Goal: Task Accomplishment & Management: Manage account settings

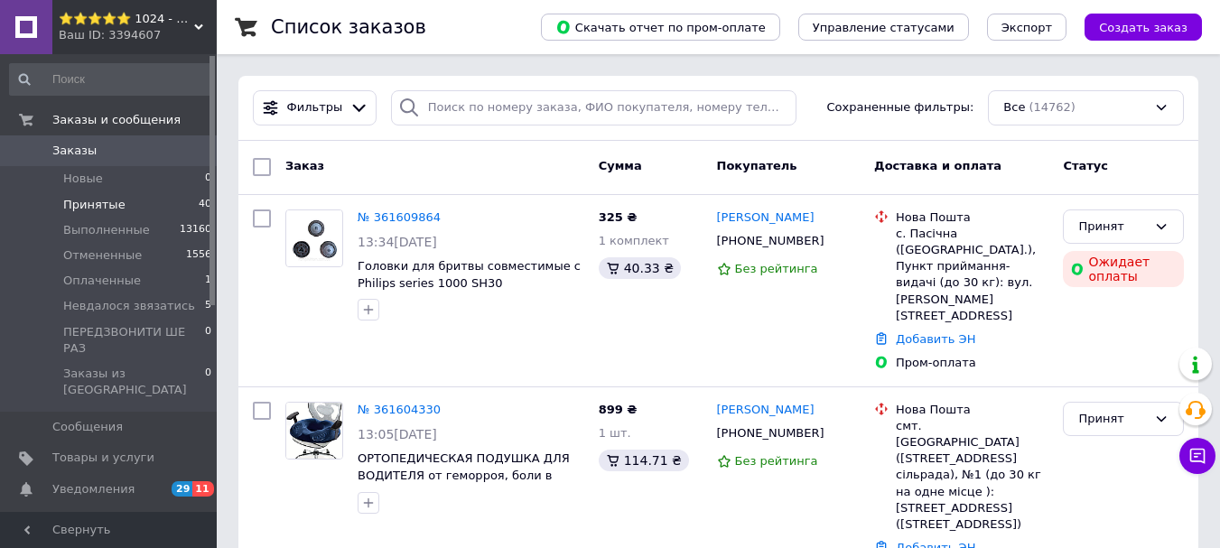
click at [111, 199] on span "Принятые" at bounding box center [94, 205] width 62 height 16
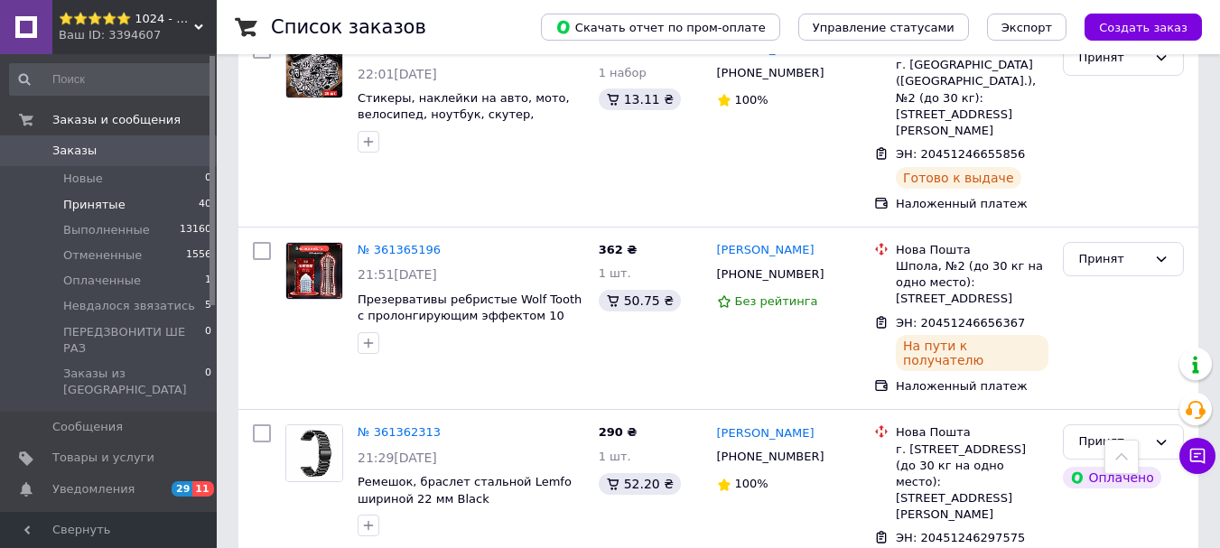
scroll to position [6503, 0]
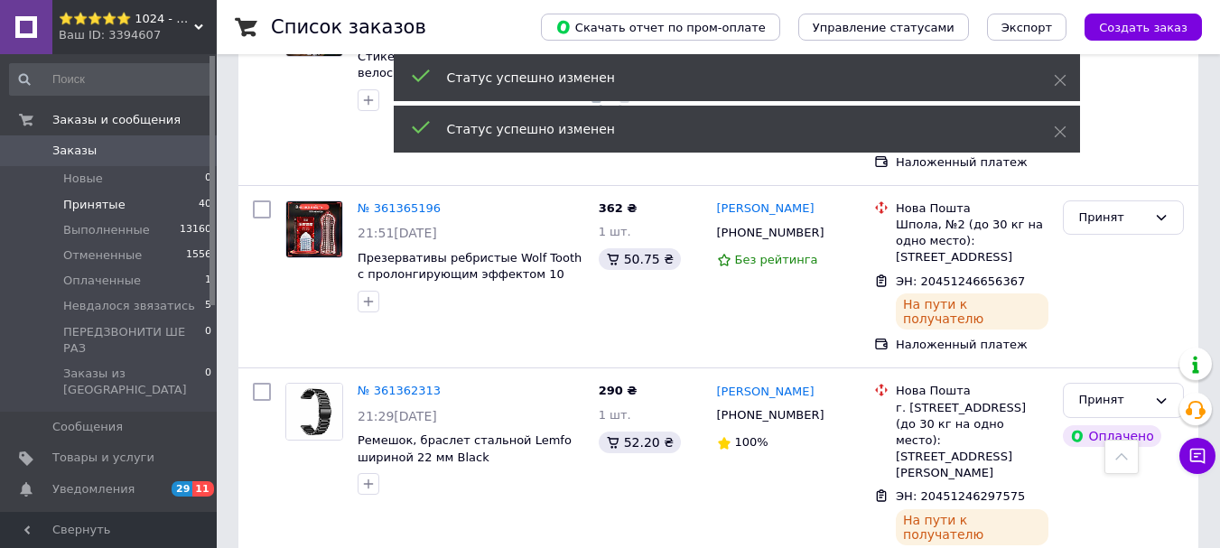
scroll to position [6322, 0]
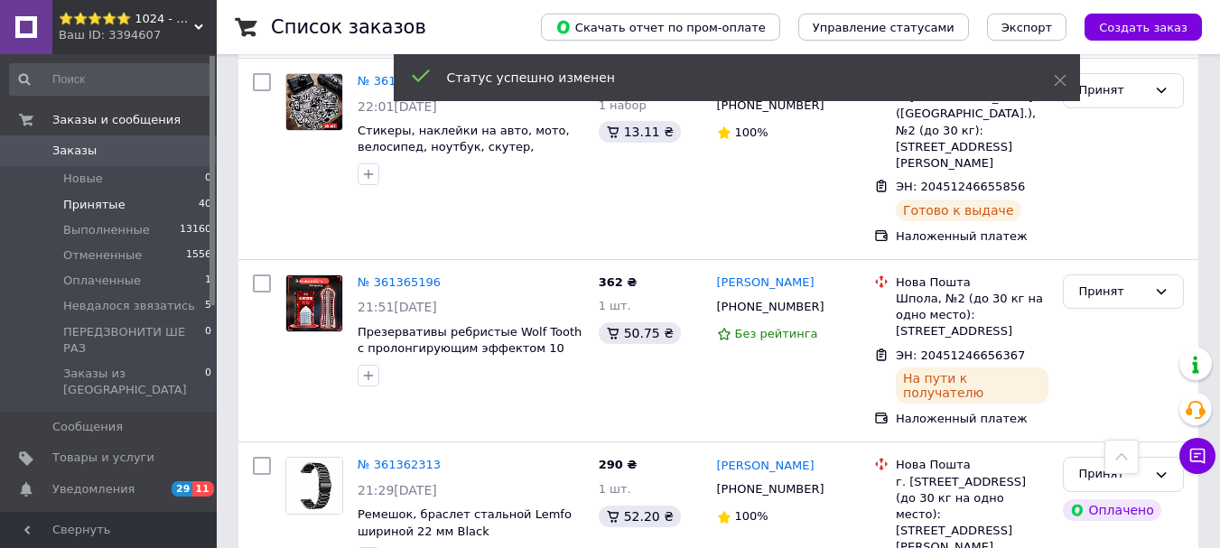
scroll to position [6263, 0]
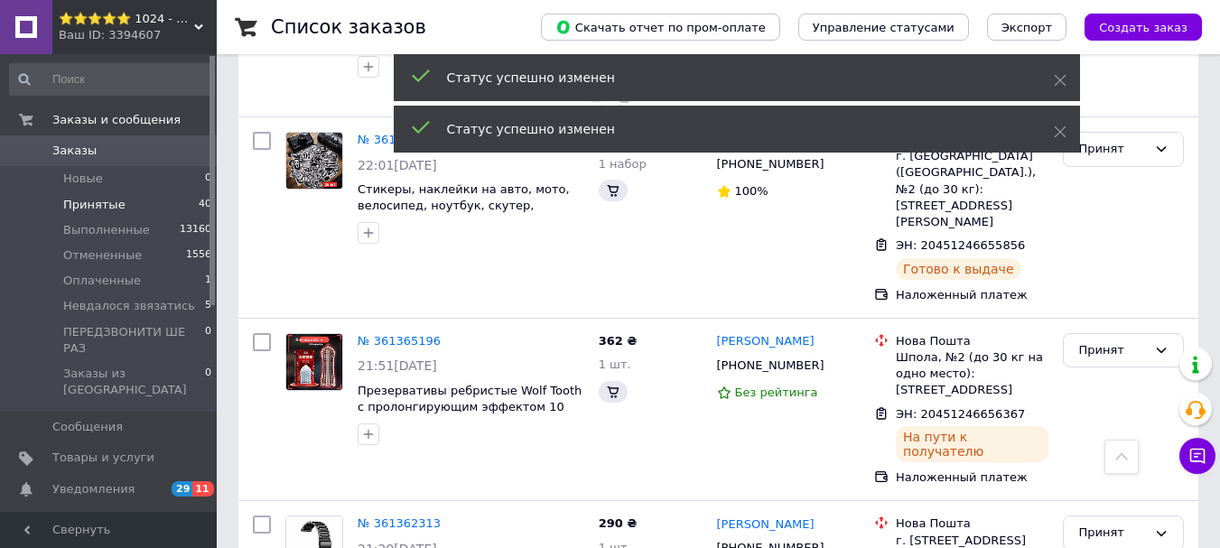
scroll to position [6142, 0]
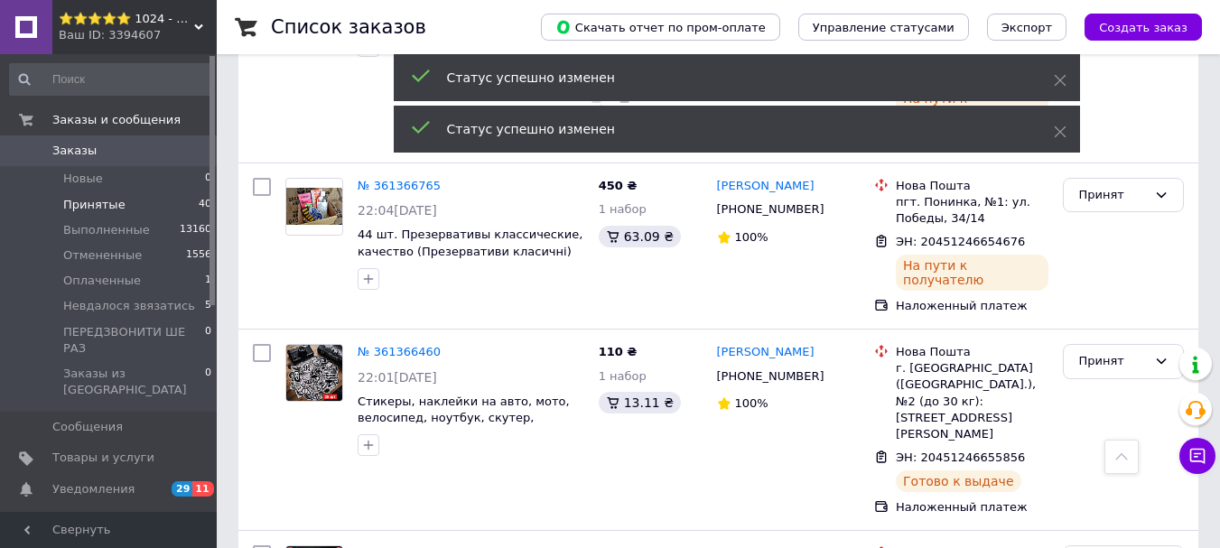
scroll to position [5961, 0]
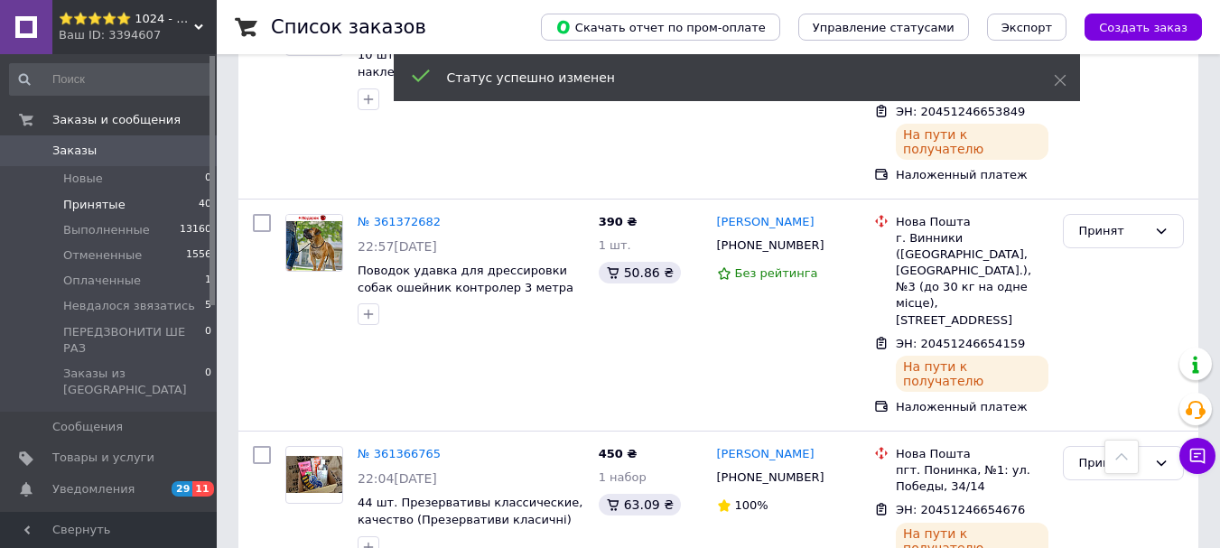
scroll to position [5780, 0]
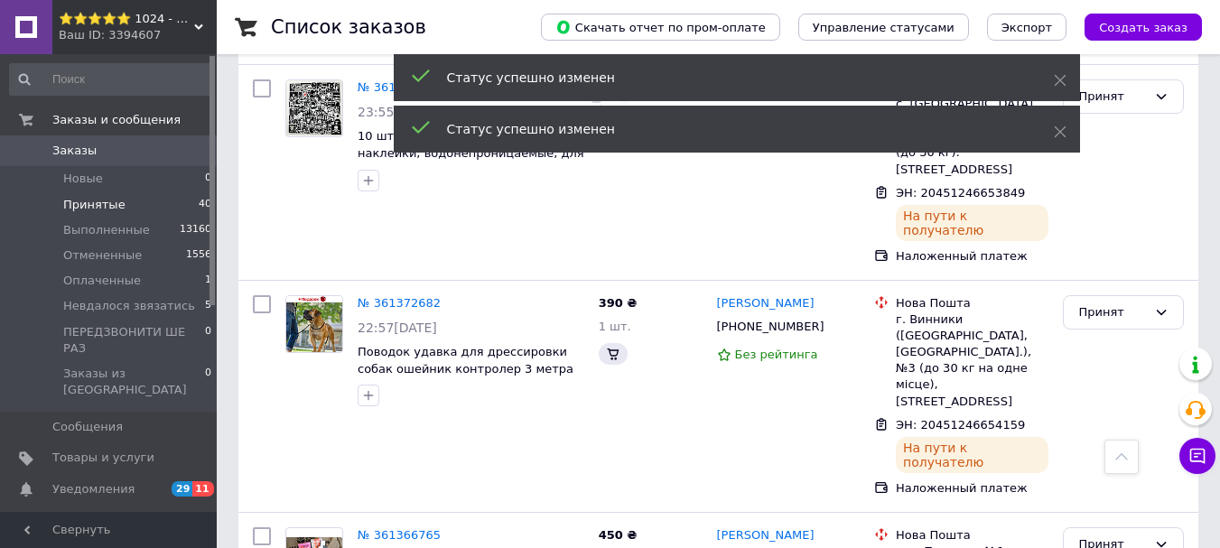
scroll to position [5600, 0]
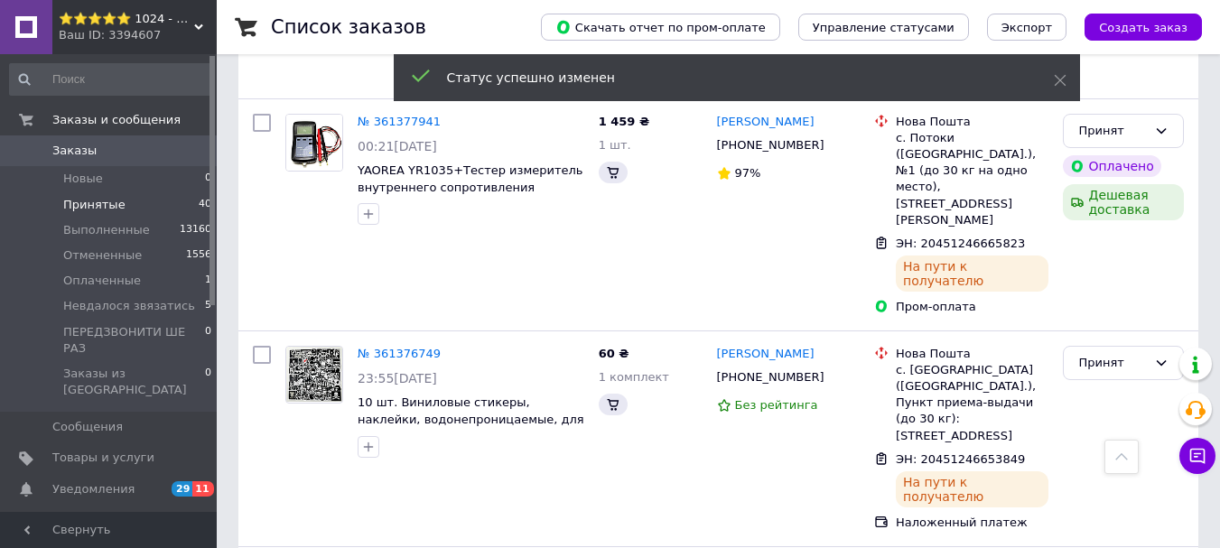
scroll to position [5509, 0]
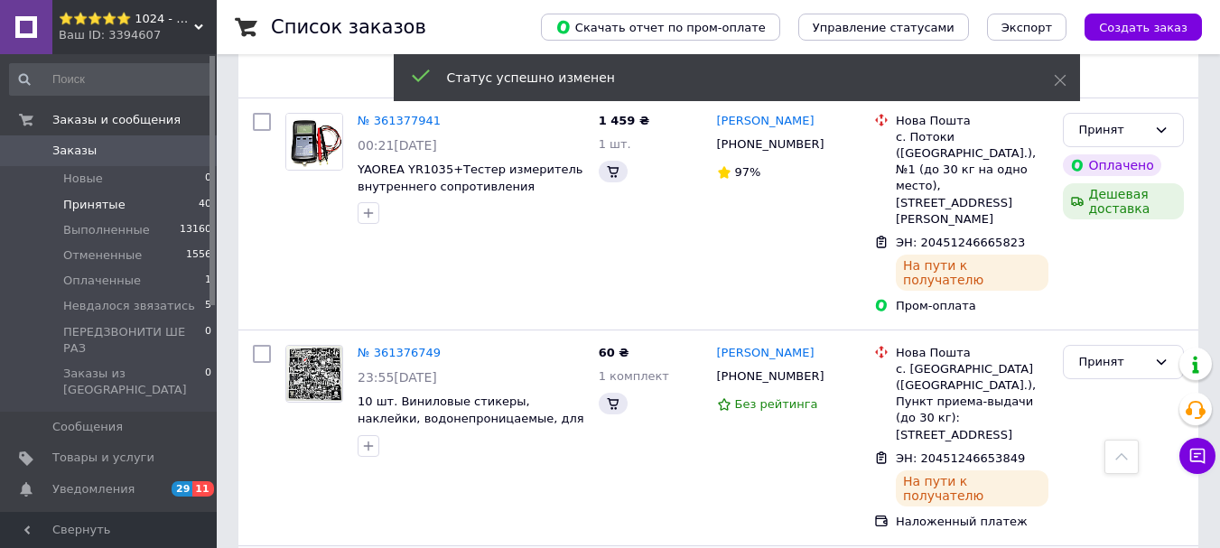
scroll to position [5329, 0]
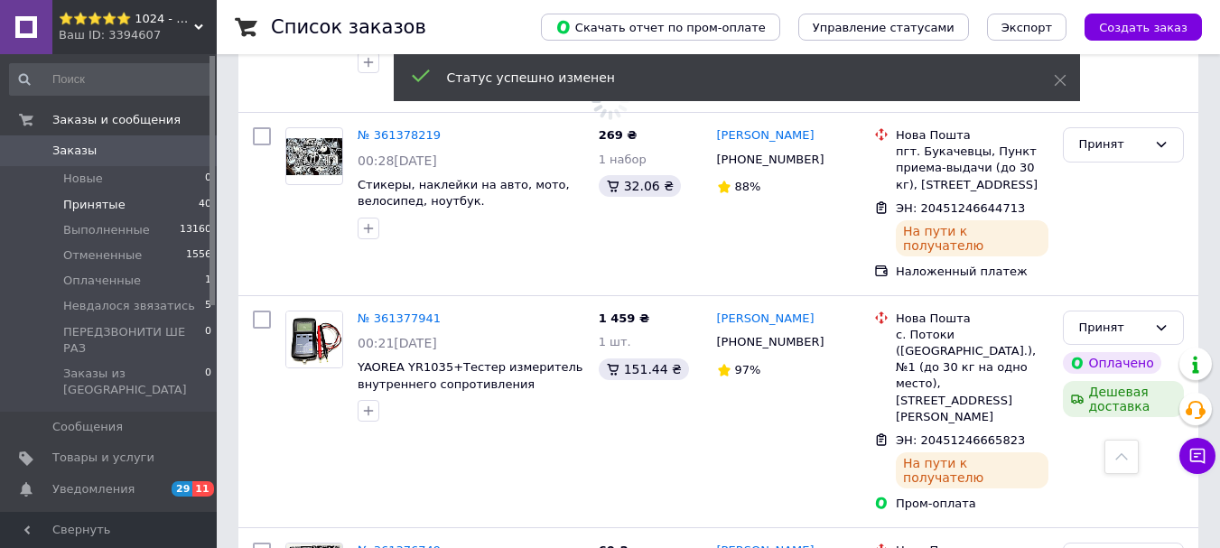
scroll to position [5058, 0]
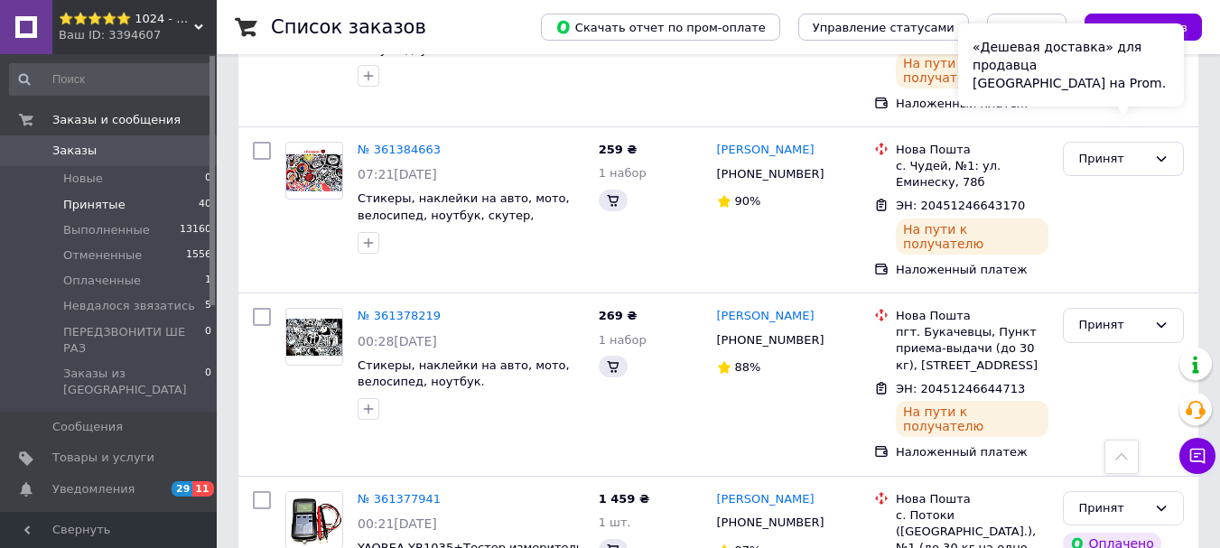
scroll to position [4968, 0]
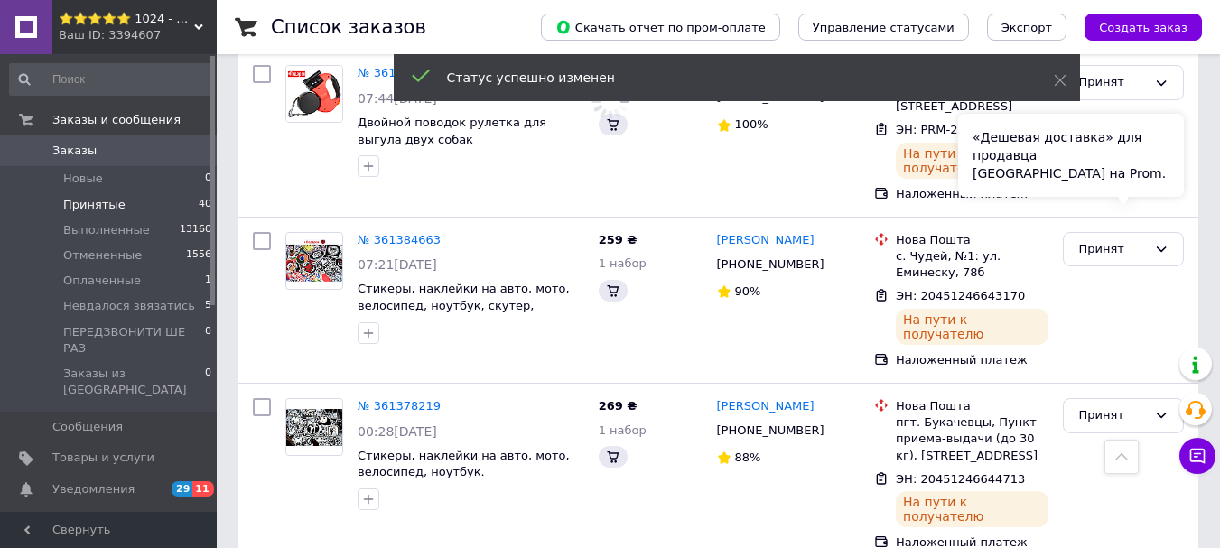
click at [1157, 154] on div "«Дешевая доставка» для продавца [GEOGRAPHIC_DATA] на Prom." at bounding box center [1071, 155] width 226 height 83
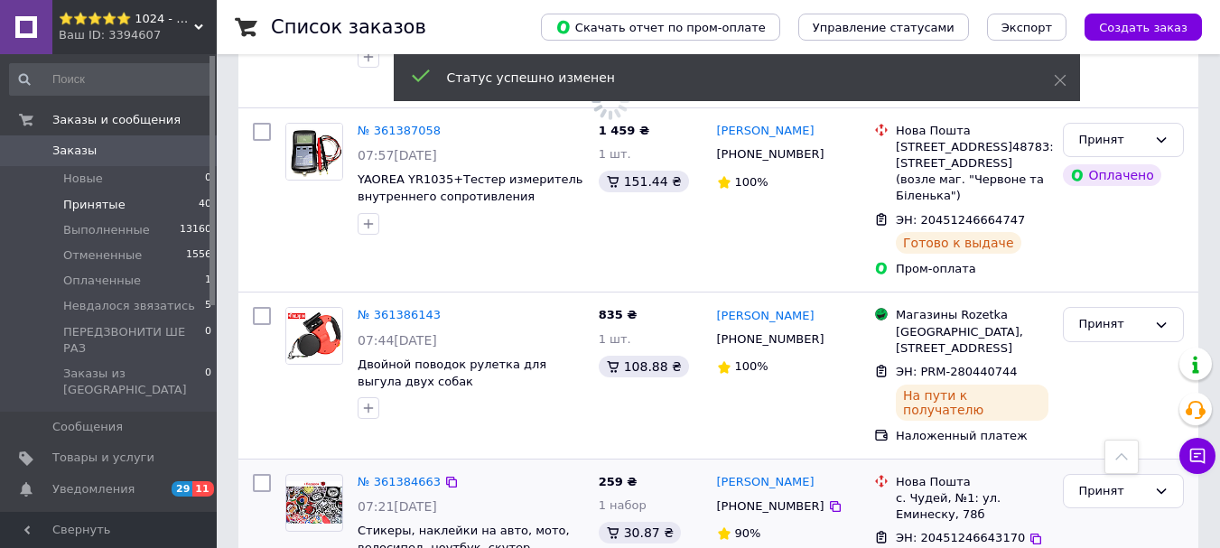
scroll to position [4606, 0]
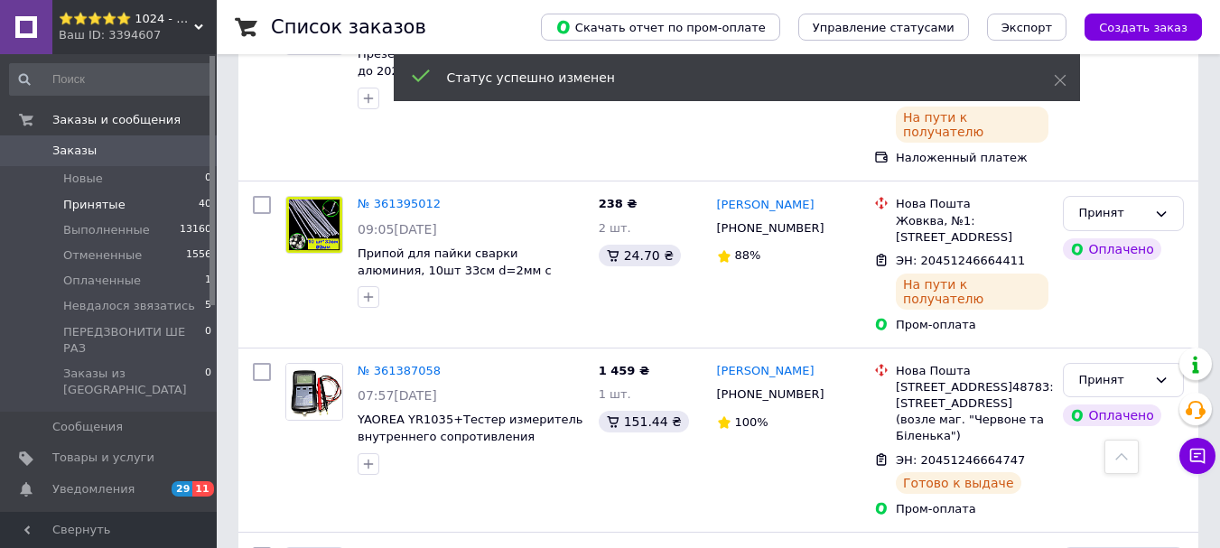
scroll to position [4426, 0]
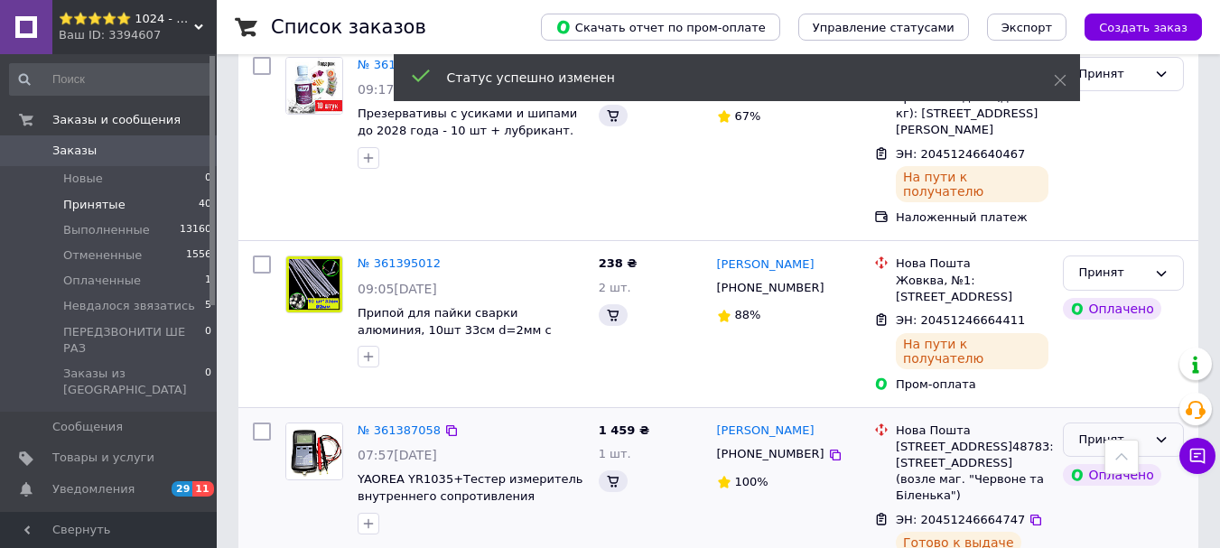
scroll to position [4245, 0]
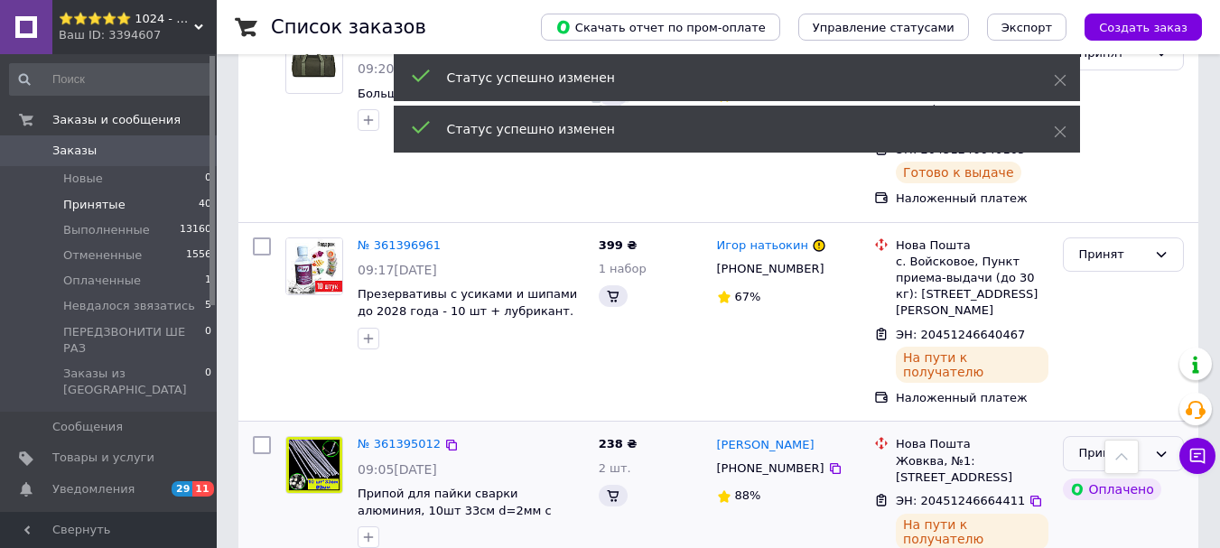
scroll to position [4065, 0]
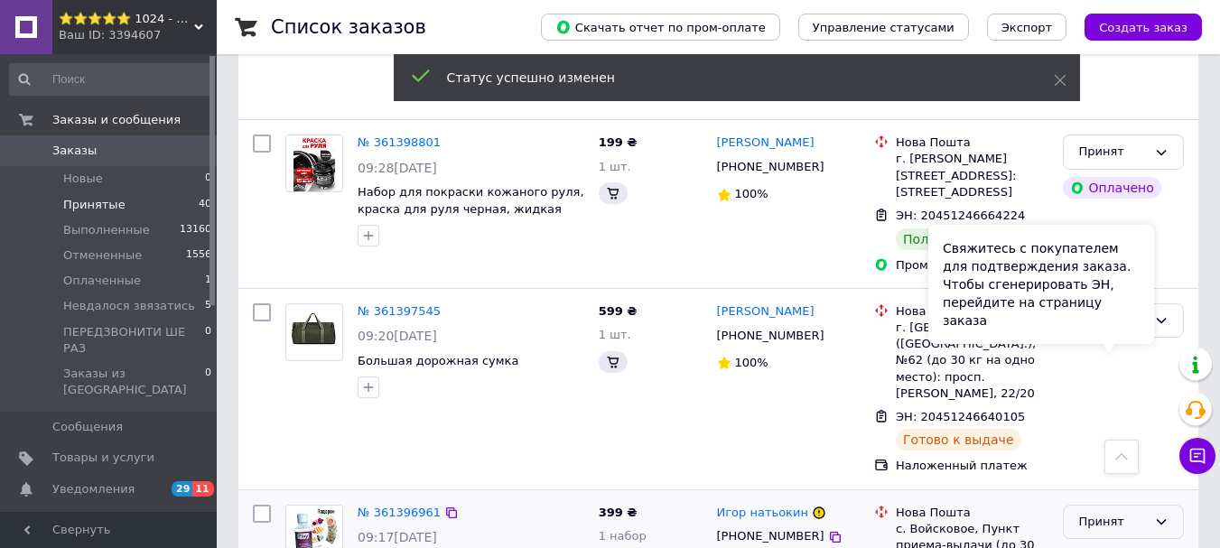
scroll to position [3884, 0]
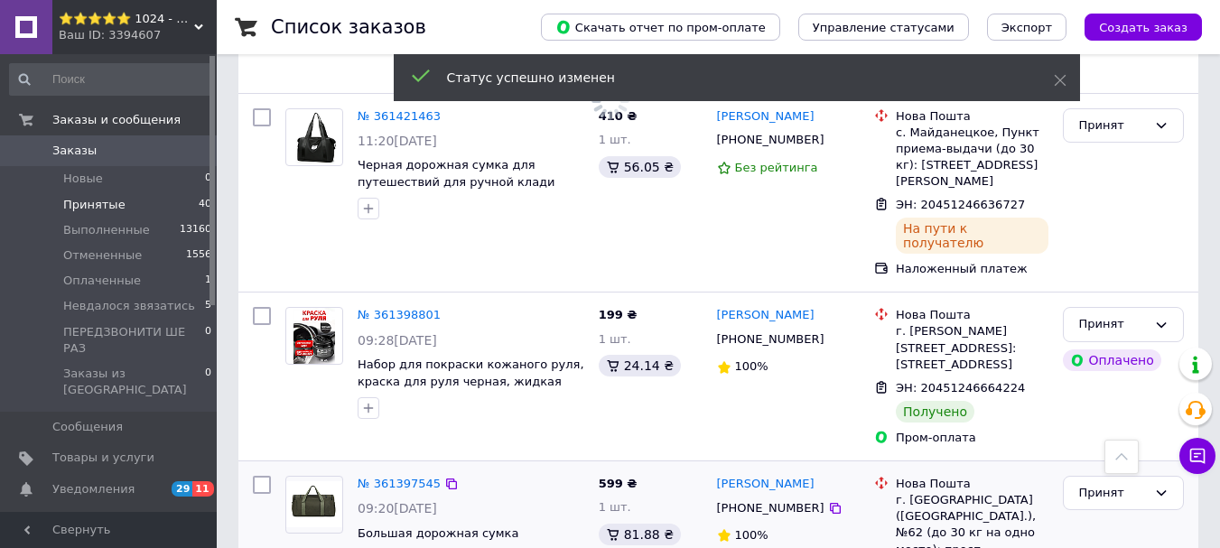
scroll to position [3794, 0]
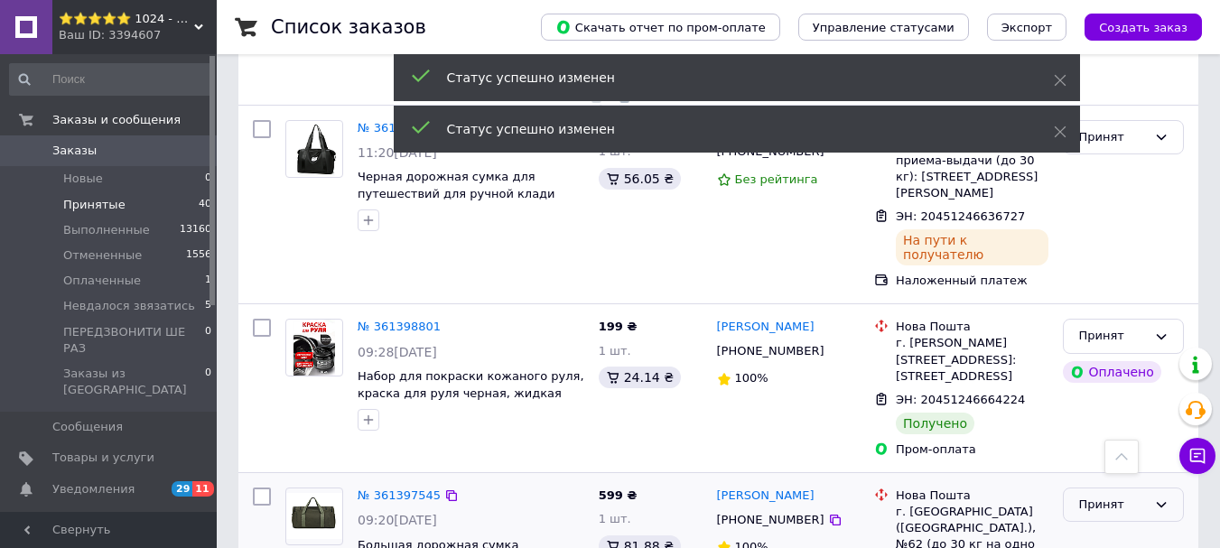
click at [1129, 496] on div "Принят" at bounding box center [1112, 505] width 69 height 19
click at [1094, 526] on li "Выполнен" at bounding box center [1123, 542] width 119 height 33
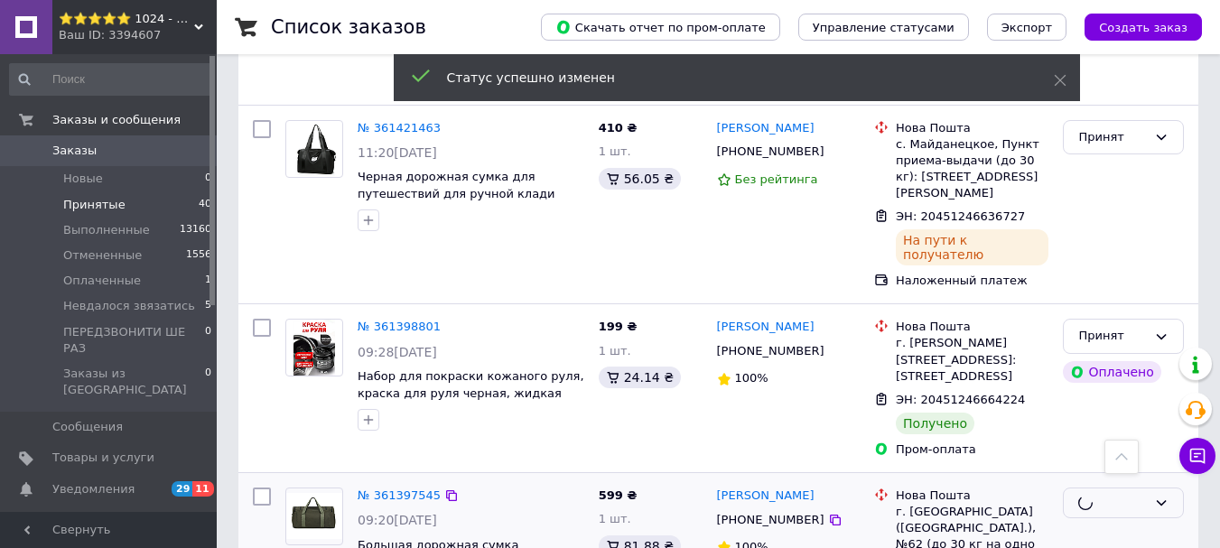
scroll to position [3613, 0]
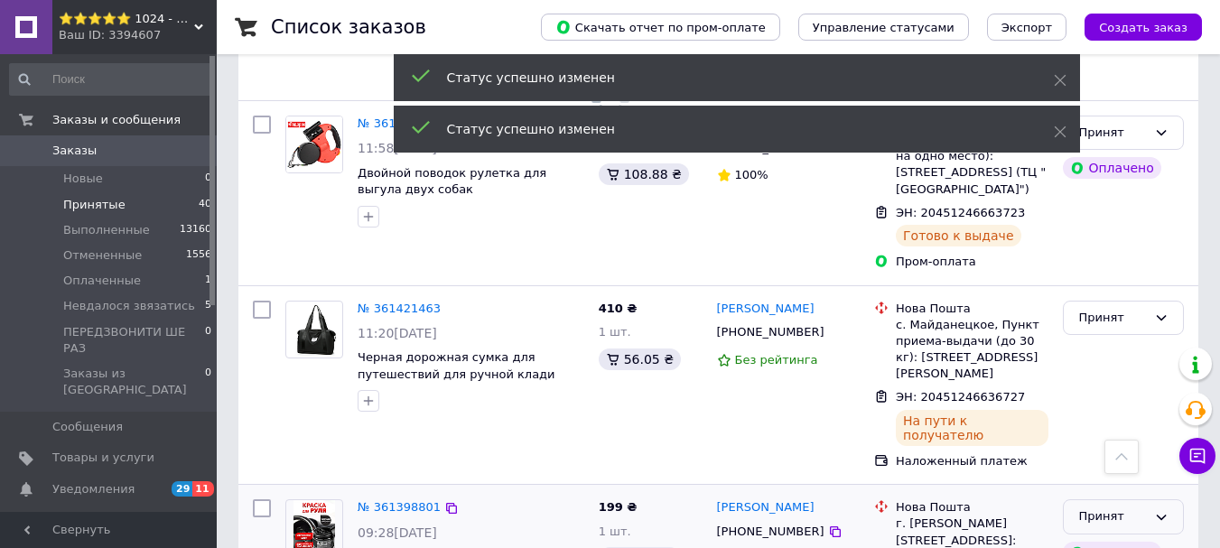
click at [1159, 510] on icon at bounding box center [1161, 517] width 14 height 14
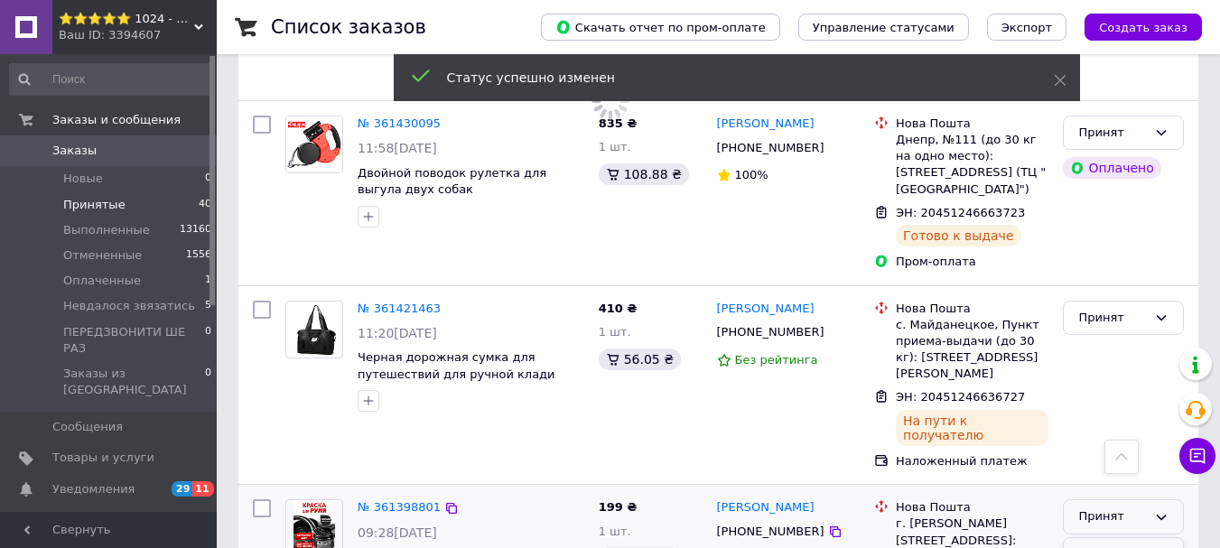
click at [1114, 538] on li "Выполнен" at bounding box center [1123, 554] width 119 height 33
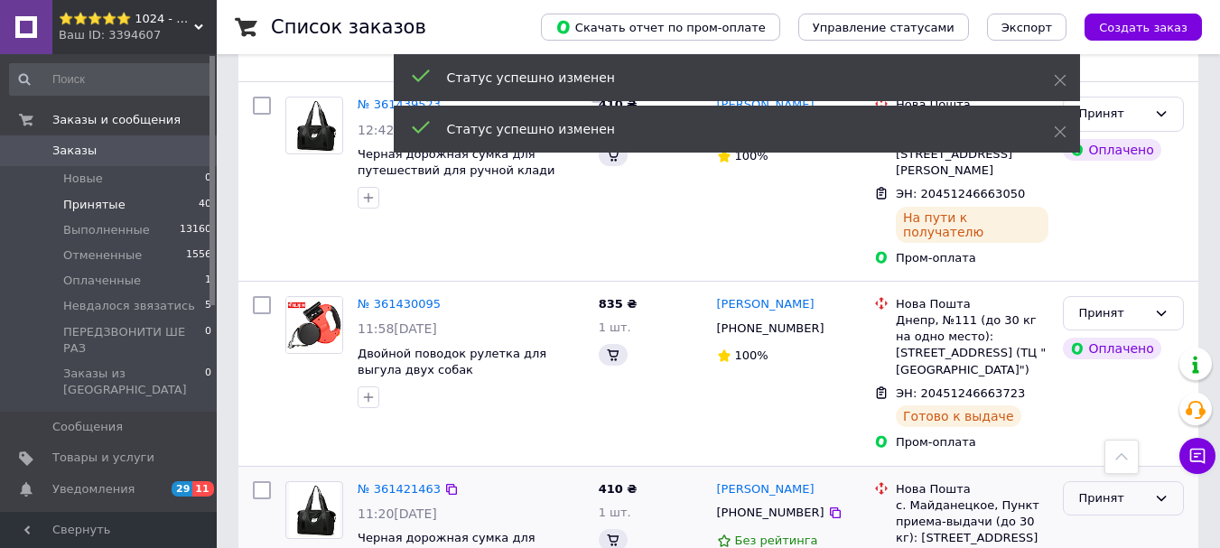
click at [1140, 489] on div "Принят" at bounding box center [1112, 498] width 69 height 19
click at [1109, 519] on li "Выполнен" at bounding box center [1123, 535] width 119 height 33
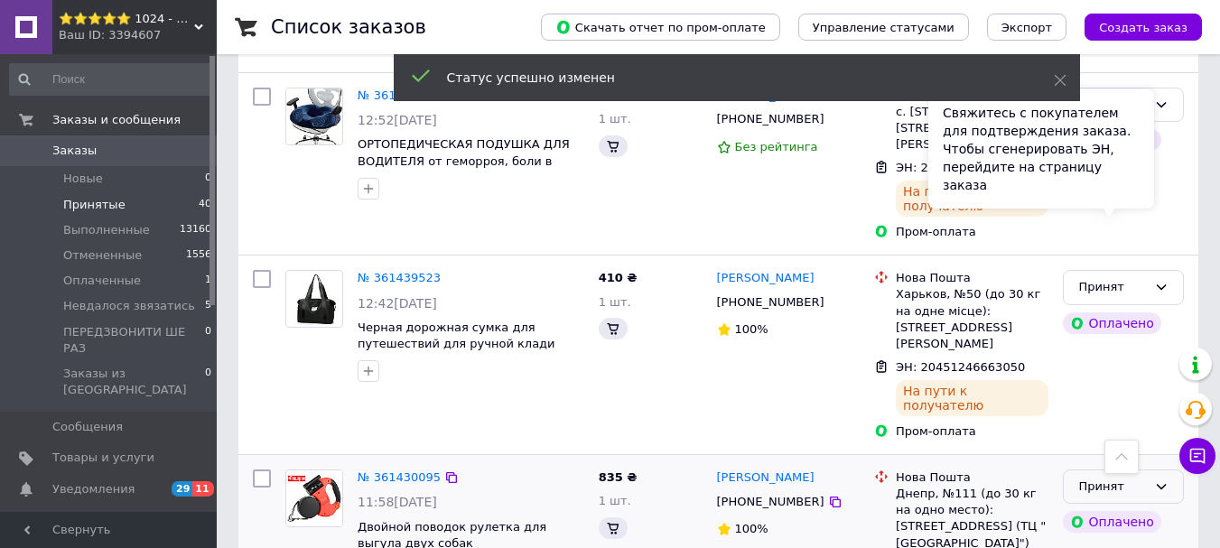
scroll to position [3252, 0]
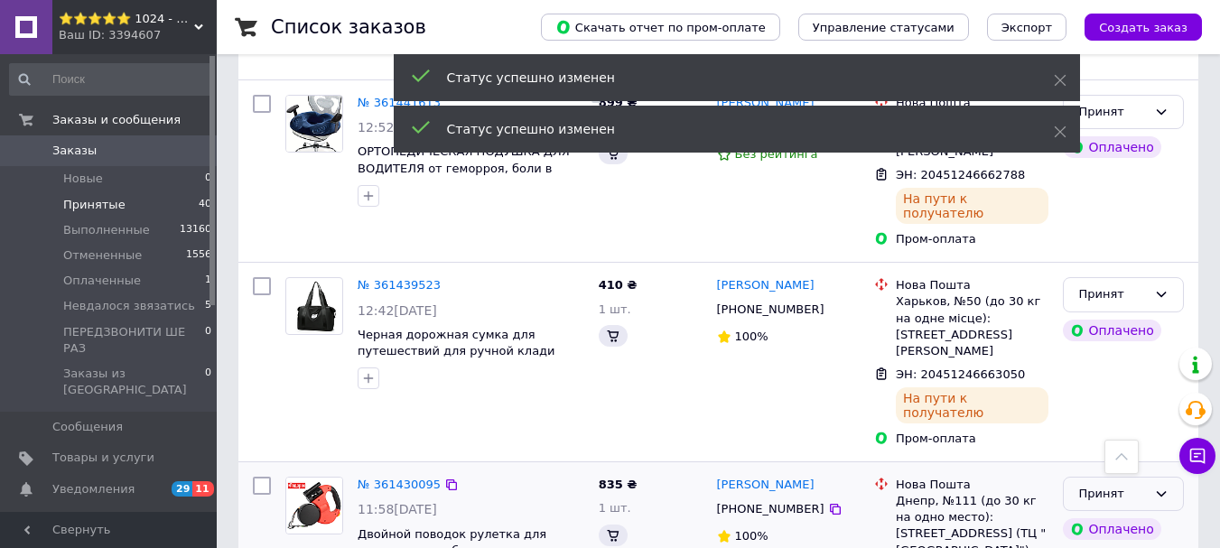
click at [1169, 477] on div "Принят" at bounding box center [1123, 494] width 121 height 35
click at [1121, 515] on li "Выполнен" at bounding box center [1123, 531] width 119 height 33
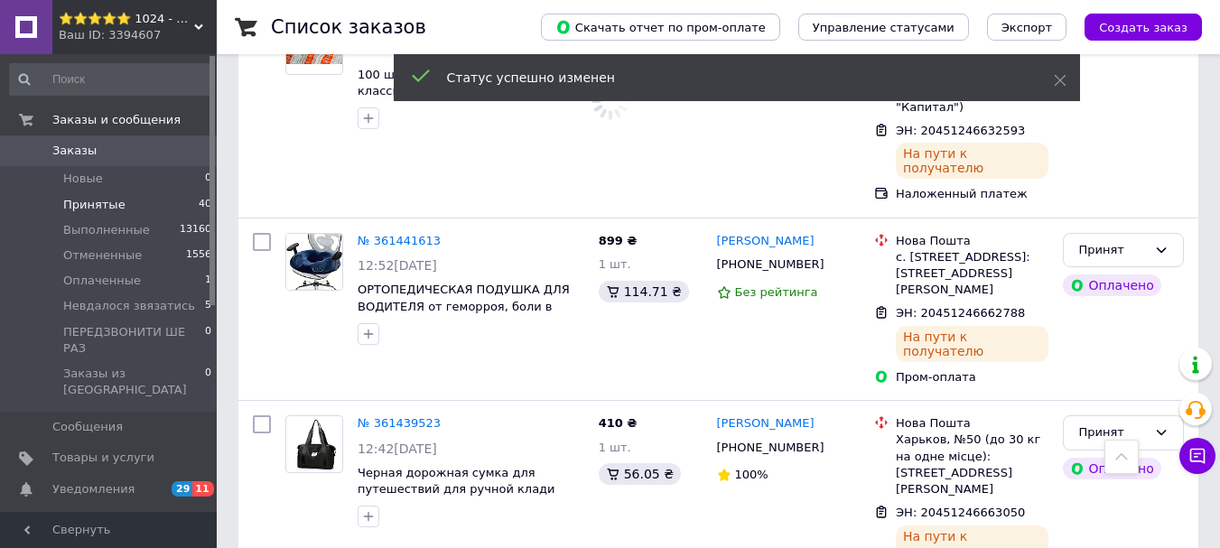
scroll to position [3071, 0]
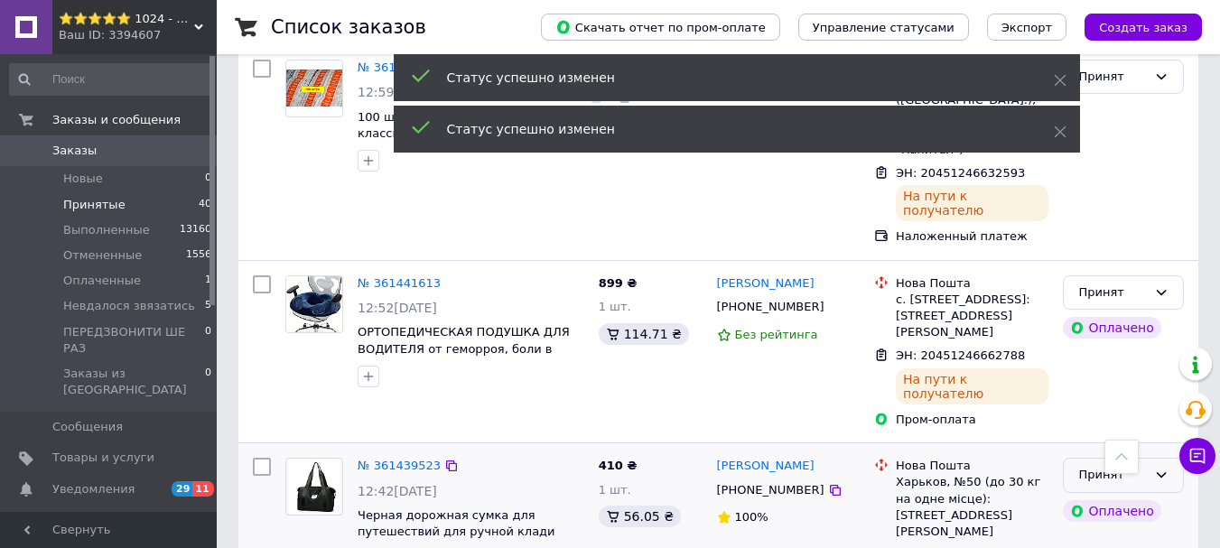
click at [1177, 458] on div "Принят" at bounding box center [1123, 475] width 121 height 35
click at [1120, 497] on li "Выполнен" at bounding box center [1123, 513] width 119 height 33
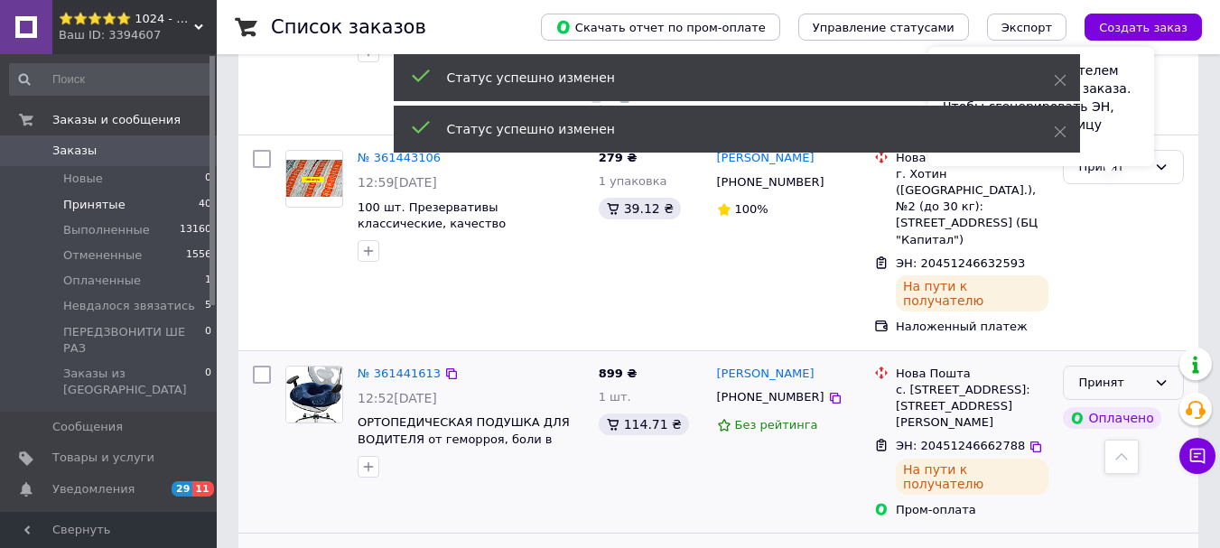
scroll to position [2891, 0]
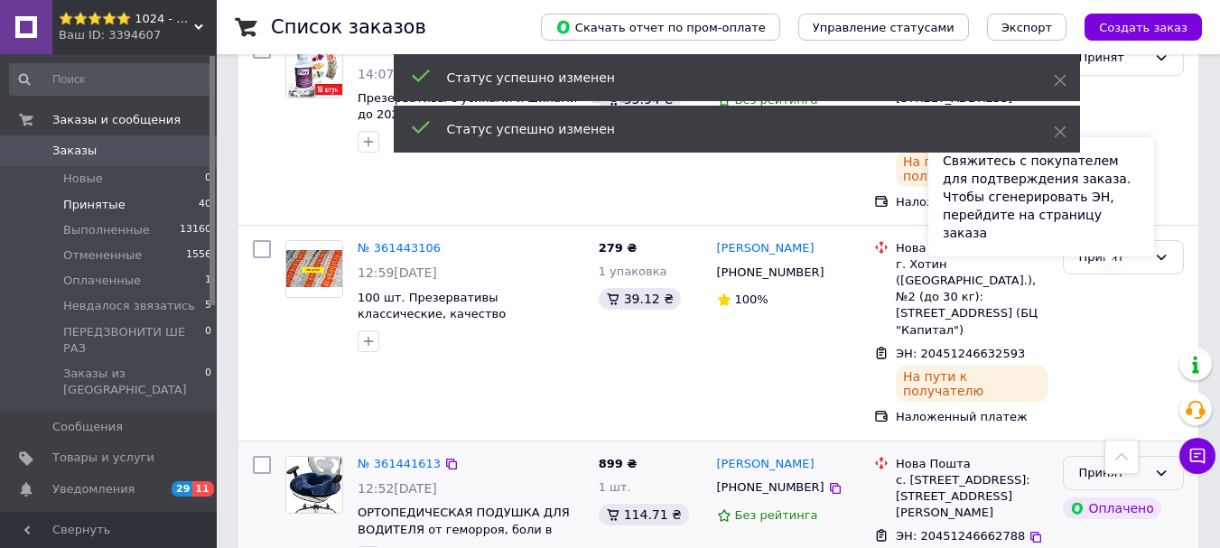
click at [1170, 456] on div "Принят" at bounding box center [1123, 473] width 121 height 35
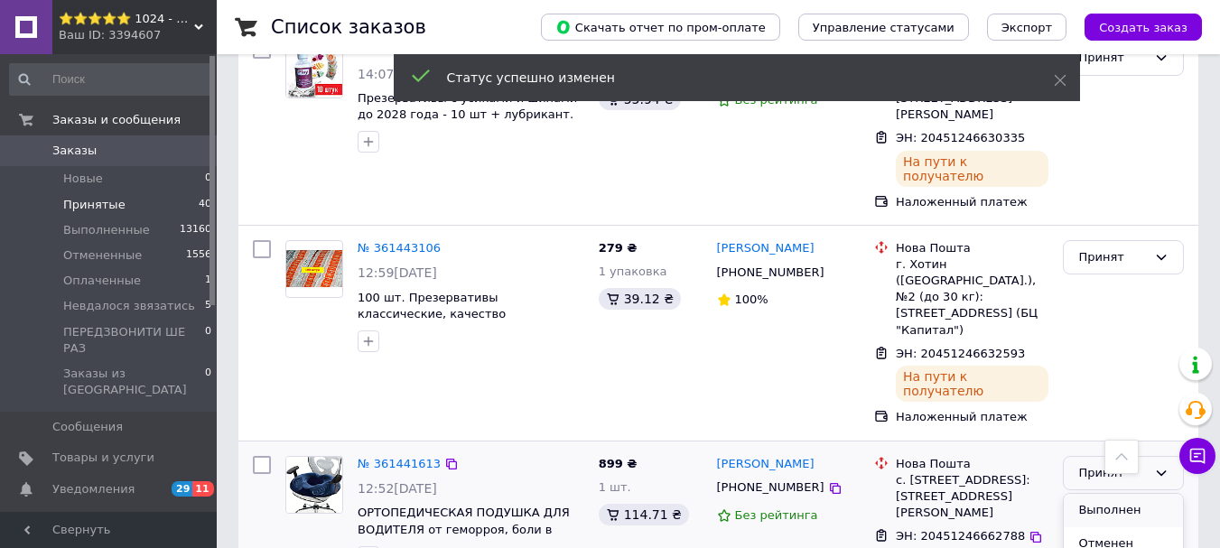
click at [1144, 494] on li "Выполнен" at bounding box center [1123, 510] width 119 height 33
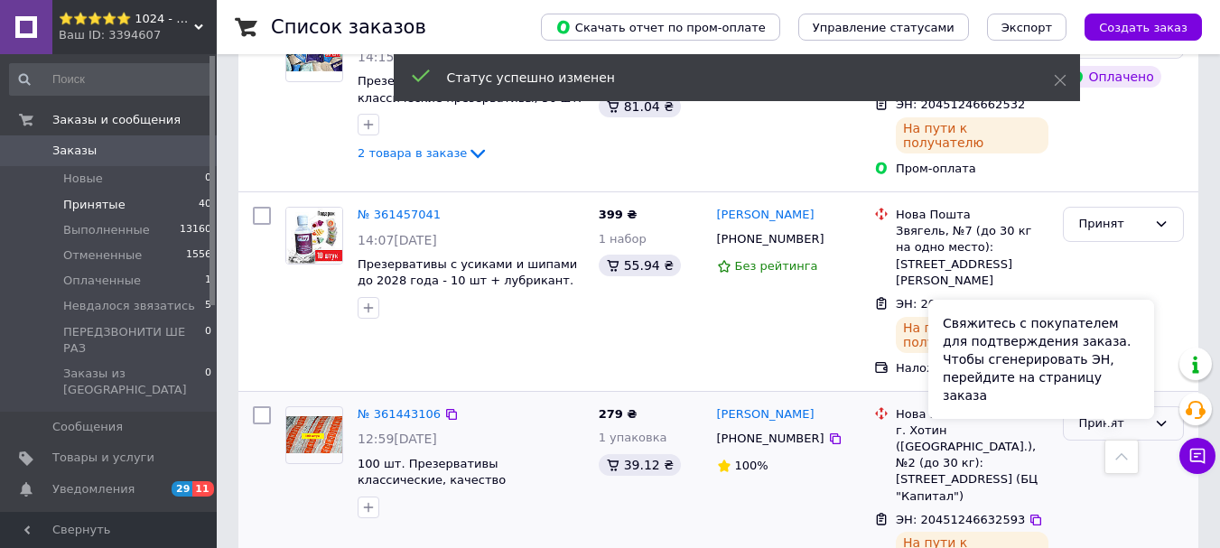
scroll to position [2710, 0]
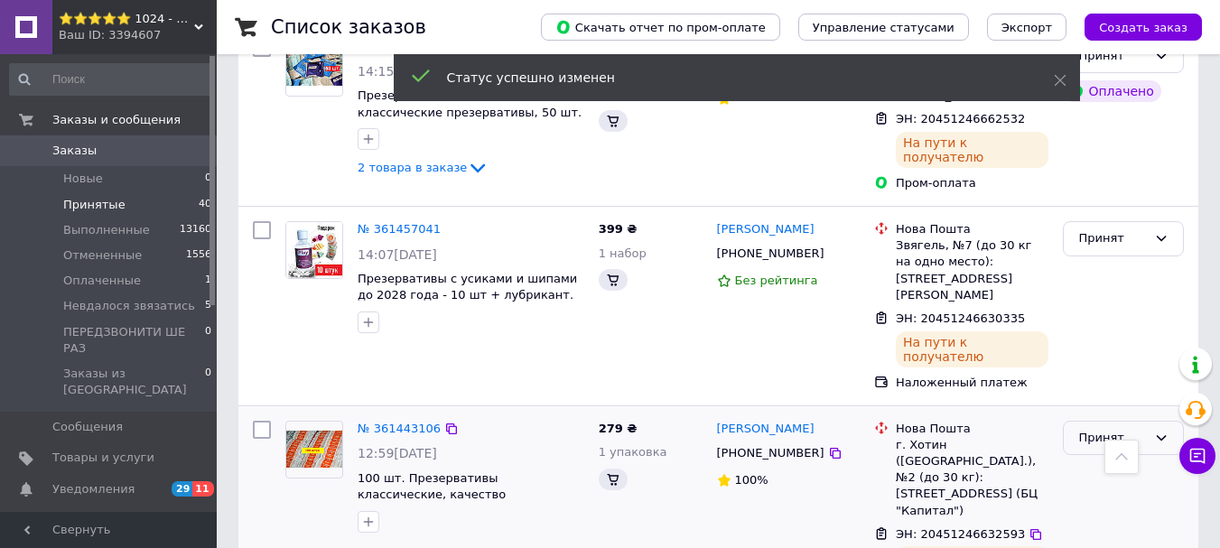
click at [1156, 421] on div "Принят" at bounding box center [1123, 438] width 121 height 35
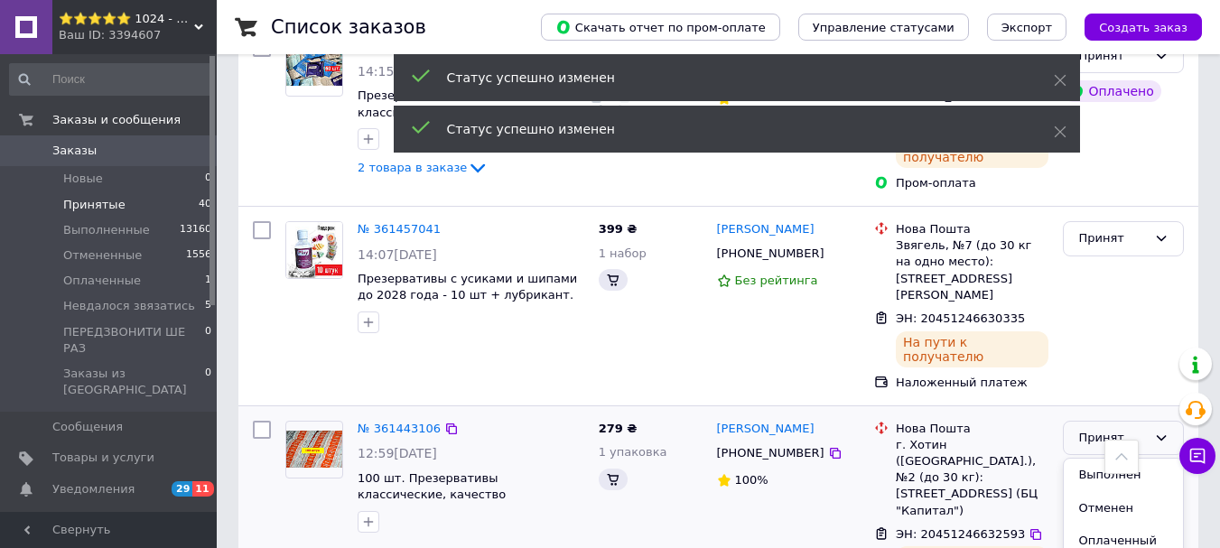
click at [1127, 459] on li "Выполнен" at bounding box center [1123, 475] width 119 height 33
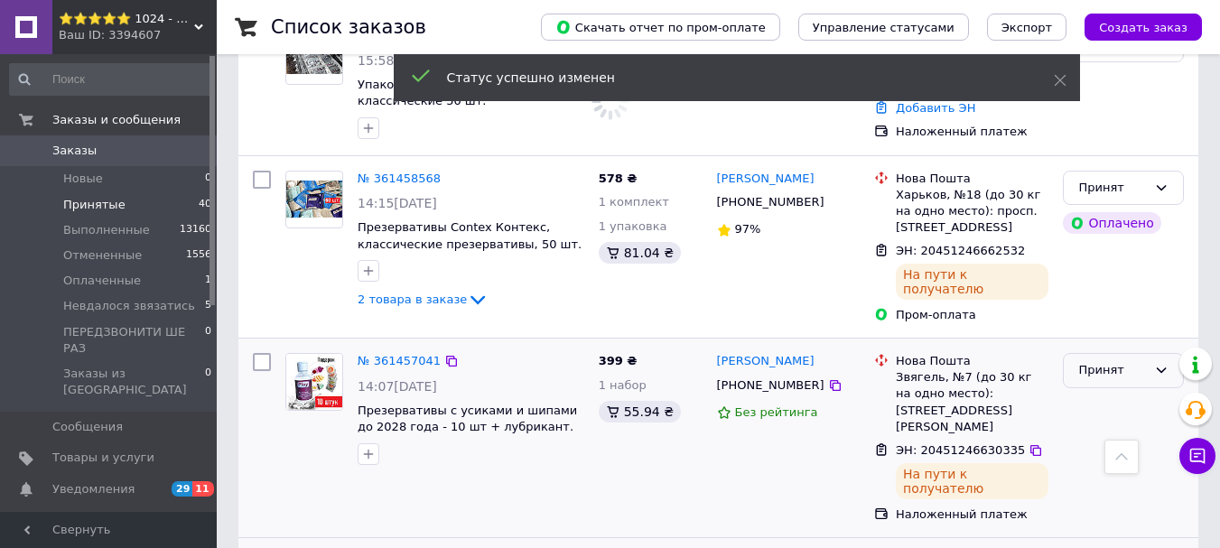
scroll to position [2529, 0]
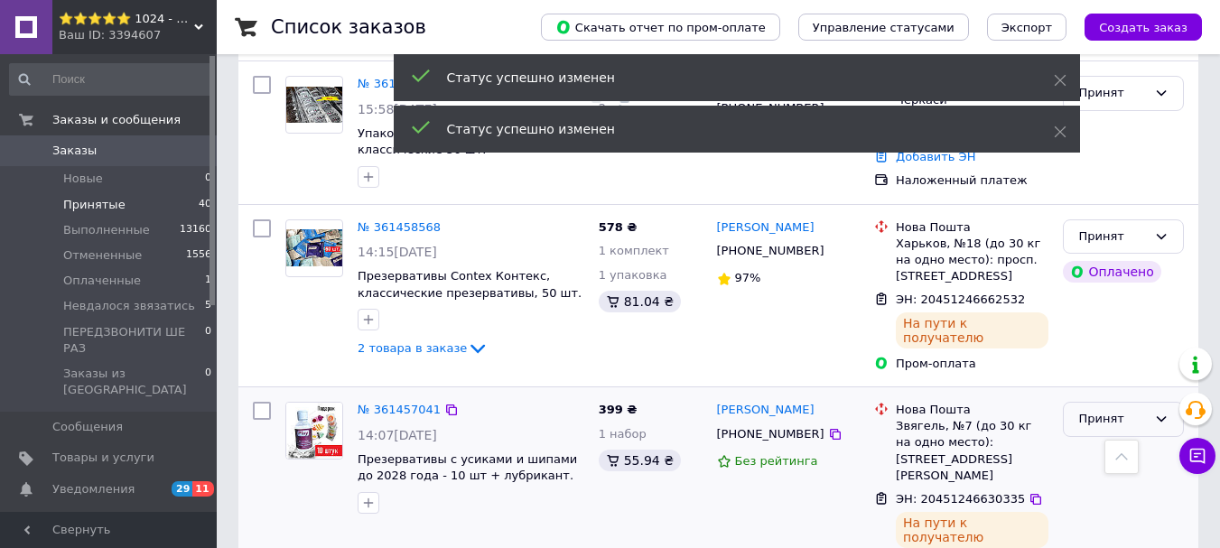
click at [1148, 402] on div "Принят" at bounding box center [1123, 419] width 121 height 35
click at [1124, 441] on li "Выполнен" at bounding box center [1123, 457] width 119 height 33
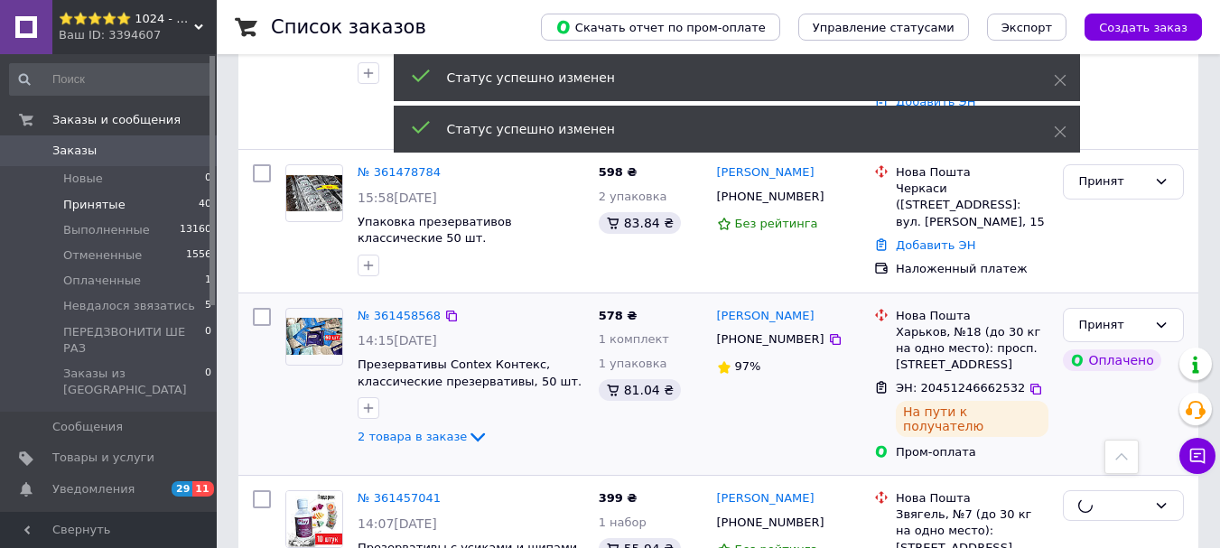
scroll to position [2439, 0]
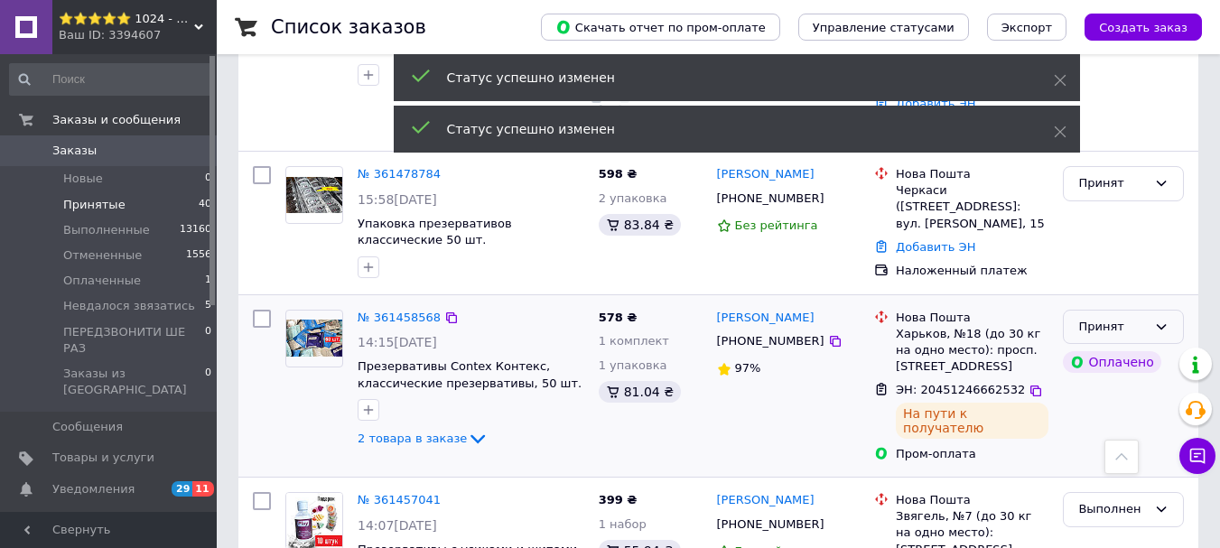
click at [1171, 310] on div "Принят" at bounding box center [1123, 327] width 121 height 35
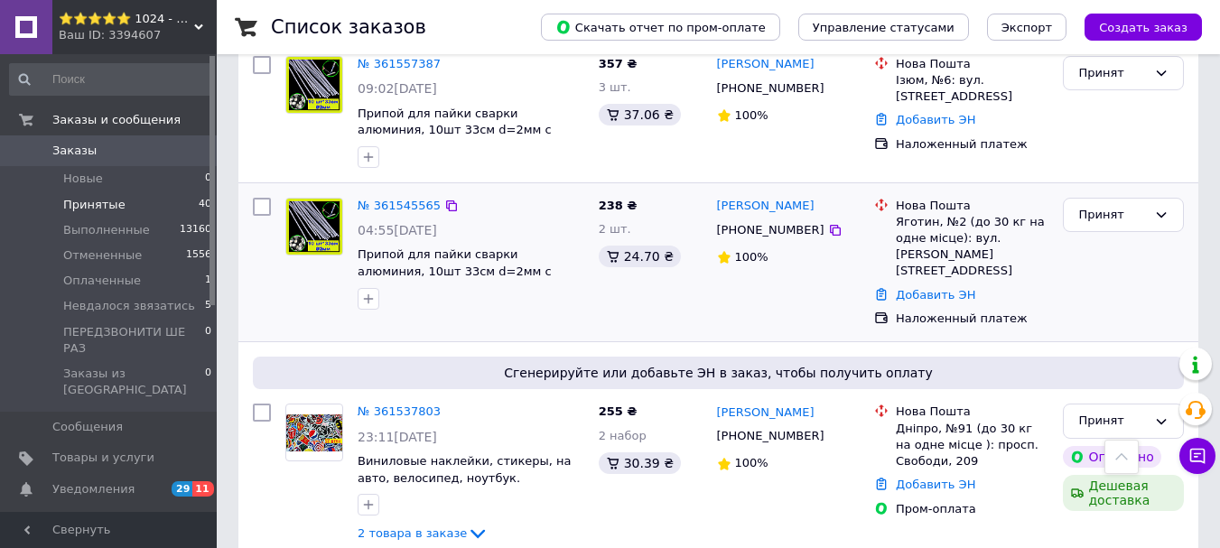
scroll to position [1355, 0]
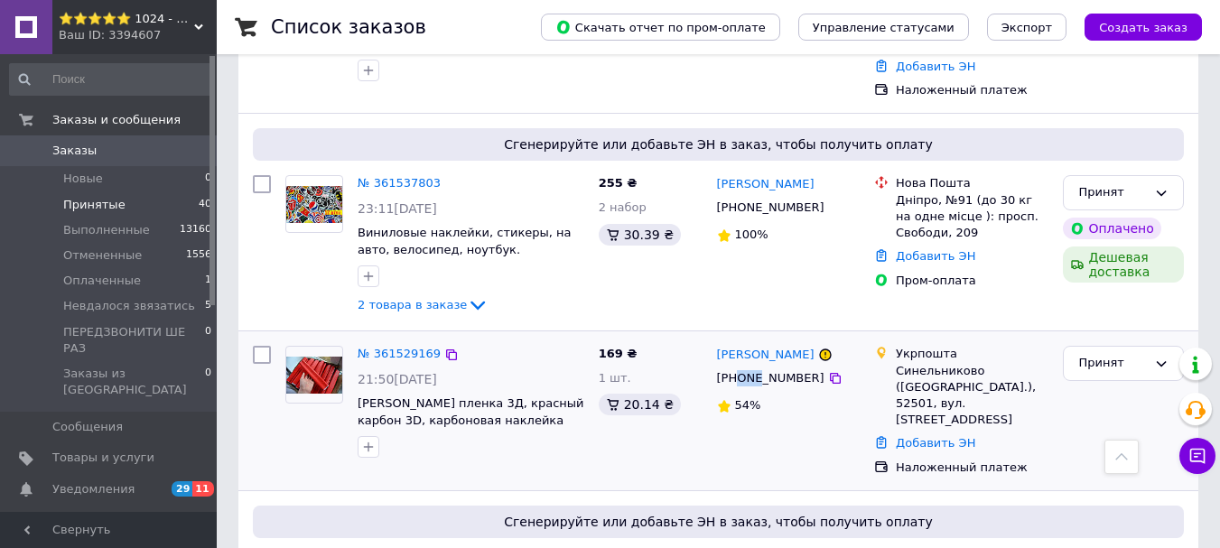
drag, startPoint x: 737, startPoint y: 296, endPoint x: 753, endPoint y: 300, distance: 16.7
click at [753, 367] on div "[PHONE_NUMBER]" at bounding box center [770, 378] width 115 height 23
click at [1136, 346] on div "Принят" at bounding box center [1123, 363] width 121 height 35
click at [1086, 484] on li "Невдалося звязатись" at bounding box center [1123, 509] width 119 height 51
click at [361, 436] on button "button" at bounding box center [369, 447] width 22 height 22
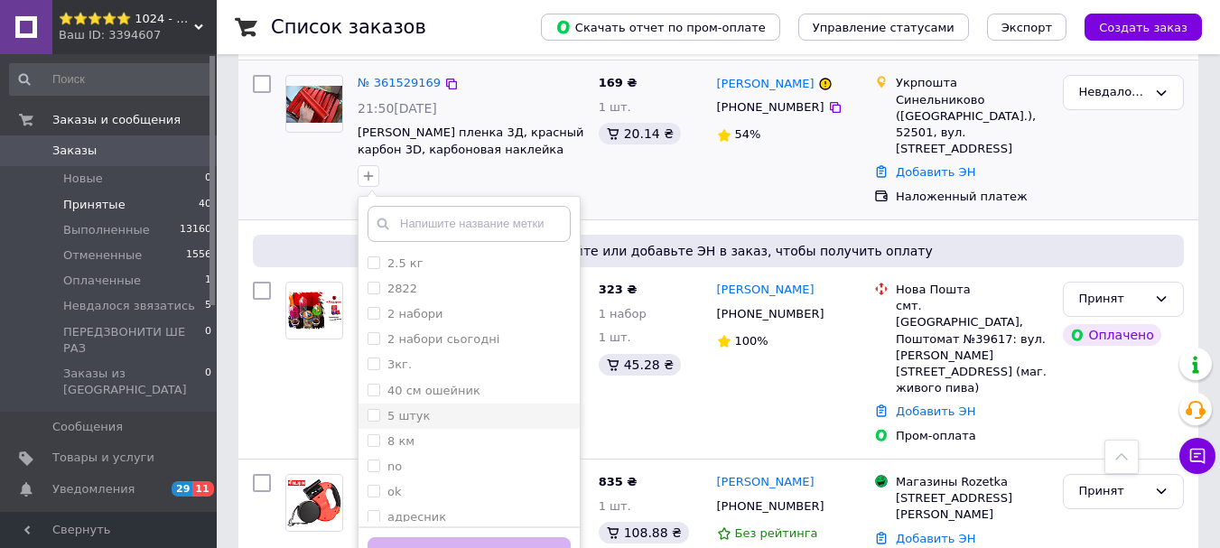
scroll to position [90, 0]
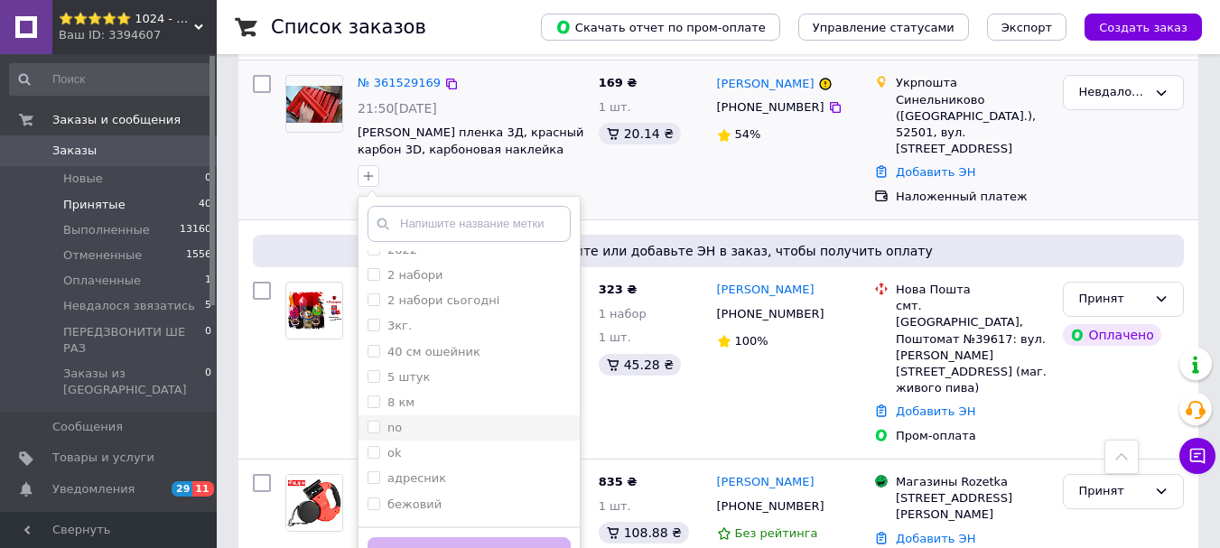
click at [425, 420] on div "no" at bounding box center [469, 428] width 203 height 16
checkbox input "true"
click at [451, 537] on button "Добавить метку" at bounding box center [469, 554] width 203 height 35
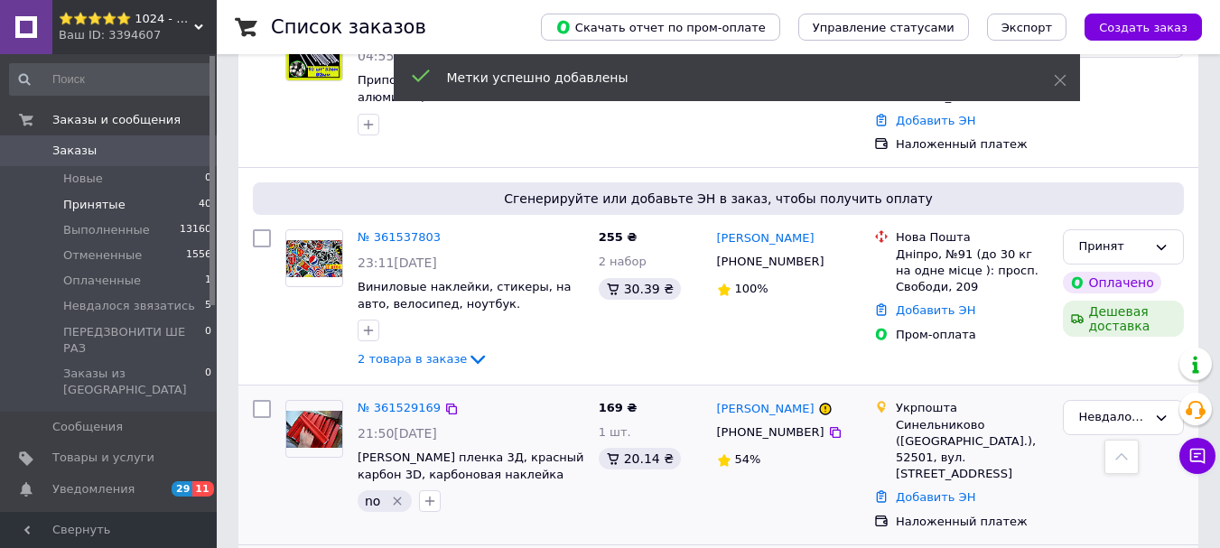
scroll to position [1355, 0]
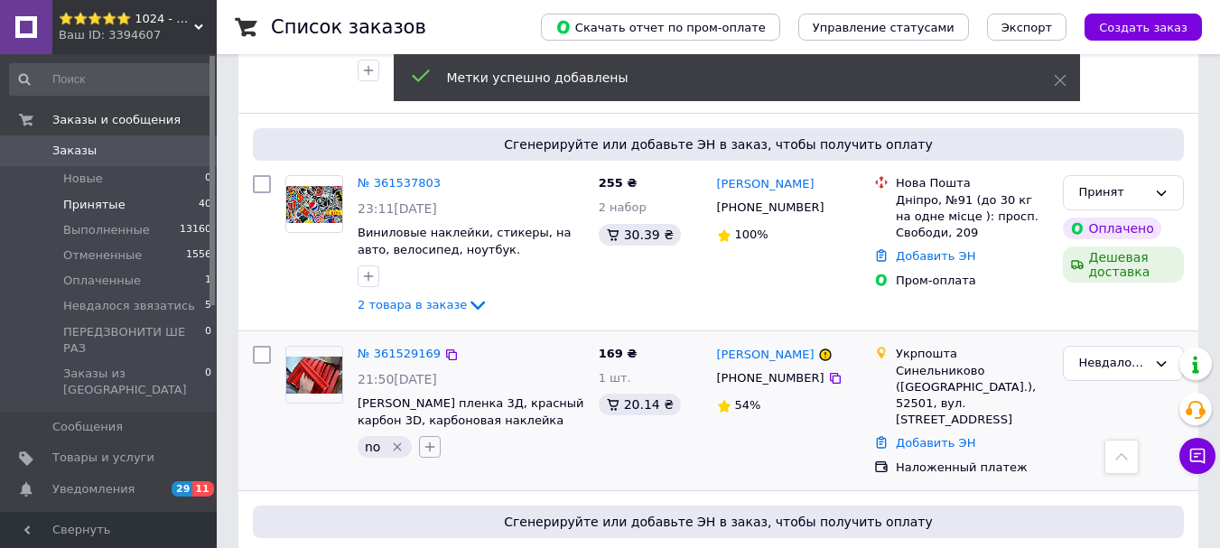
click at [434, 440] on icon "button" at bounding box center [430, 447] width 14 height 14
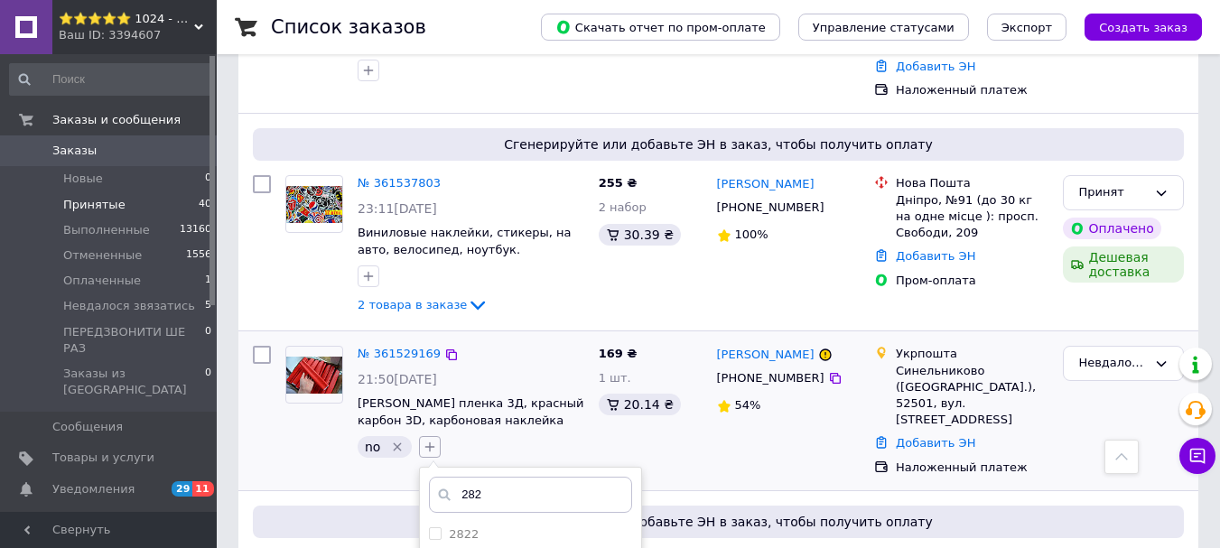
type input "2822"
checkbox input "true"
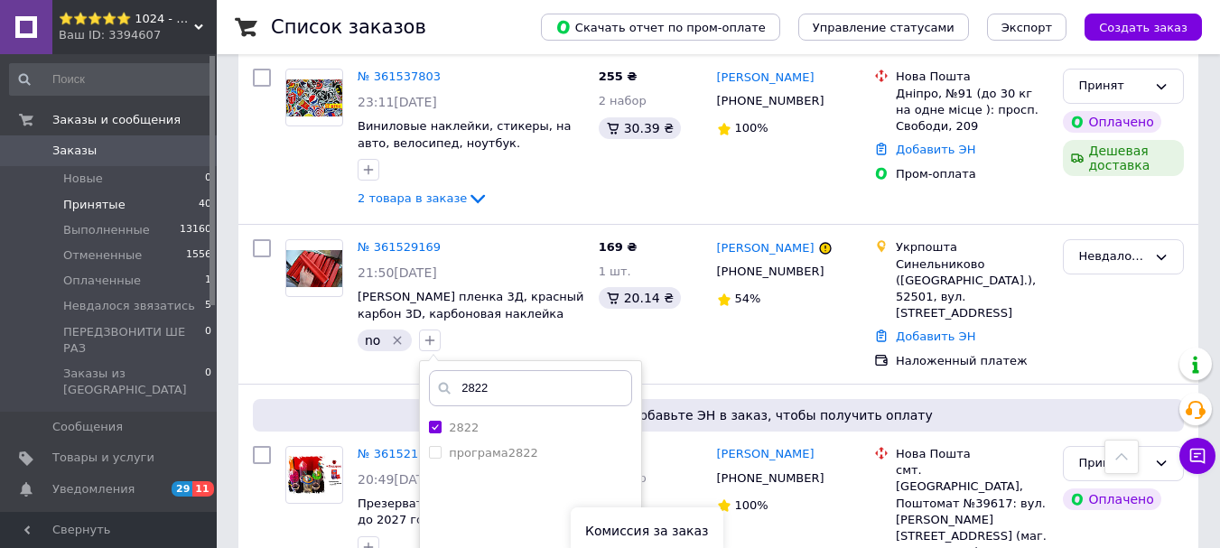
scroll to position [1626, 0]
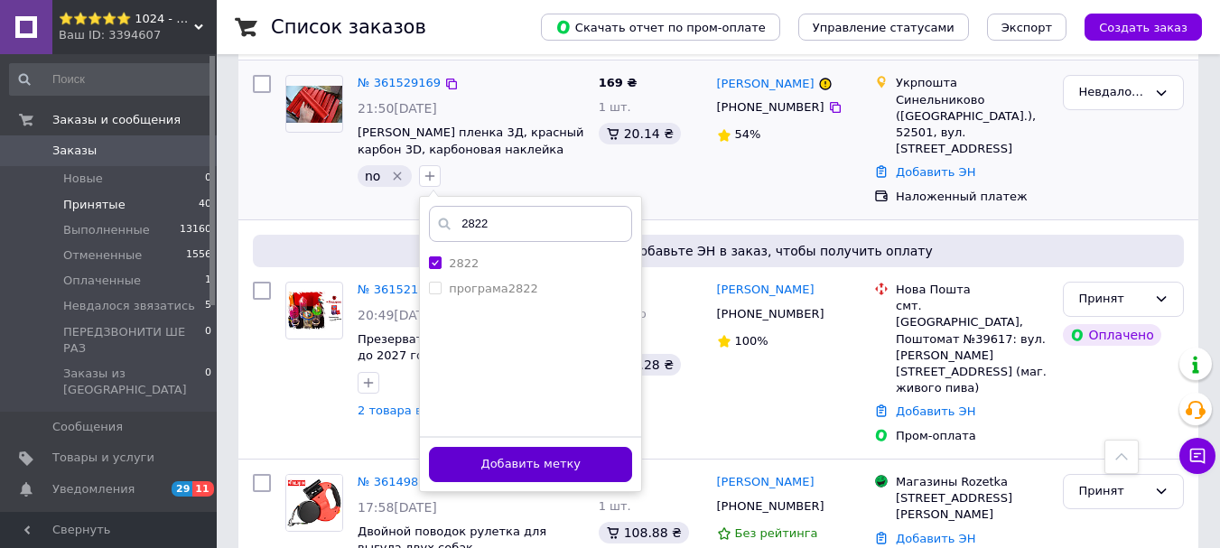
type input "2822"
click at [550, 447] on button "Добавить метку" at bounding box center [530, 464] width 203 height 35
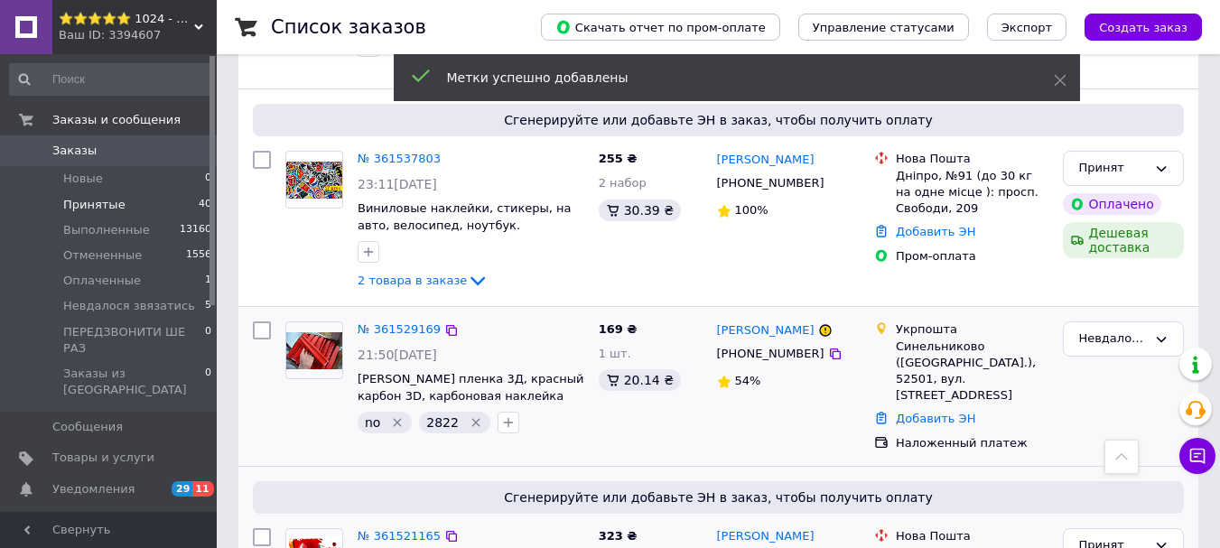
scroll to position [1355, 0]
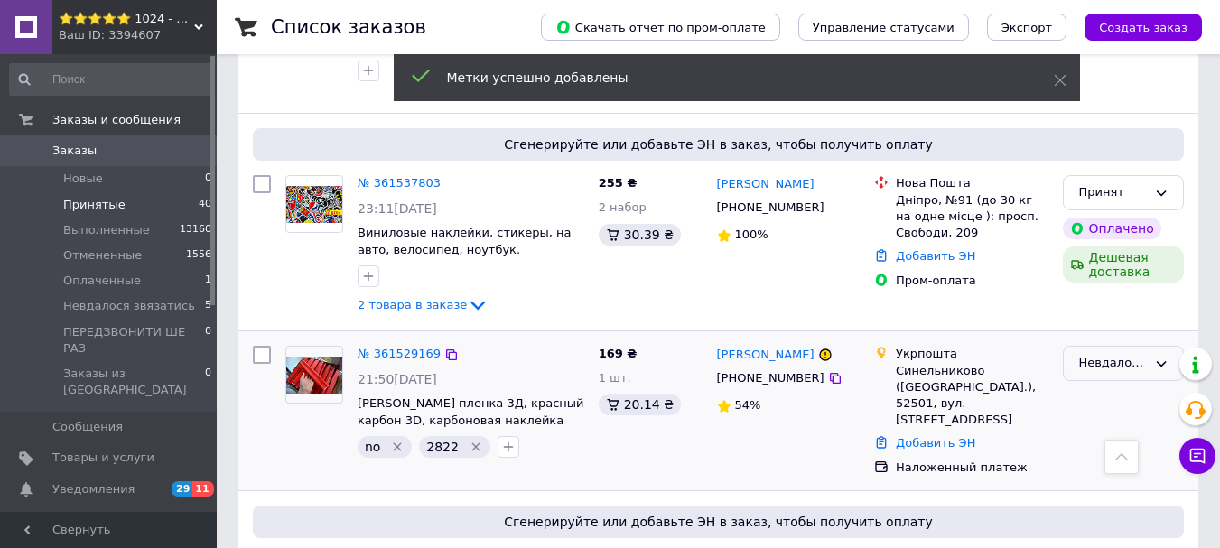
click at [1134, 354] on div "Невдалося звязатись" at bounding box center [1112, 363] width 69 height 19
click at [1115, 385] on li "Принят" at bounding box center [1123, 401] width 119 height 33
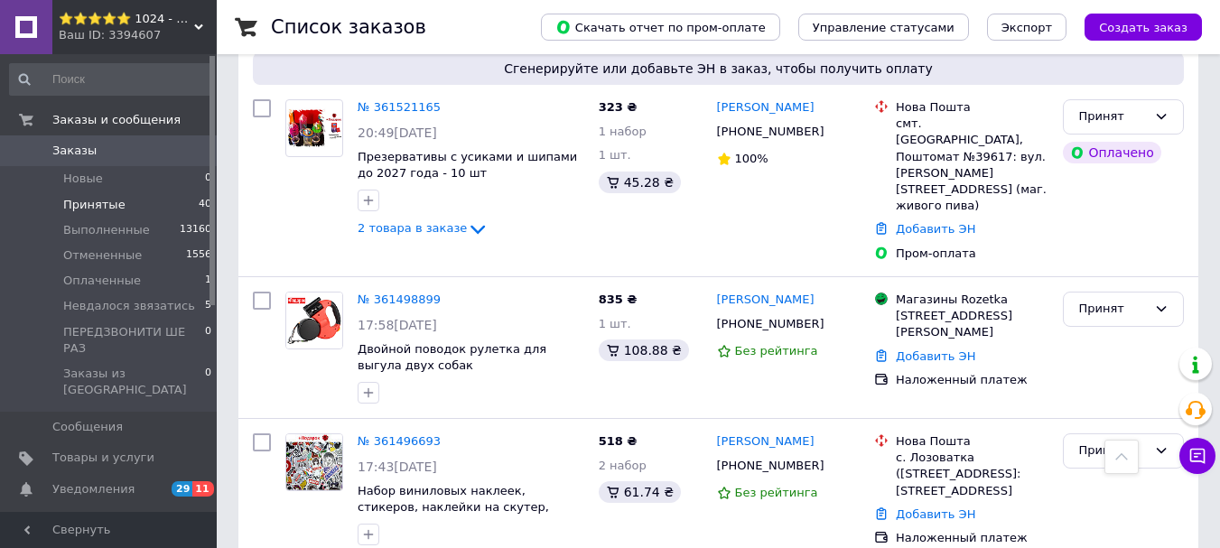
scroll to position [1780, 0]
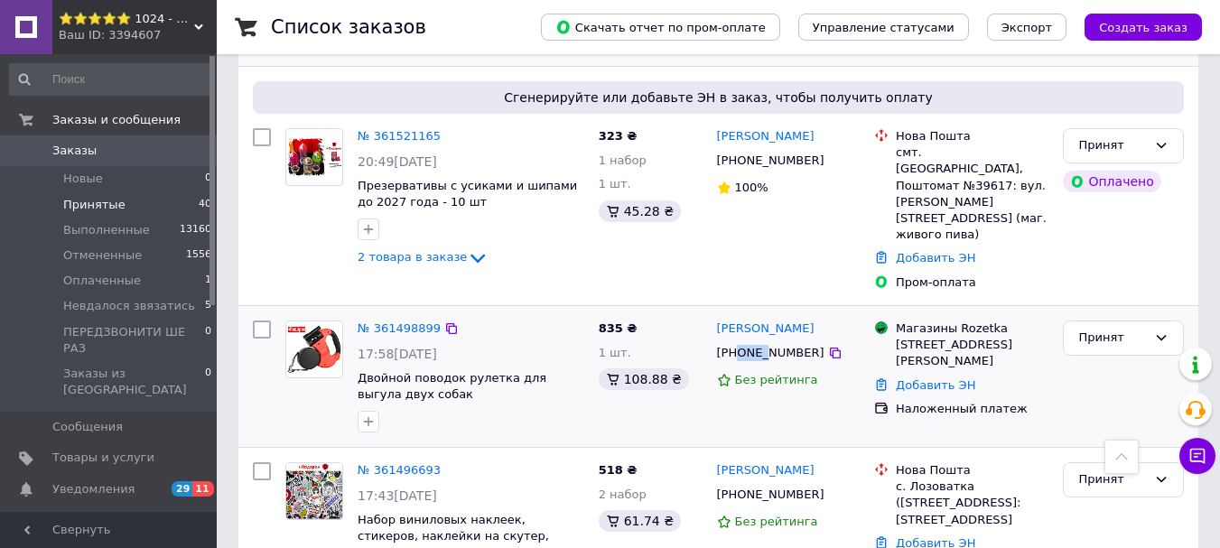
drag, startPoint x: 738, startPoint y: 229, endPoint x: 759, endPoint y: 237, distance: 22.8
click at [759, 341] on div "[PHONE_NUMBER]" at bounding box center [770, 352] width 115 height 23
click at [740, 341] on div "[PHONE_NUMBER]" at bounding box center [770, 352] width 115 height 23
click at [747, 341] on div "[PHONE_NUMBER]" at bounding box center [770, 352] width 115 height 23
click at [741, 341] on div "[PHONE_NUMBER]" at bounding box center [770, 352] width 115 height 23
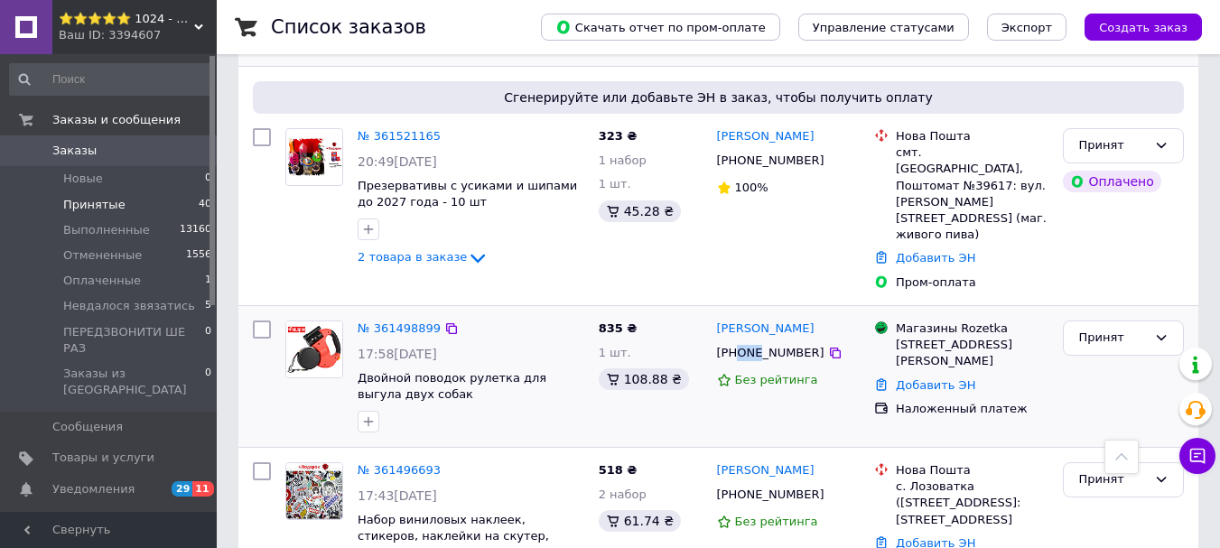
drag, startPoint x: 739, startPoint y: 229, endPoint x: 754, endPoint y: 230, distance: 15.4
click at [754, 341] on div "[PHONE_NUMBER]" at bounding box center [770, 352] width 115 height 23
click at [772, 341] on div "[PHONE_NUMBER]" at bounding box center [770, 352] width 115 height 23
drag, startPoint x: 757, startPoint y: 232, endPoint x: 774, endPoint y: 231, distance: 17.2
click at [774, 341] on div "[PHONE_NUMBER]" at bounding box center [770, 352] width 115 height 23
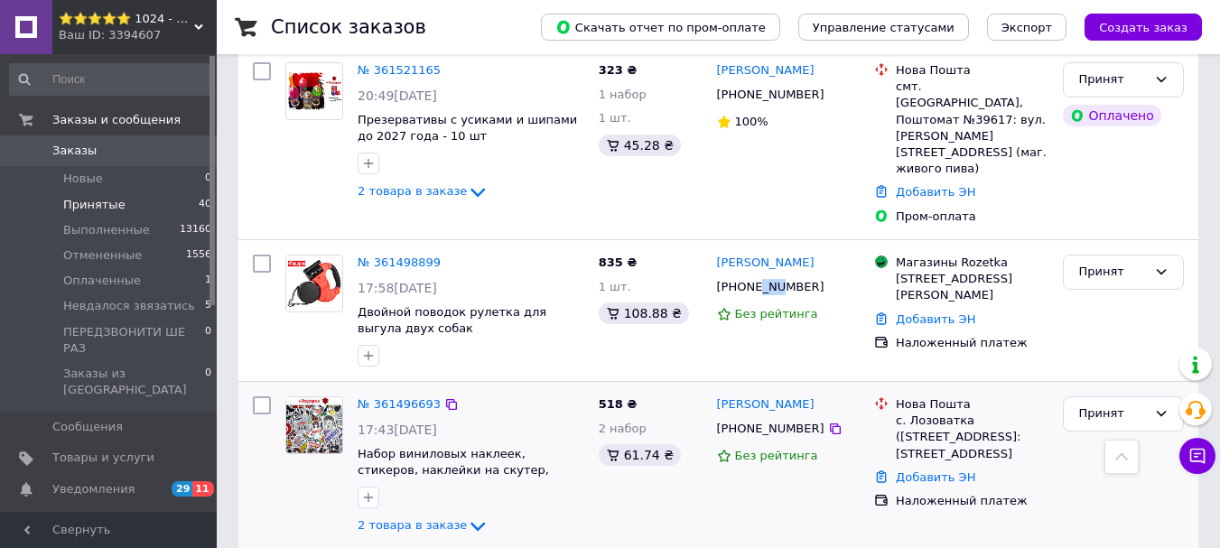
scroll to position [1870, 0]
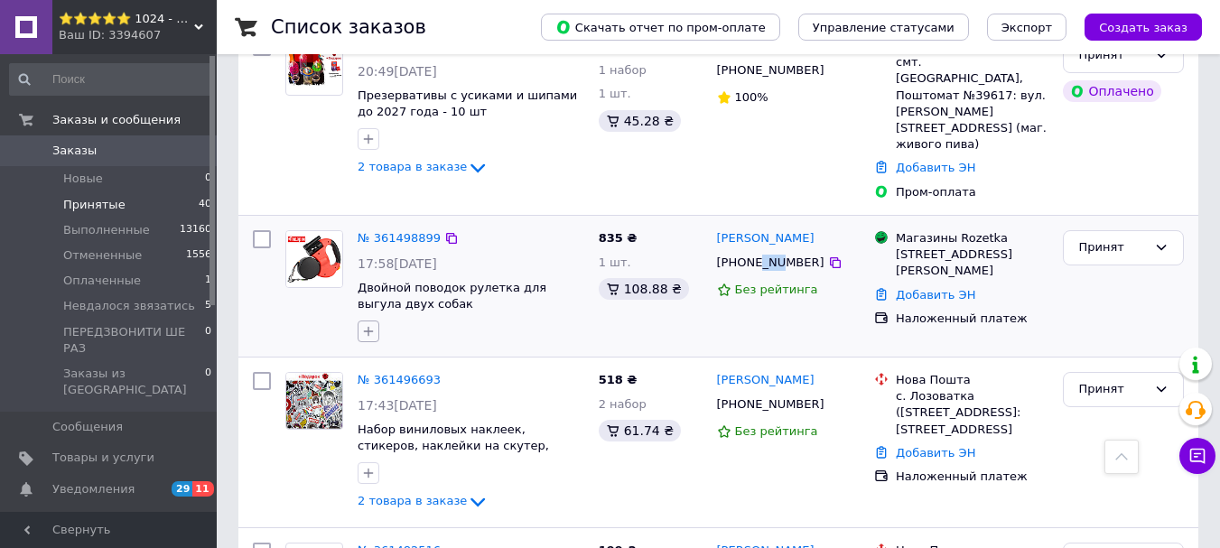
click at [374, 324] on icon "button" at bounding box center [368, 331] width 14 height 14
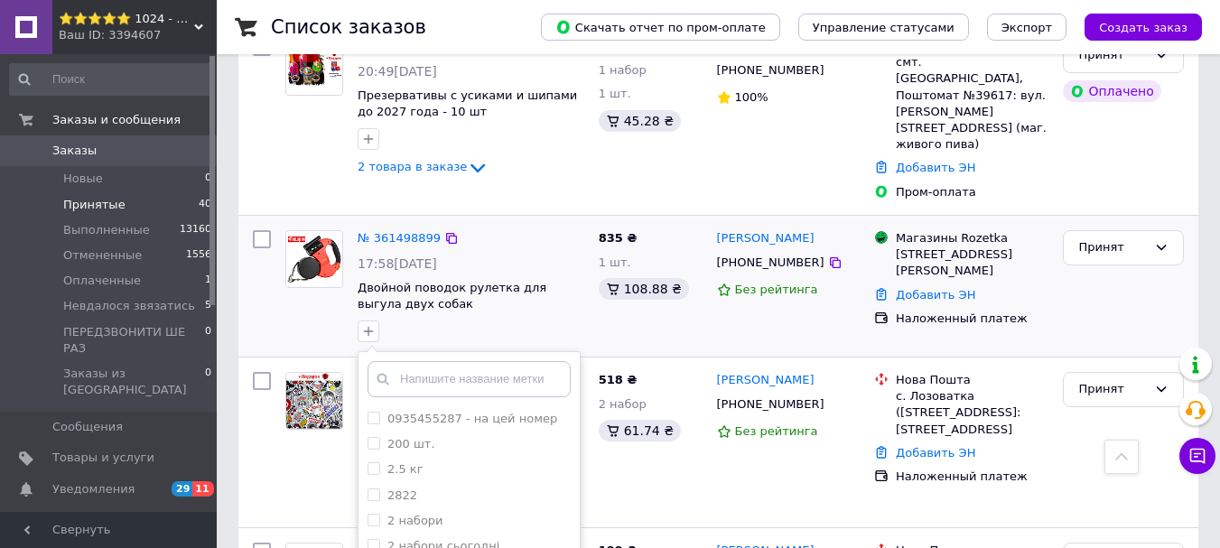
click at [428, 361] on input "text" at bounding box center [469, 379] width 203 height 36
type input "w"
click at [606, 223] on div "835 ₴ 1 шт. 108.88 ₴" at bounding box center [650, 286] width 118 height 126
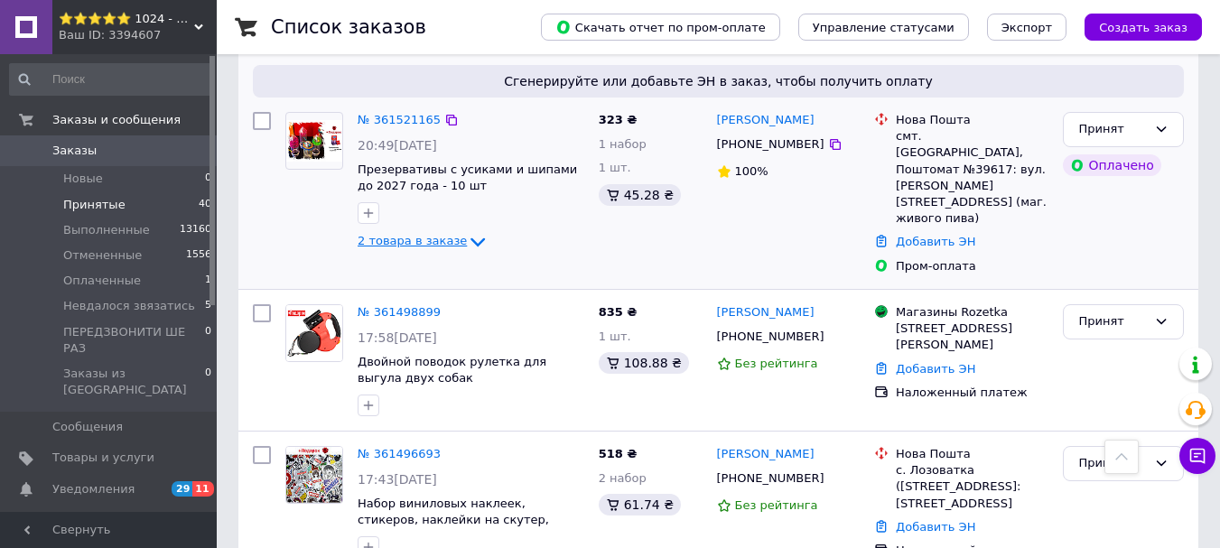
scroll to position [1690, 0]
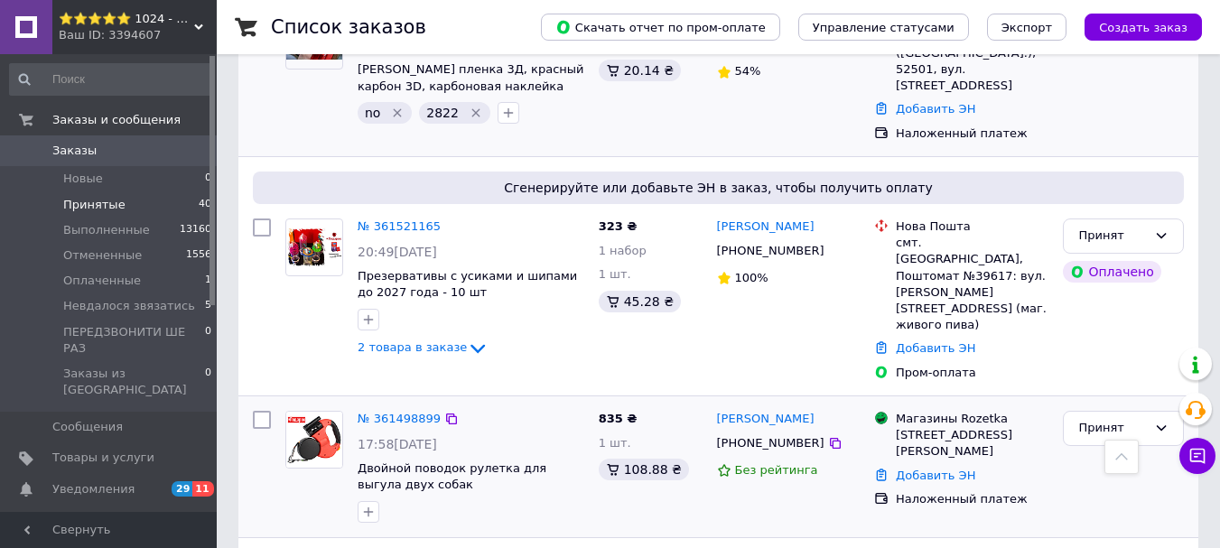
click at [904, 427] on div "[STREET_ADDRESS][PERSON_NAME]" at bounding box center [972, 443] width 153 height 33
drag, startPoint x: 957, startPoint y: 318, endPoint x: 1021, endPoint y: 295, distance: 68.0
click at [1027, 427] on div "[STREET_ADDRESS][PERSON_NAME]" at bounding box center [972, 443] width 153 height 33
click at [955, 427] on div "[STREET_ADDRESS][PERSON_NAME]" at bounding box center [972, 443] width 153 height 33
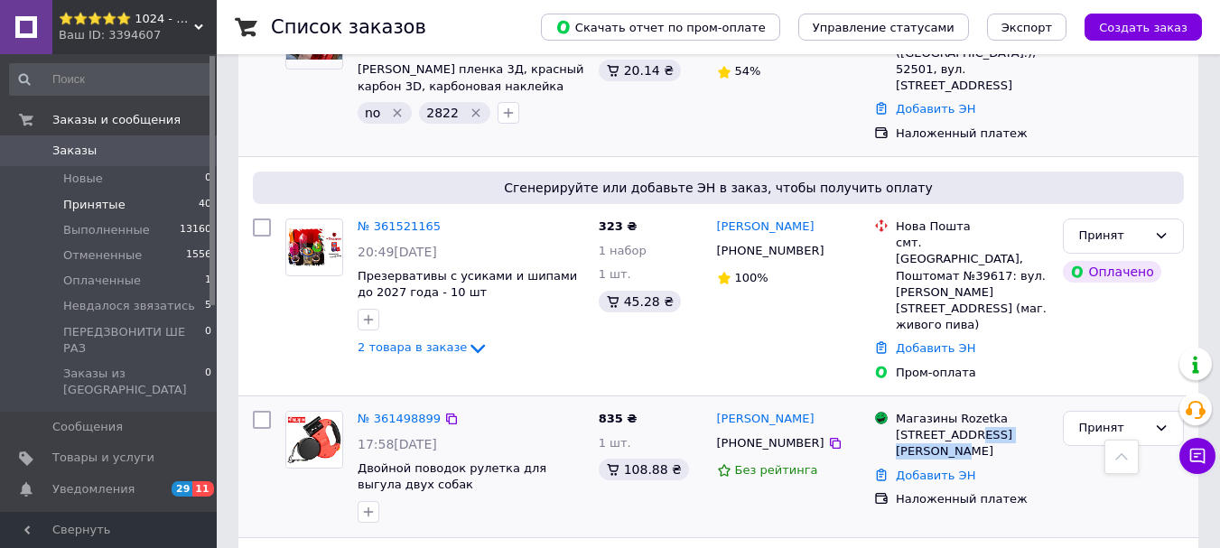
drag, startPoint x: 966, startPoint y: 316, endPoint x: 1038, endPoint y: 318, distance: 72.3
click at [1038, 427] on div "[STREET_ADDRESS][PERSON_NAME]" at bounding box center [972, 443] width 153 height 33
click at [376, 501] on button "button" at bounding box center [369, 512] width 22 height 22
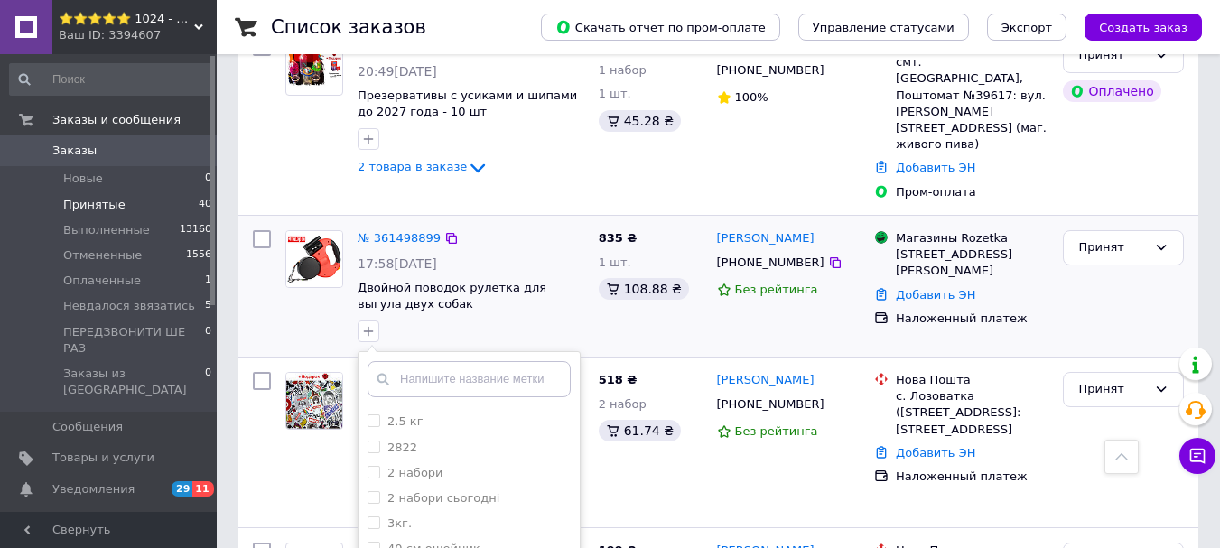
scroll to position [90, 0]
checkbox input "true"
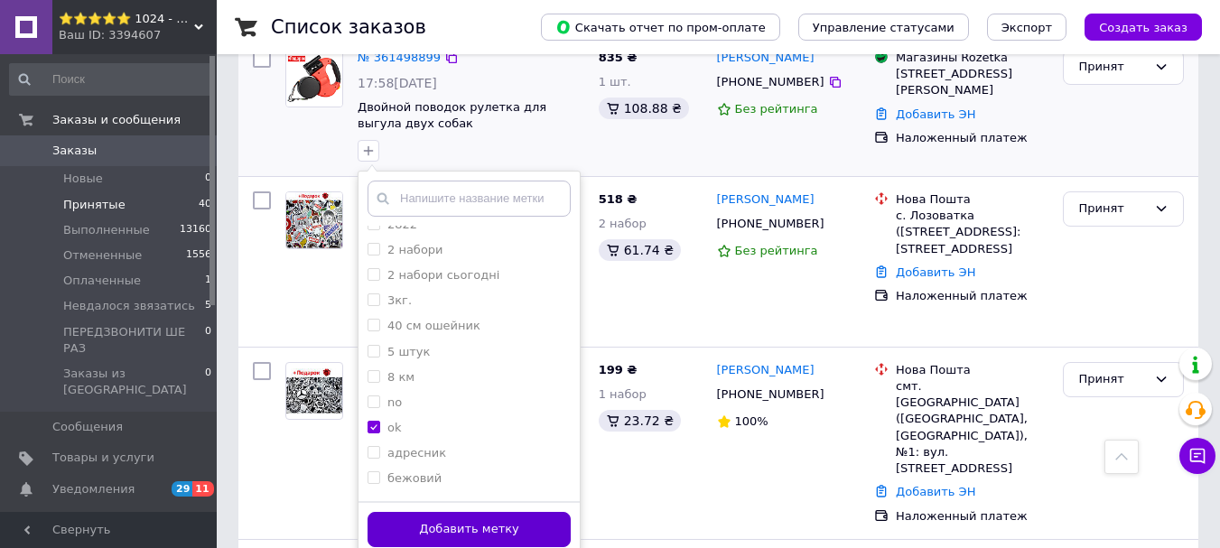
click at [535, 512] on button "Добавить метку" at bounding box center [469, 529] width 203 height 35
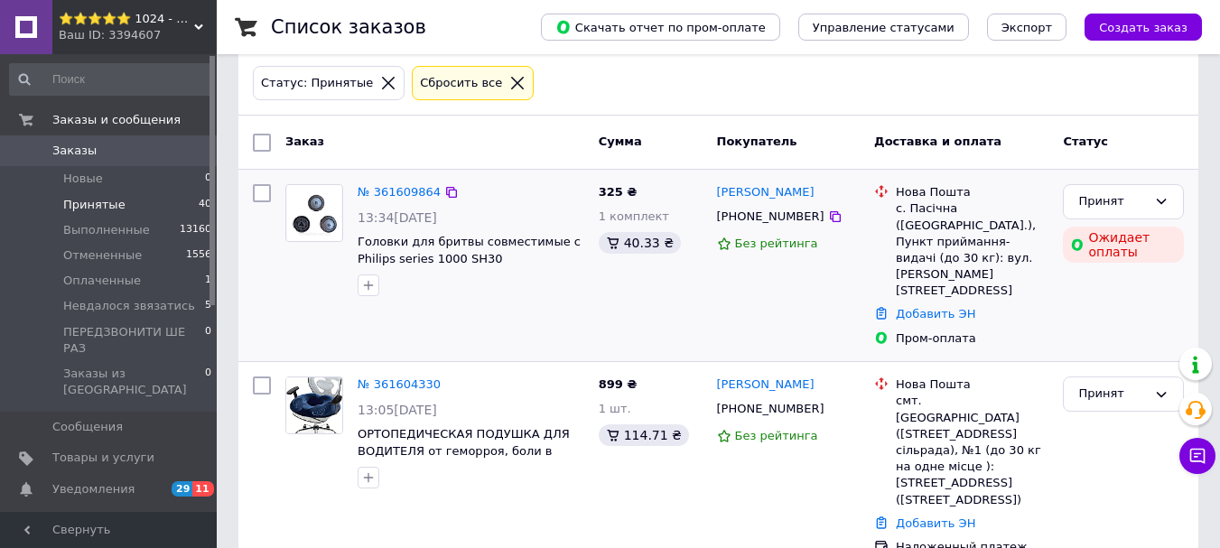
scroll to position [90, 0]
drag, startPoint x: 737, startPoint y: 221, endPoint x: 755, endPoint y: 226, distance: 18.6
click at [755, 226] on div "[PHONE_NUMBER]" at bounding box center [770, 215] width 115 height 23
drag, startPoint x: 769, startPoint y: 218, endPoint x: 786, endPoint y: 219, distance: 16.4
click at [786, 219] on div "[PHONE_NUMBER]" at bounding box center [770, 215] width 115 height 23
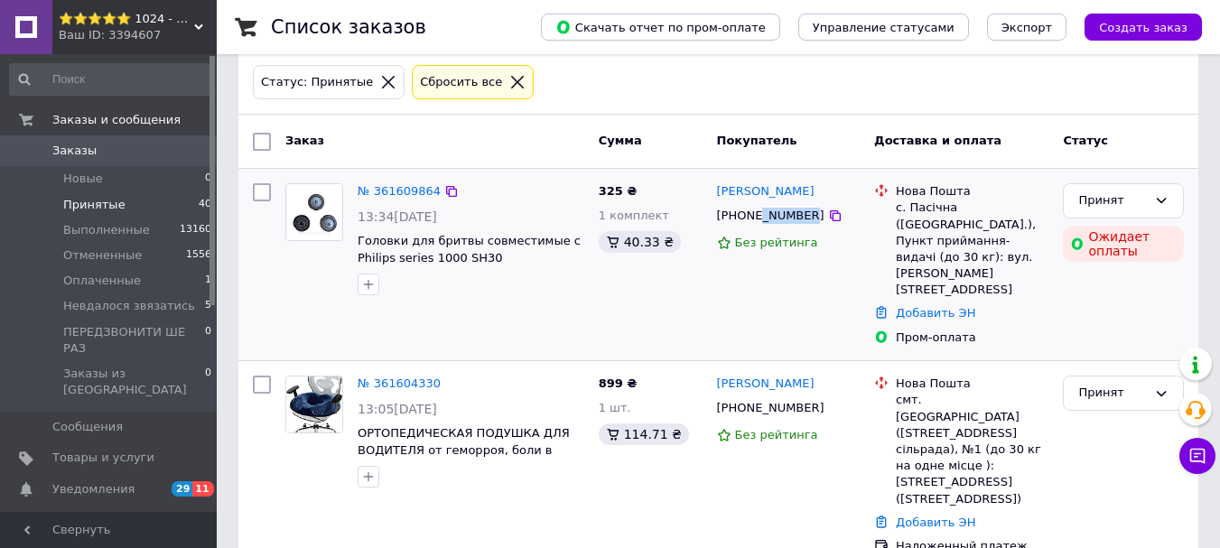
drag, startPoint x: 755, startPoint y: 218, endPoint x: 799, endPoint y: 219, distance: 44.3
click at [799, 219] on div "[PHONE_NUMBER]" at bounding box center [770, 215] width 115 height 23
drag, startPoint x: 947, startPoint y: 309, endPoint x: 1013, endPoint y: 309, distance: 65.9
click at [1012, 330] on div "Пром-оплата" at bounding box center [972, 338] width 153 height 16
click at [138, 279] on li "Оплаченные 1" at bounding box center [111, 280] width 222 height 25
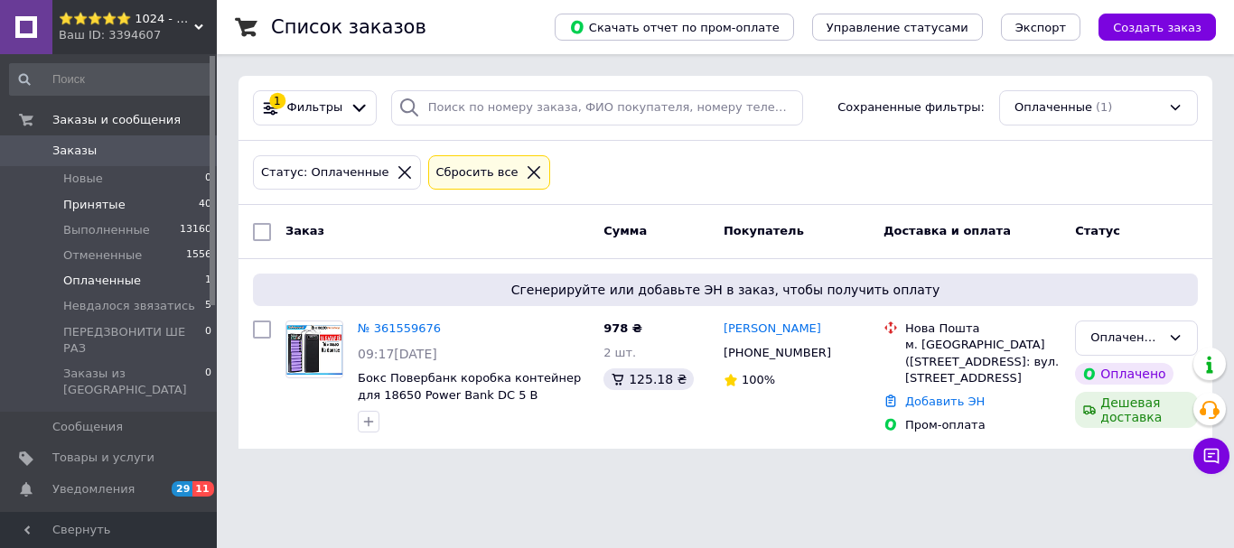
click at [149, 197] on li "Принятые 40" at bounding box center [111, 204] width 222 height 25
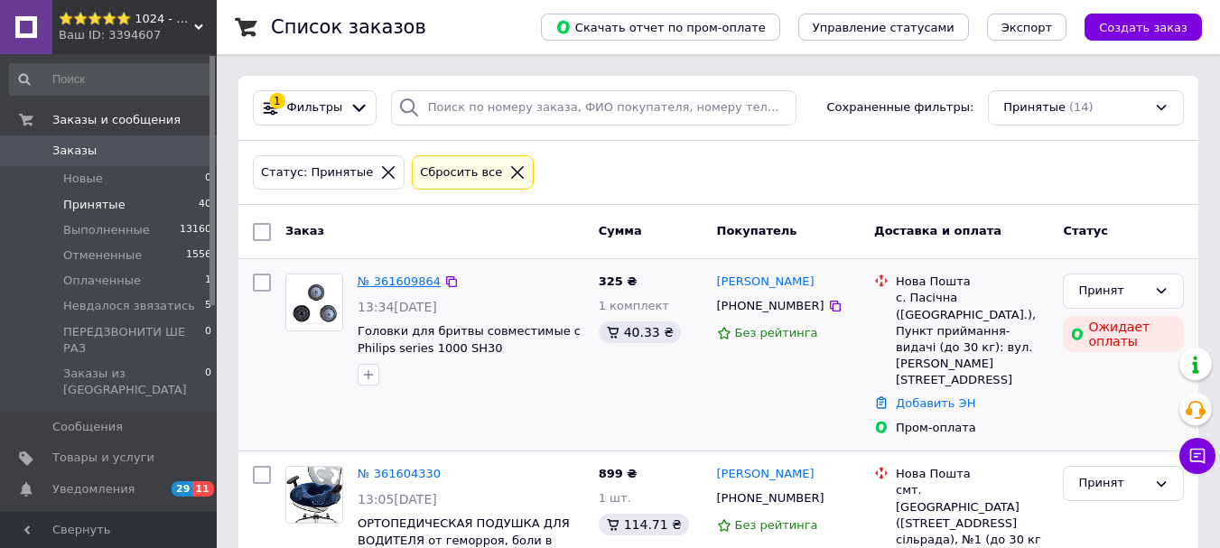
click at [384, 276] on link "№ 361609864" at bounding box center [399, 282] width 83 height 14
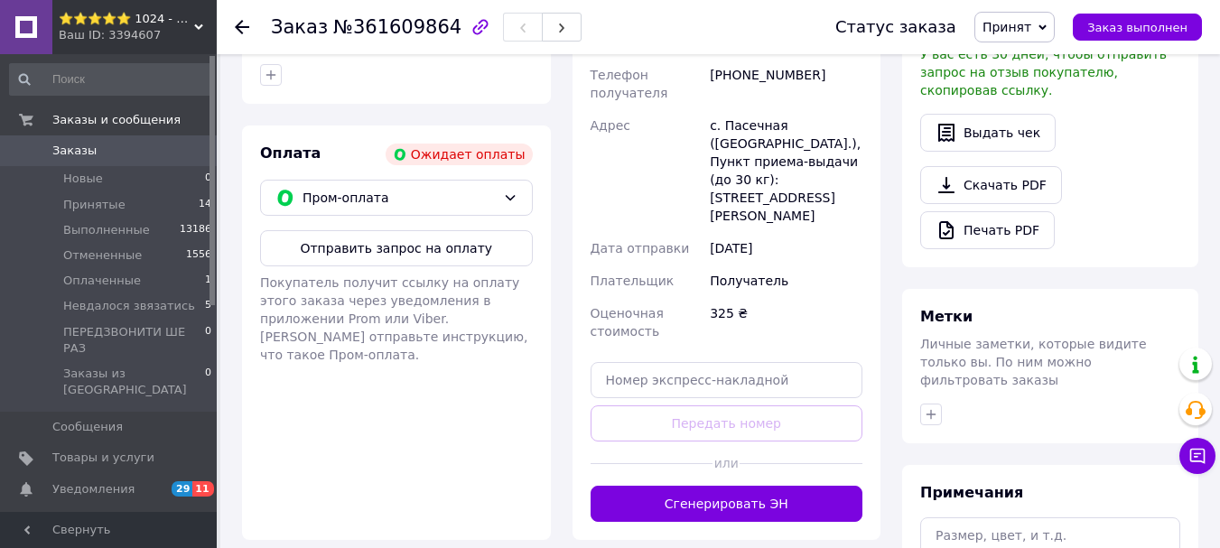
scroll to position [452, 0]
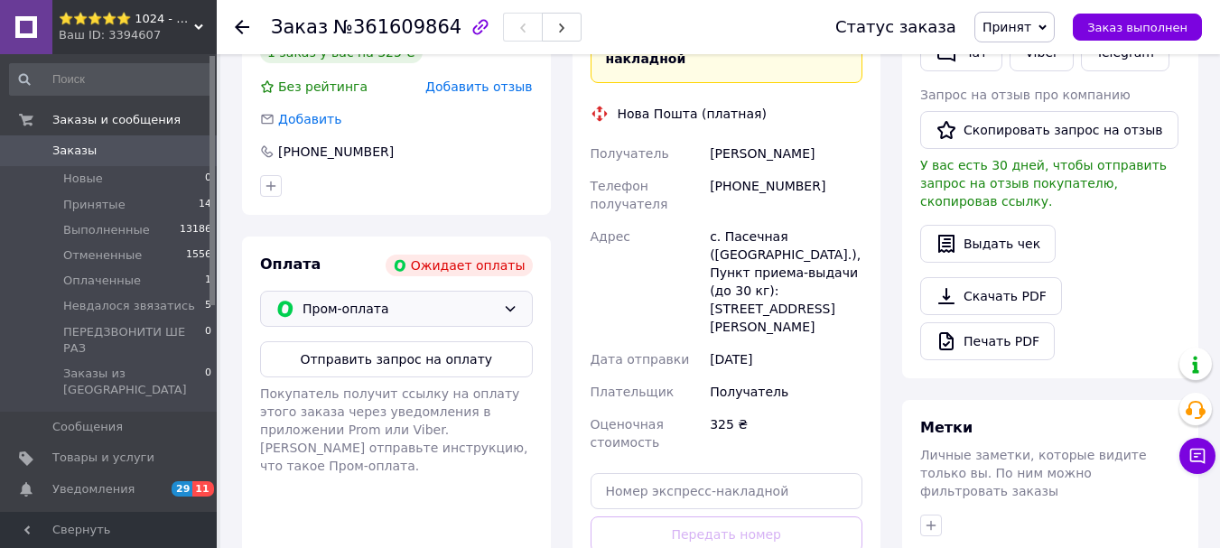
click at [494, 299] on span "Пром-оплата" at bounding box center [399, 309] width 193 height 20
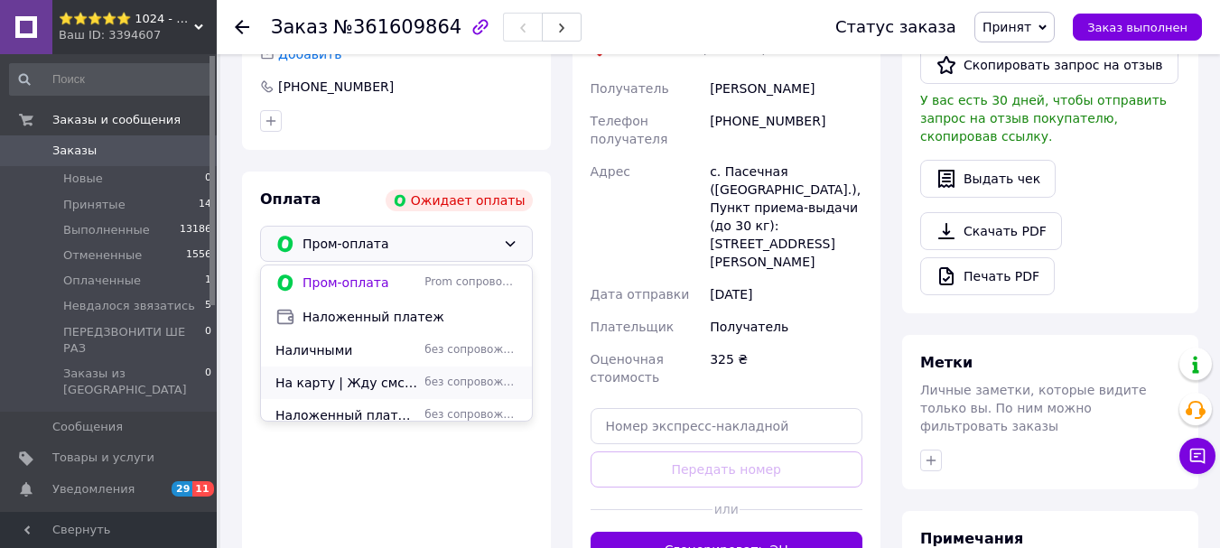
scroll to position [542, 0]
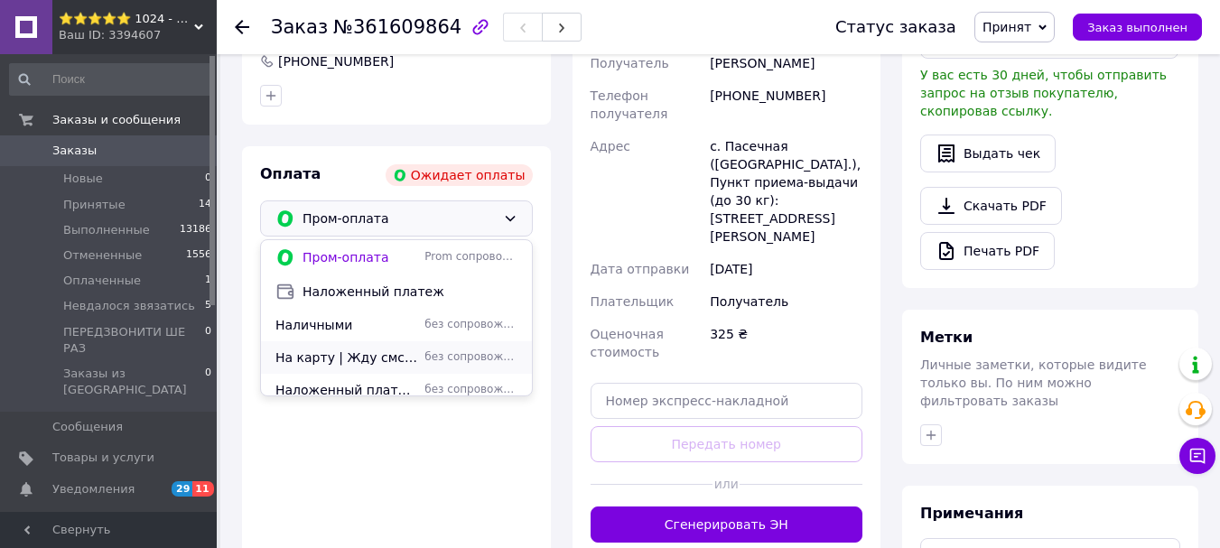
click at [414, 341] on div "На карту | Жду смс с реквизитами на оплату без сопровождения Prom" at bounding box center [396, 357] width 271 height 33
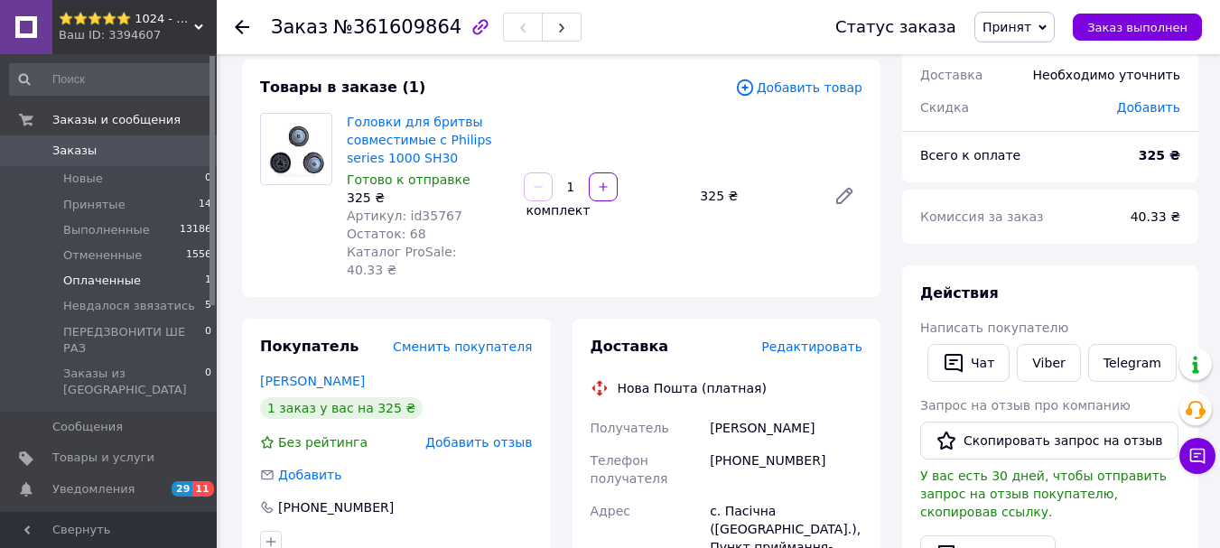
scroll to position [90, 0]
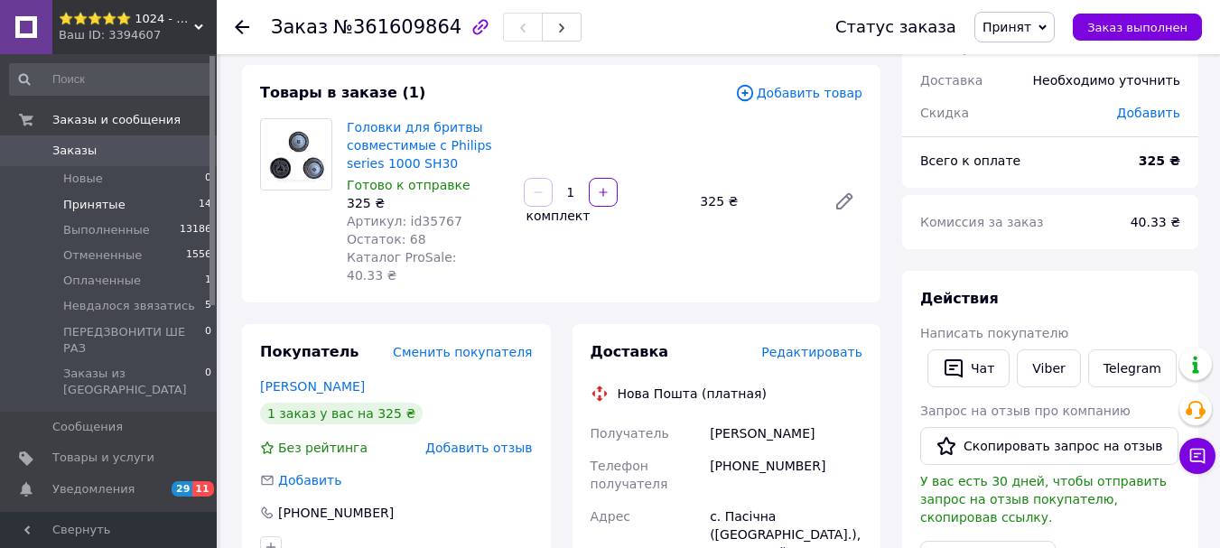
click at [120, 200] on li "Принятые 14" at bounding box center [111, 204] width 222 height 25
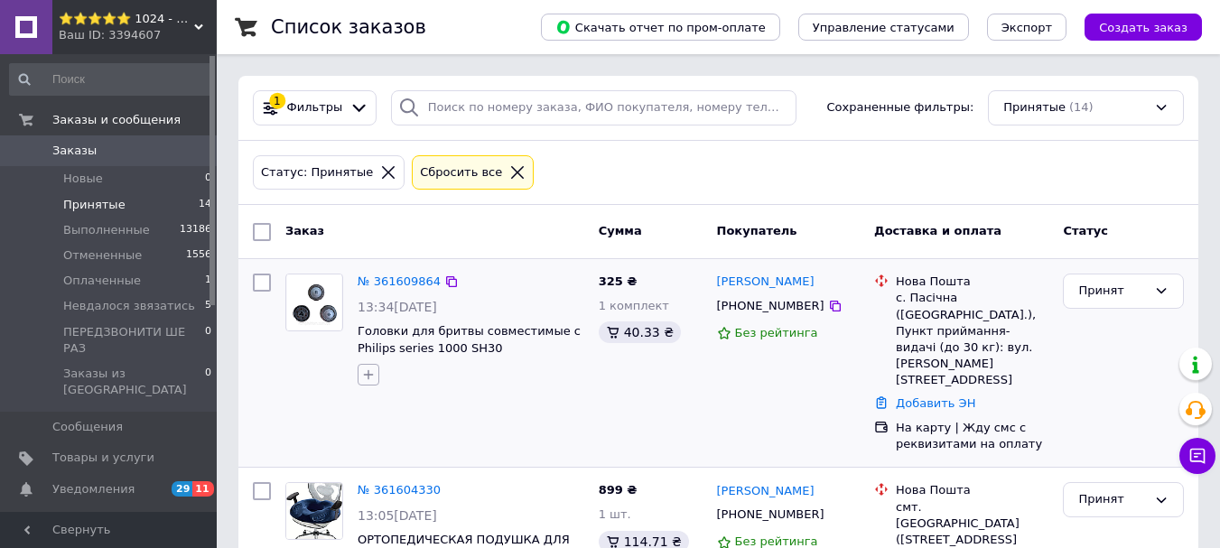
click at [359, 373] on button "button" at bounding box center [369, 375] width 22 height 22
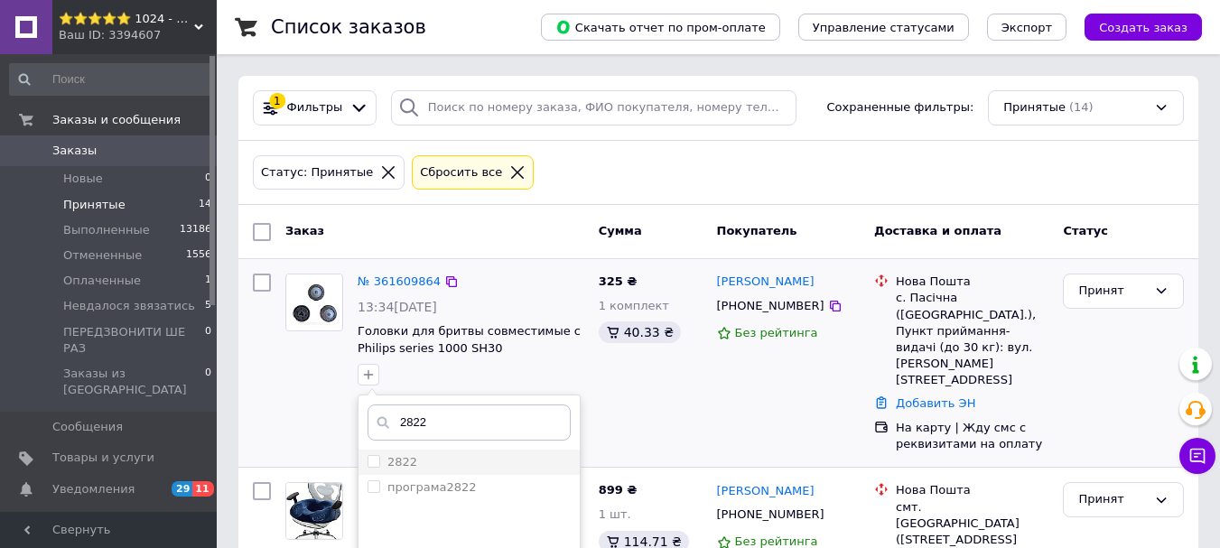
type input "2822"
click at [432, 460] on div "2822" at bounding box center [469, 462] width 203 height 16
checkbox input "true"
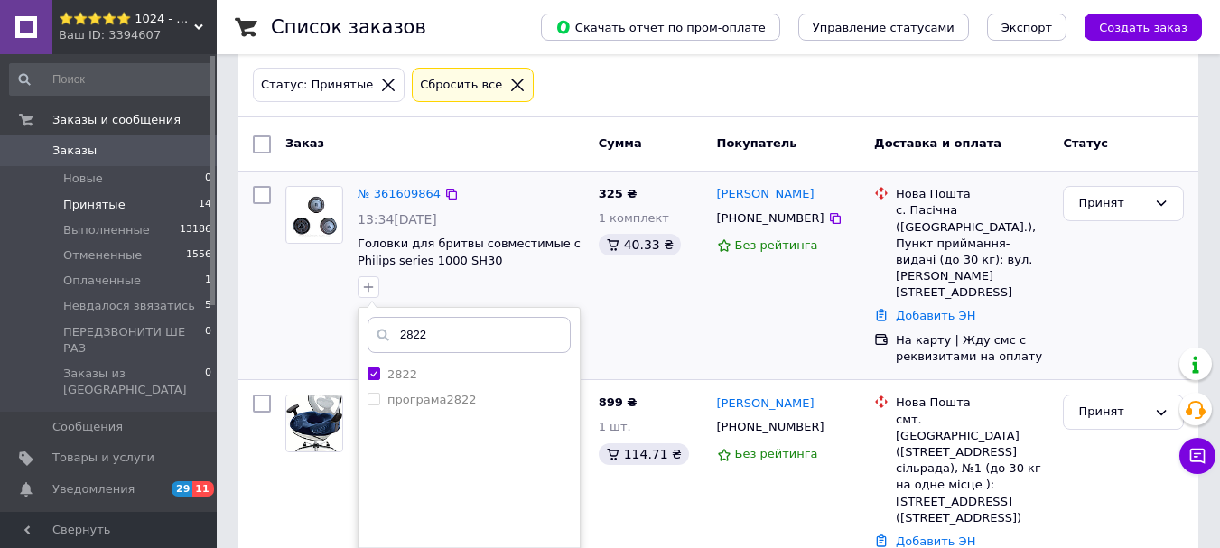
scroll to position [181, 0]
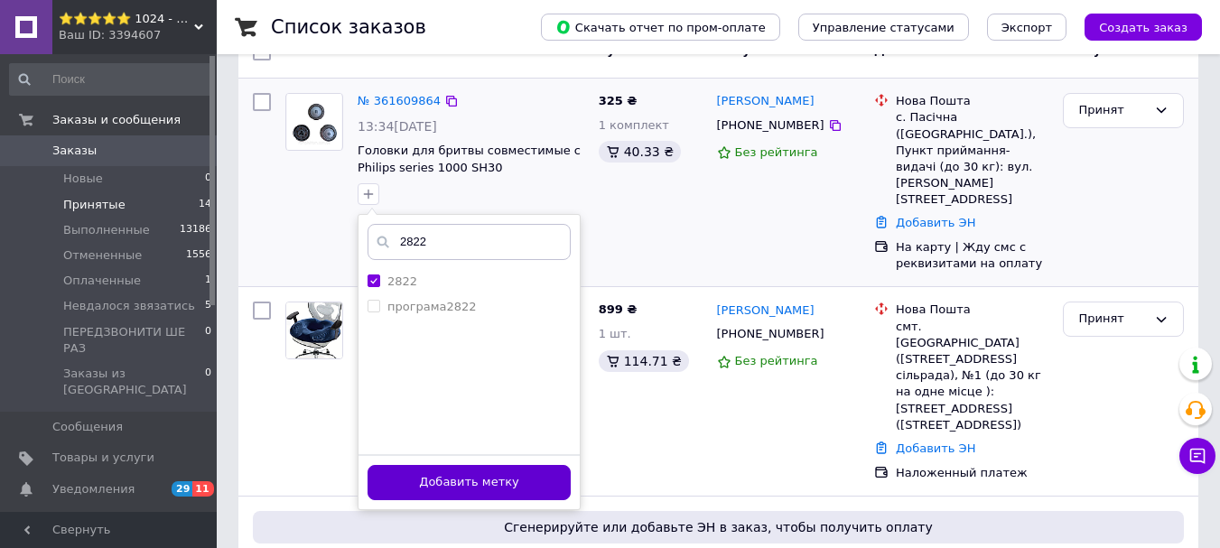
click at [520, 495] on button "Добавить метку" at bounding box center [469, 482] width 203 height 35
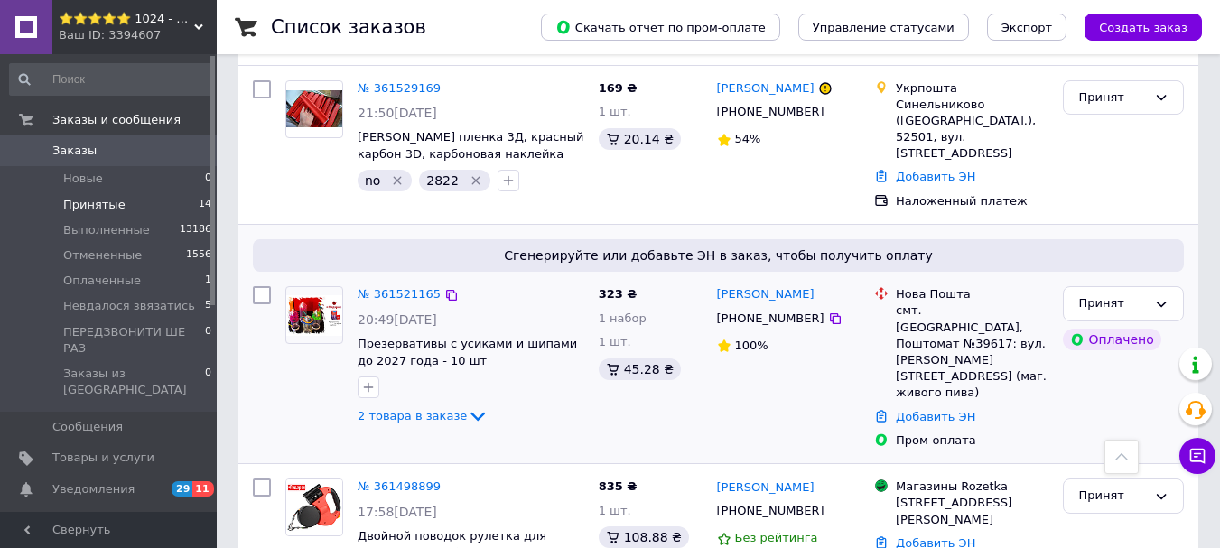
scroll to position [1896, 0]
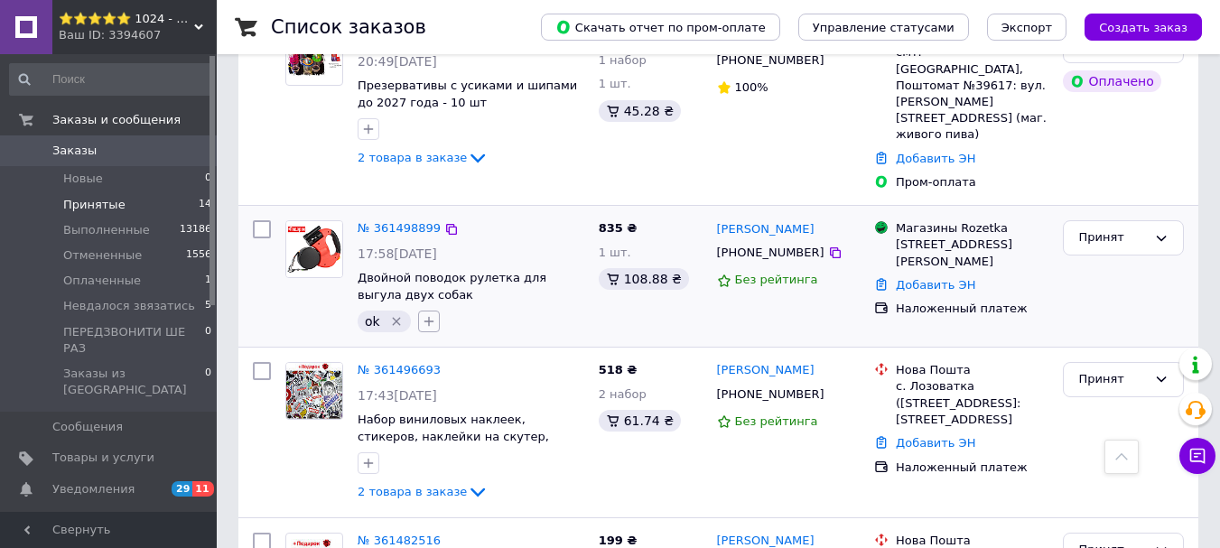
click at [436, 311] on button "button" at bounding box center [429, 322] width 22 height 22
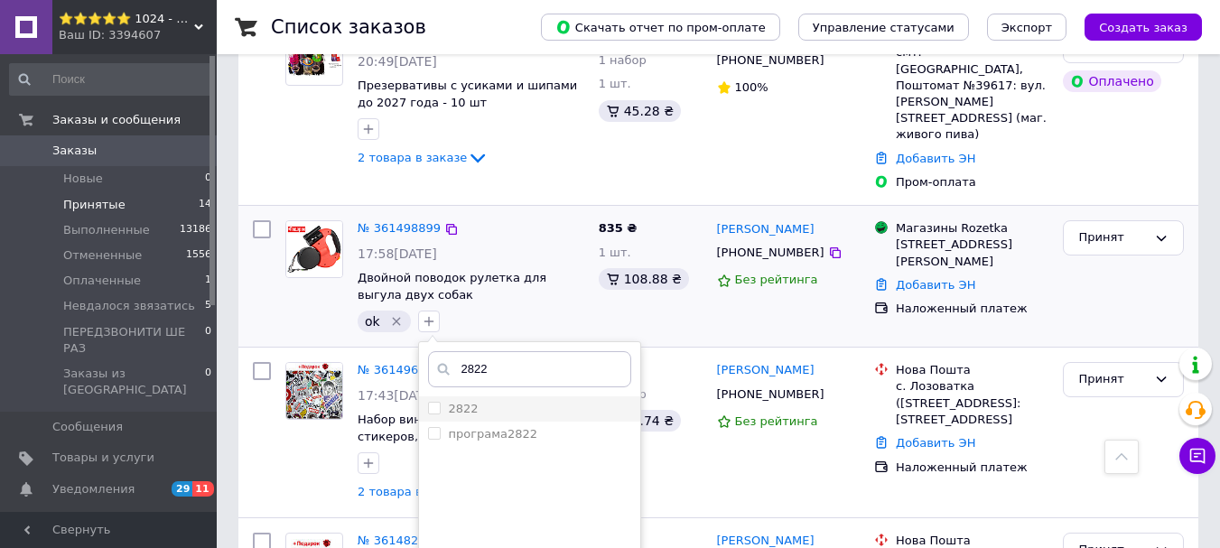
type input "2822"
click at [463, 402] on label "2822" at bounding box center [463, 409] width 30 height 14
checkbox input "true"
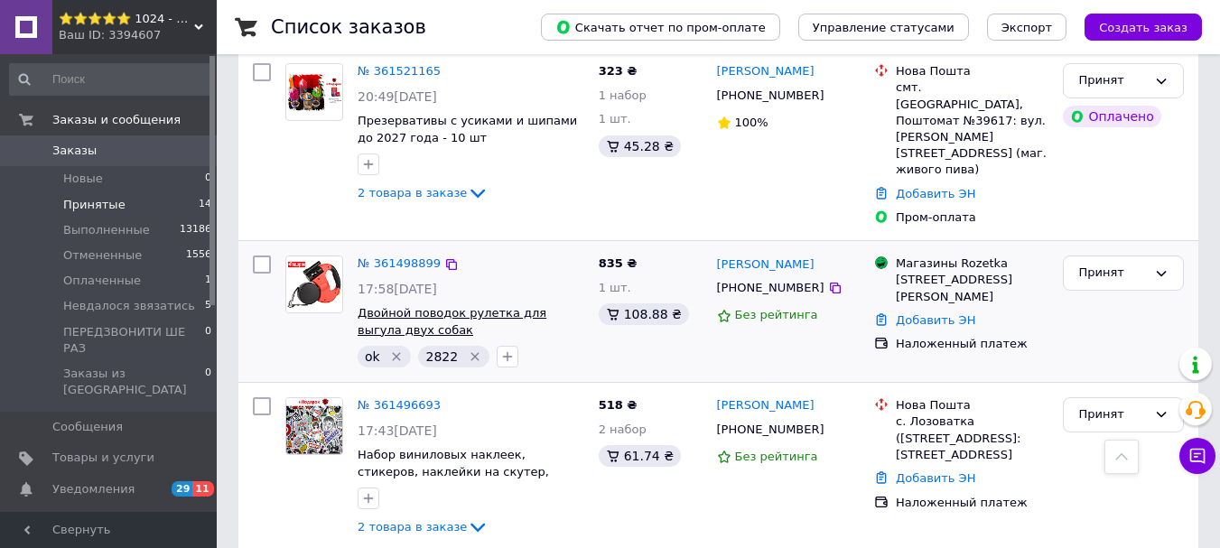
scroll to position [1796, 0]
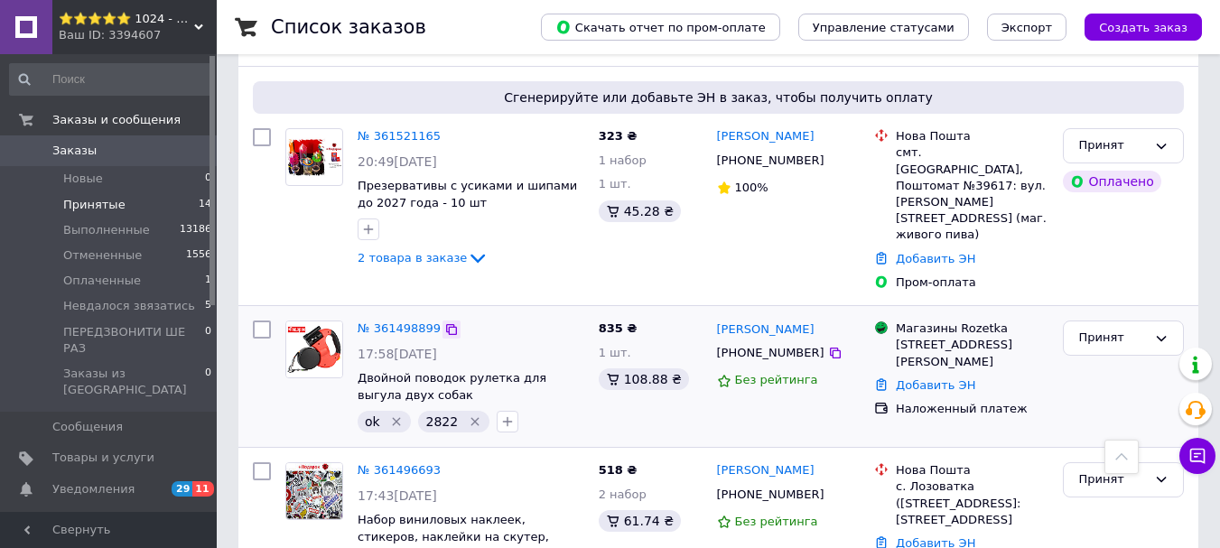
click at [446, 324] on icon at bounding box center [451, 329] width 11 height 11
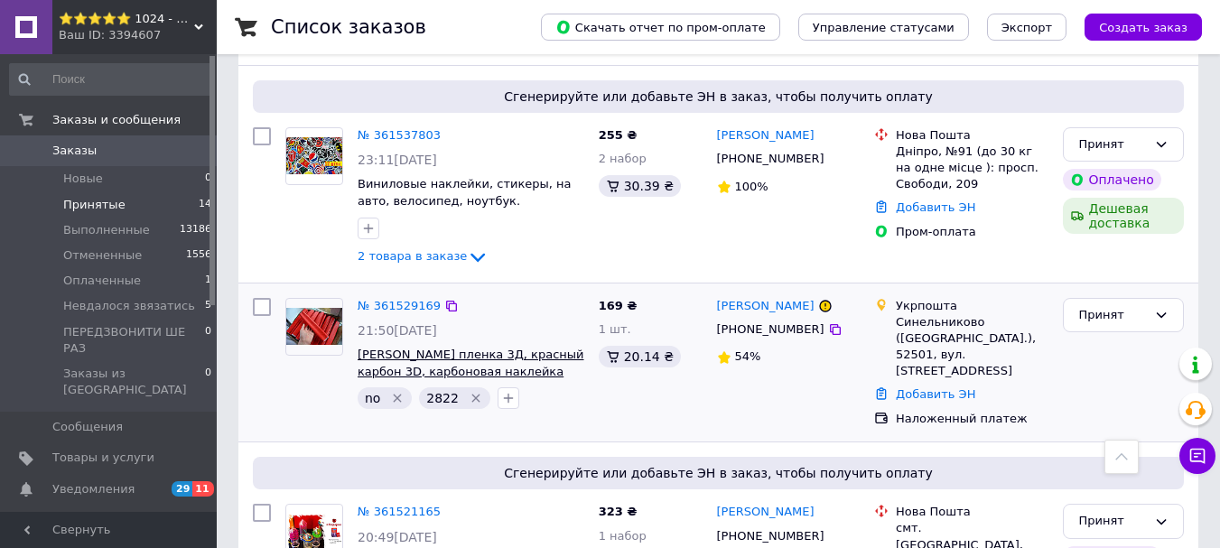
scroll to position [1345, 0]
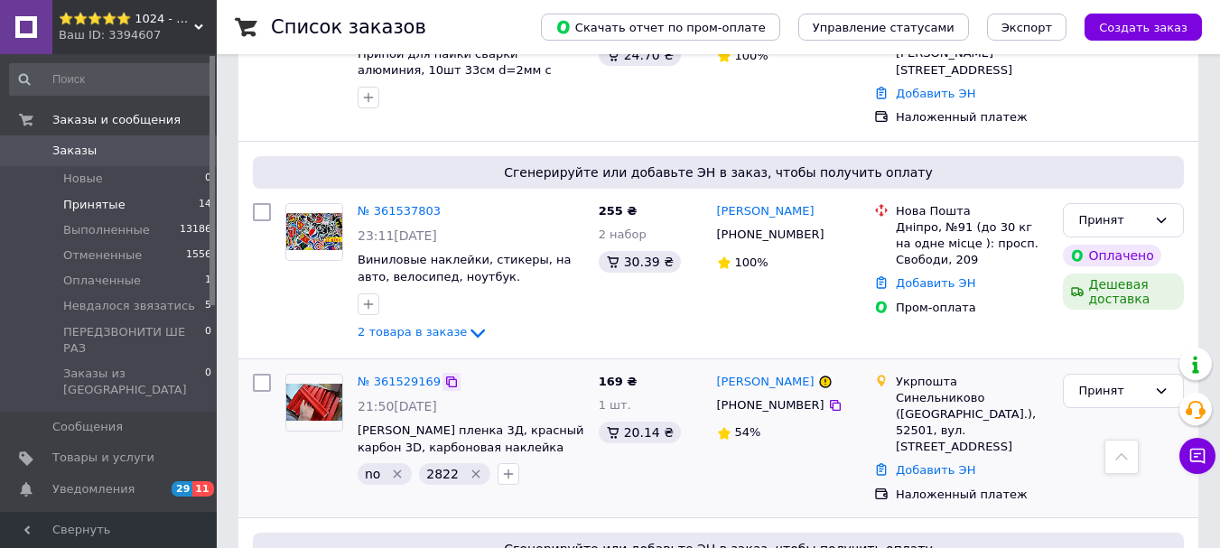
click at [448, 375] on icon at bounding box center [451, 382] width 14 height 14
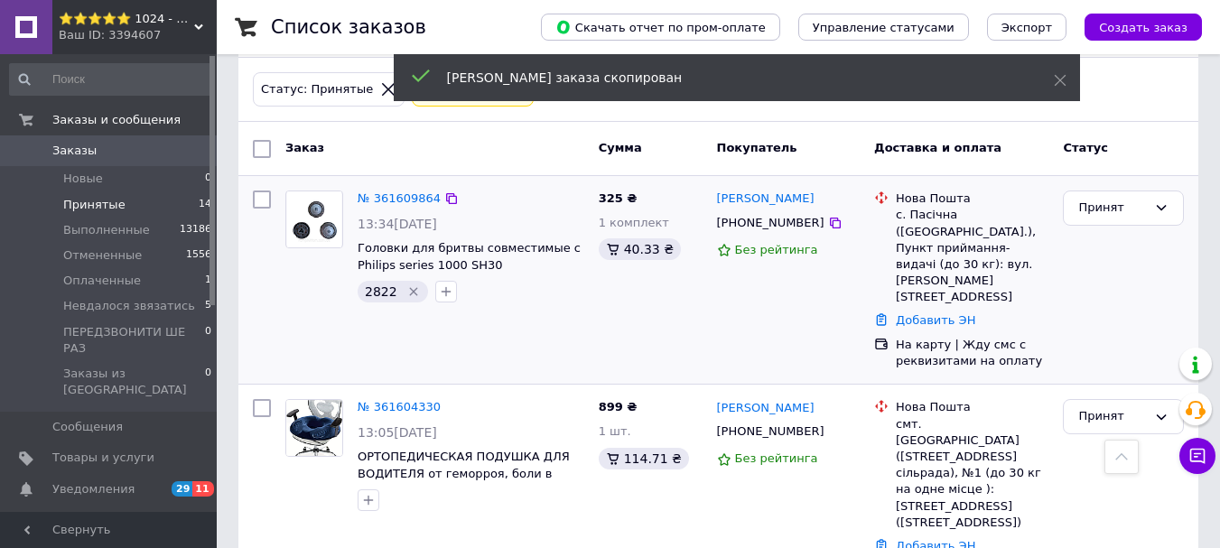
scroll to position [0, 0]
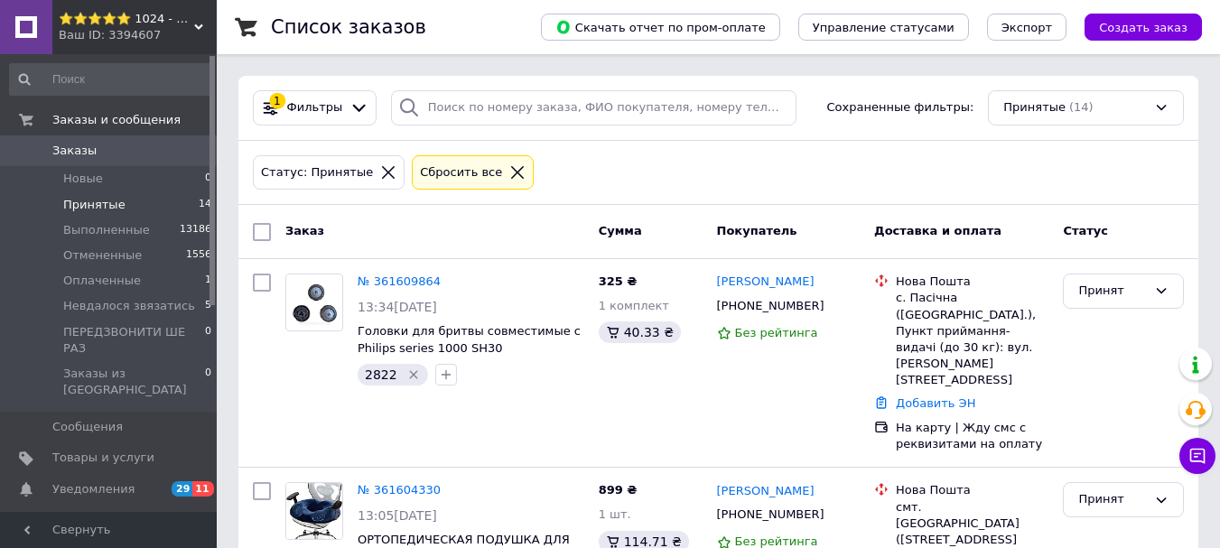
click at [444, 281] on icon at bounding box center [451, 282] width 14 height 14
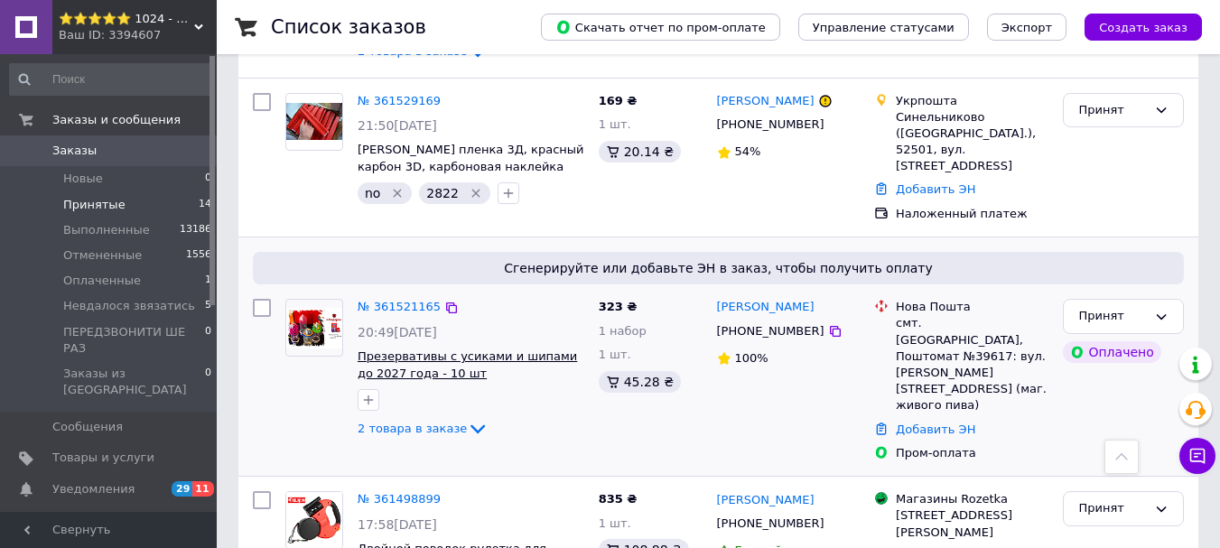
scroll to position [2067, 0]
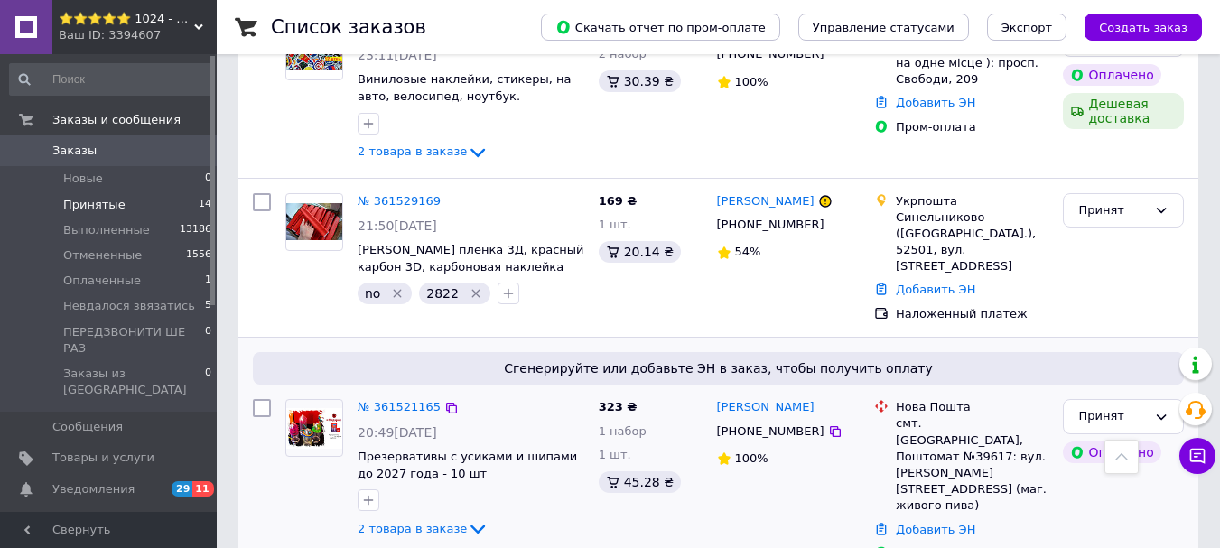
click at [442, 522] on span "2 товара в заказе" at bounding box center [412, 529] width 109 height 14
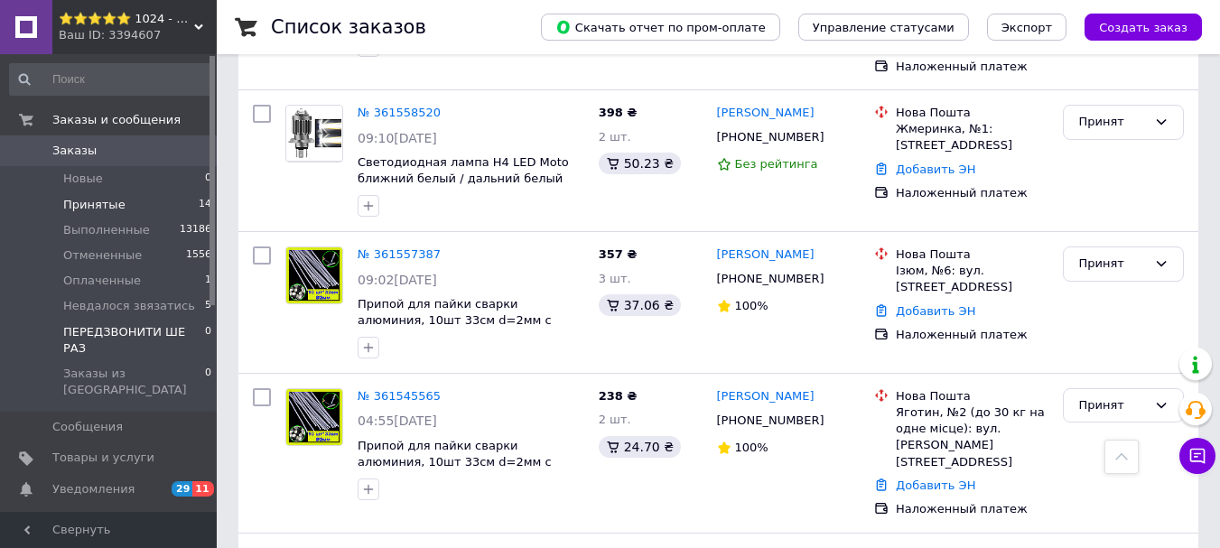
scroll to position [947, 0]
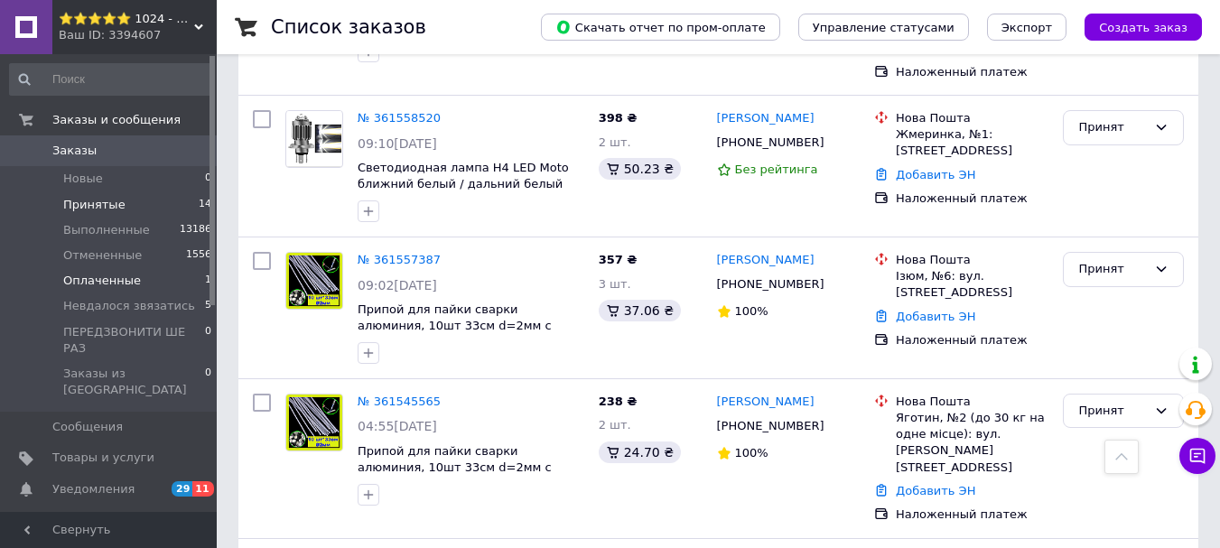
click at [114, 285] on span "Оплаченные" at bounding box center [102, 281] width 78 height 16
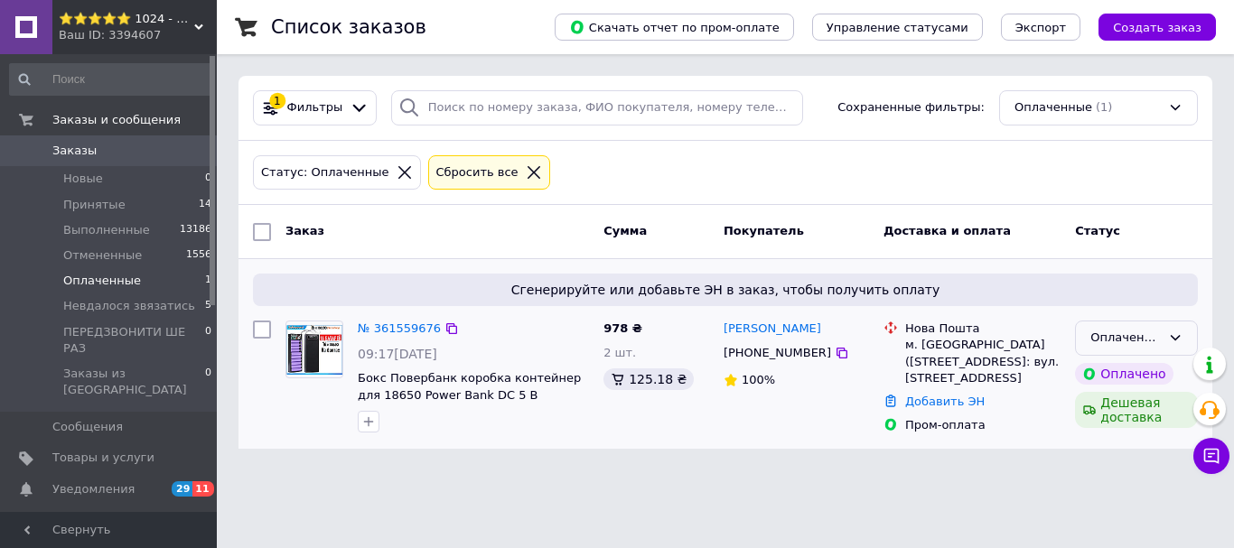
click at [1134, 332] on div "Оплаченный" at bounding box center [1125, 338] width 70 height 19
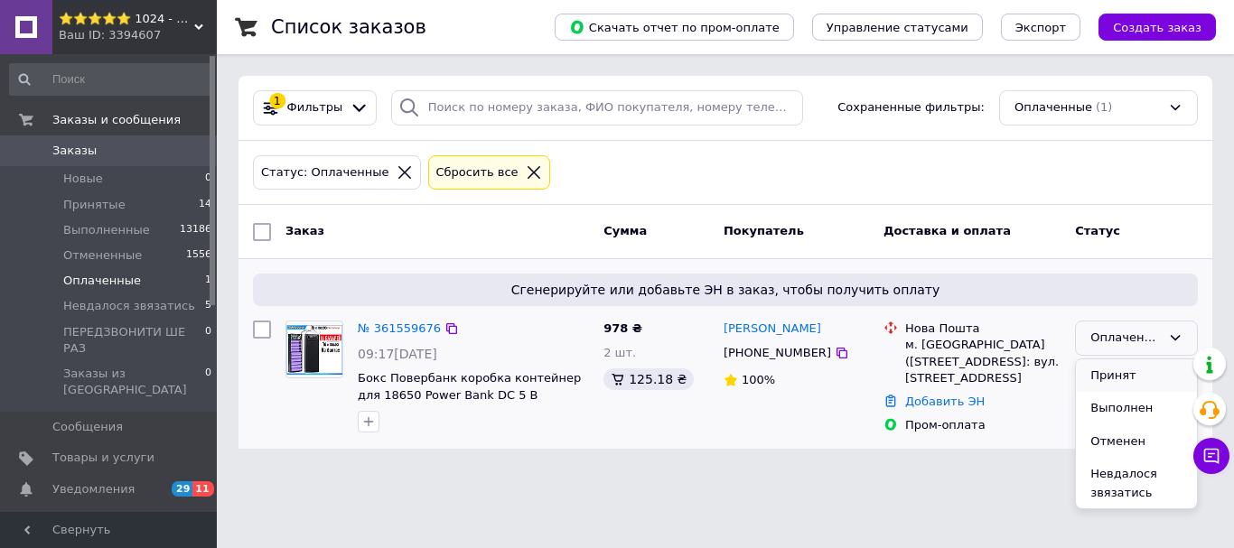
click at [1112, 365] on li "Принят" at bounding box center [1136, 375] width 121 height 33
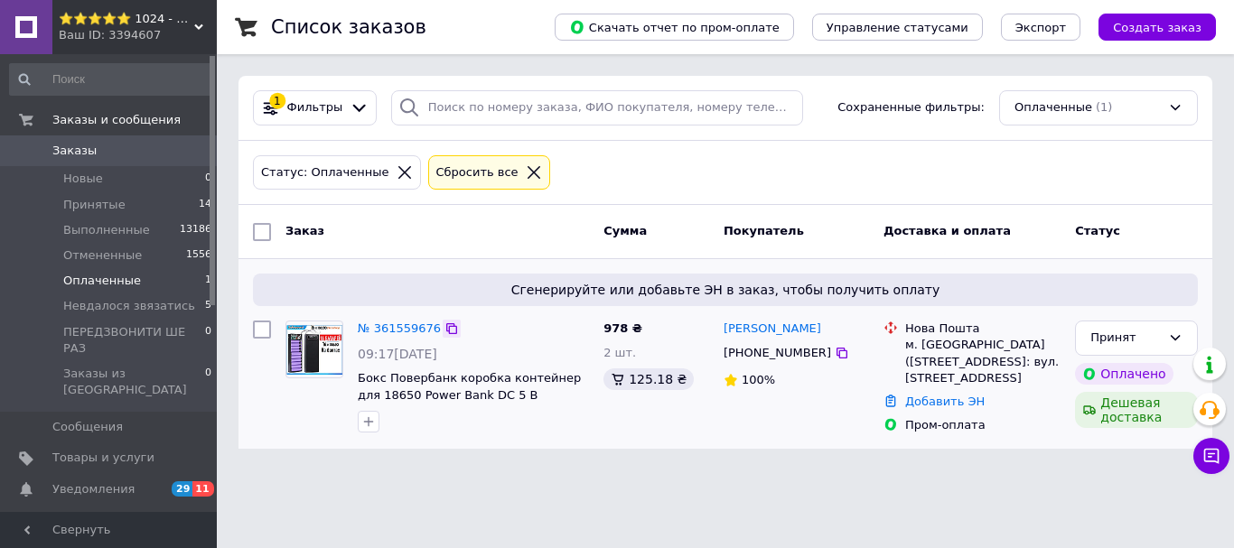
click at [444, 321] on icon at bounding box center [451, 328] width 14 height 14
click at [422, 330] on link "№ 361559676" at bounding box center [399, 328] width 83 height 14
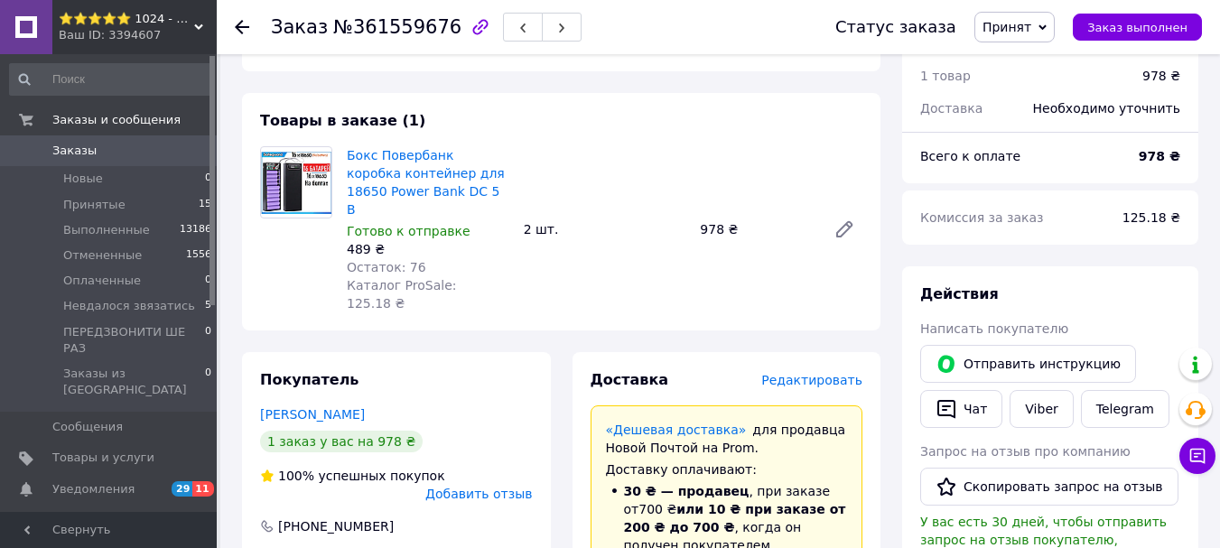
scroll to position [598, 0]
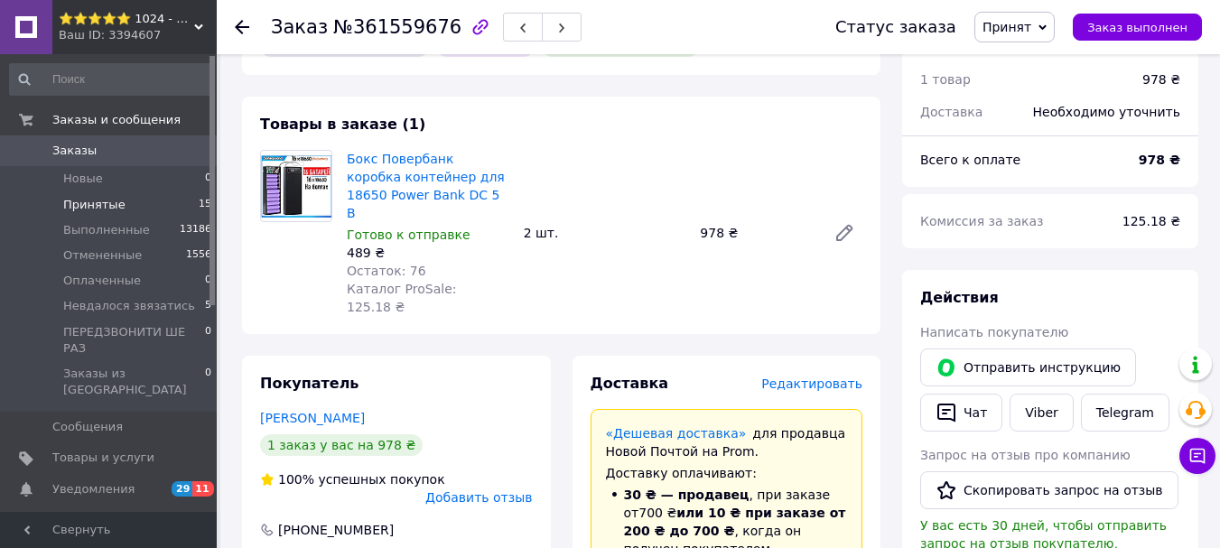
click at [95, 206] on span "Принятые" at bounding box center [94, 205] width 62 height 16
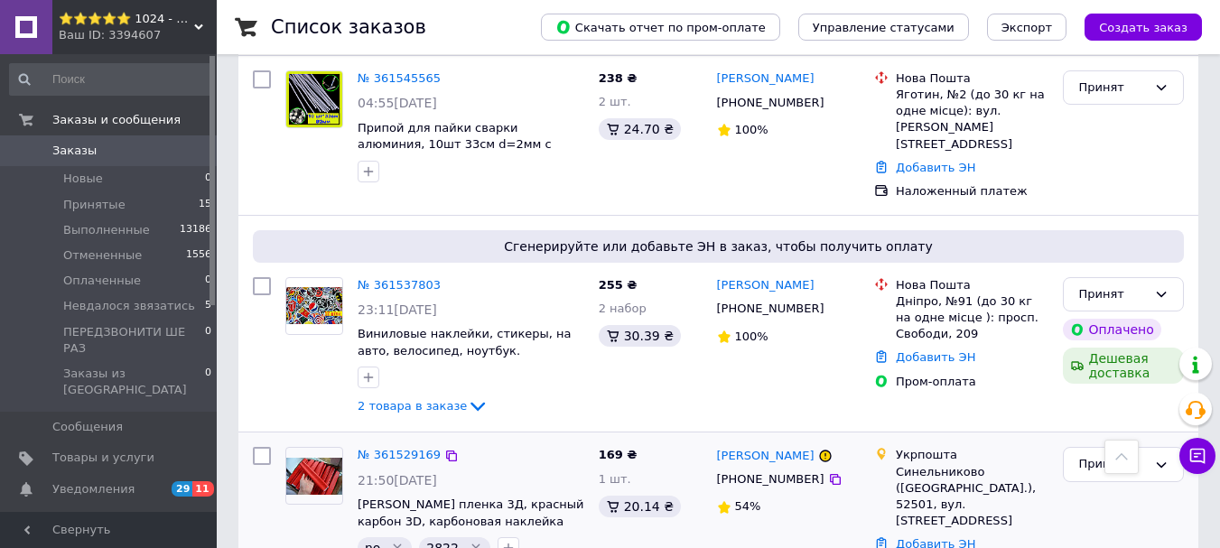
scroll to position [1535, 0]
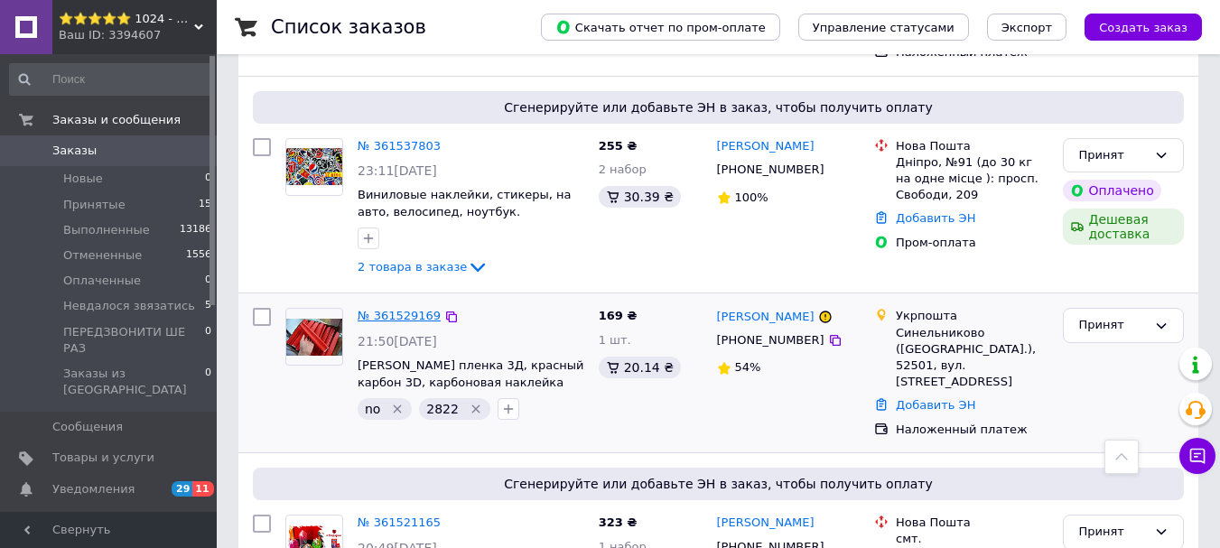
click at [409, 309] on link "№ 361529169" at bounding box center [399, 316] width 83 height 14
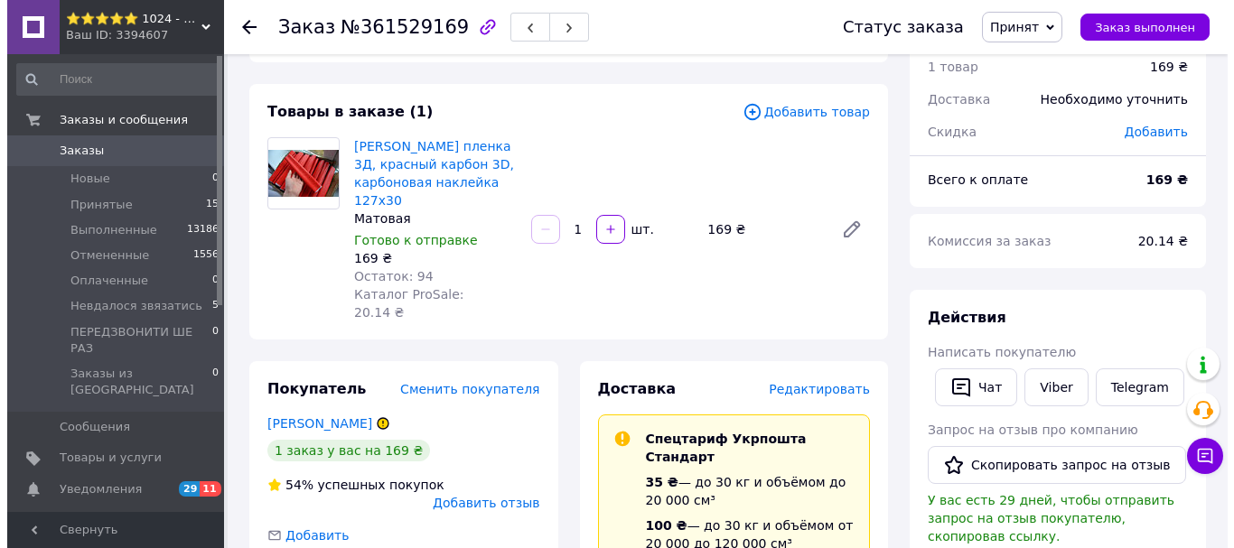
scroll to position [70, 0]
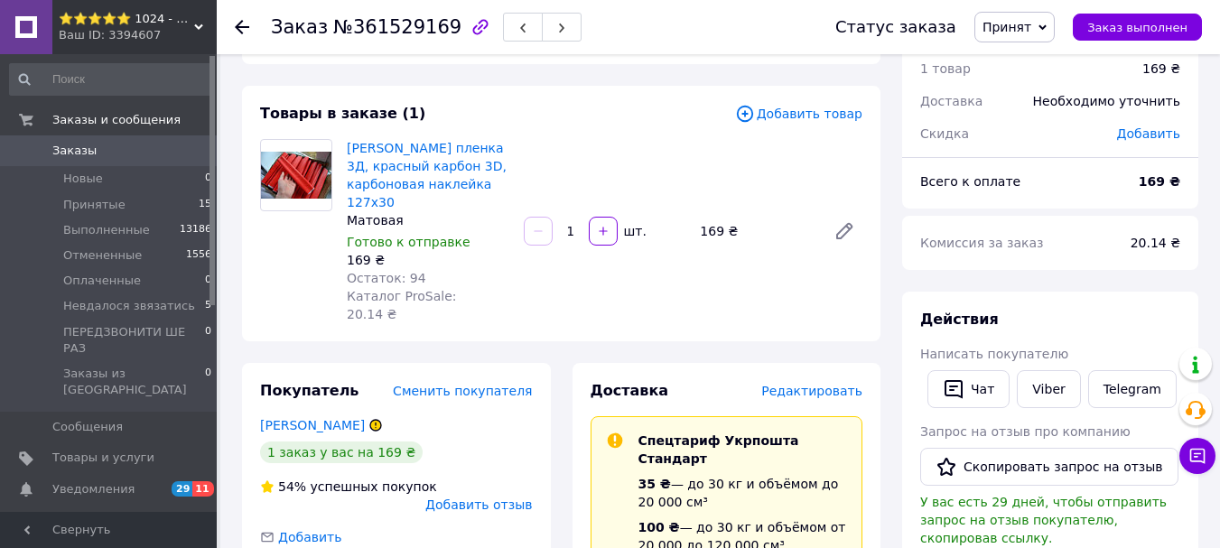
click at [830, 384] on span "Редактировать" at bounding box center [811, 391] width 101 height 14
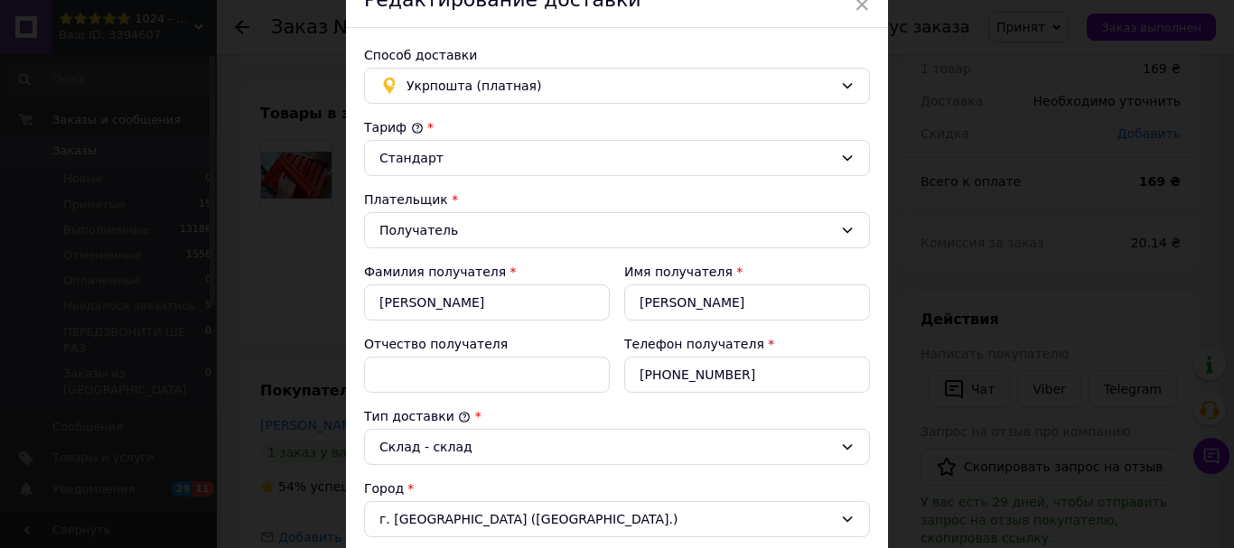
scroll to position [0, 0]
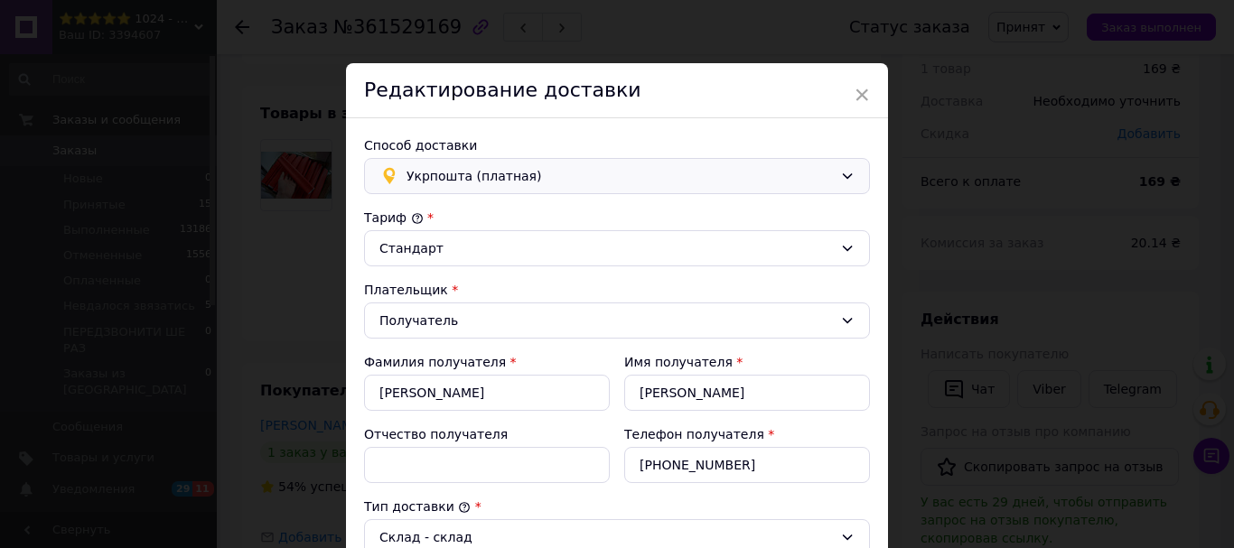
click at [517, 185] on span "Укрпошта (платная)" at bounding box center [619, 176] width 426 height 20
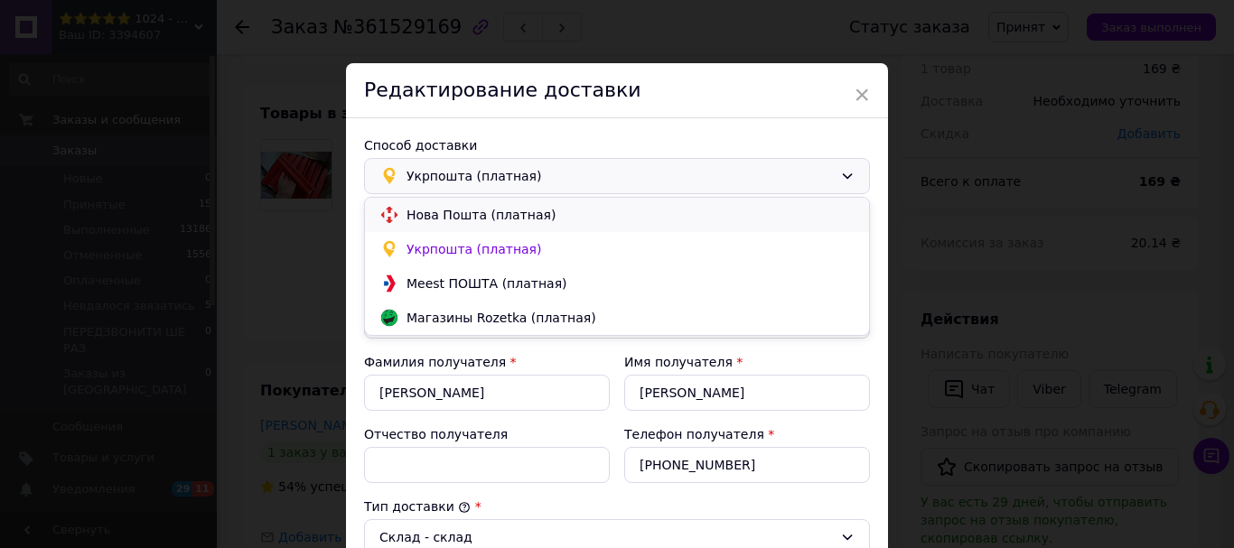
click at [506, 211] on span "Нова Пошта (платная)" at bounding box center [630, 215] width 448 height 18
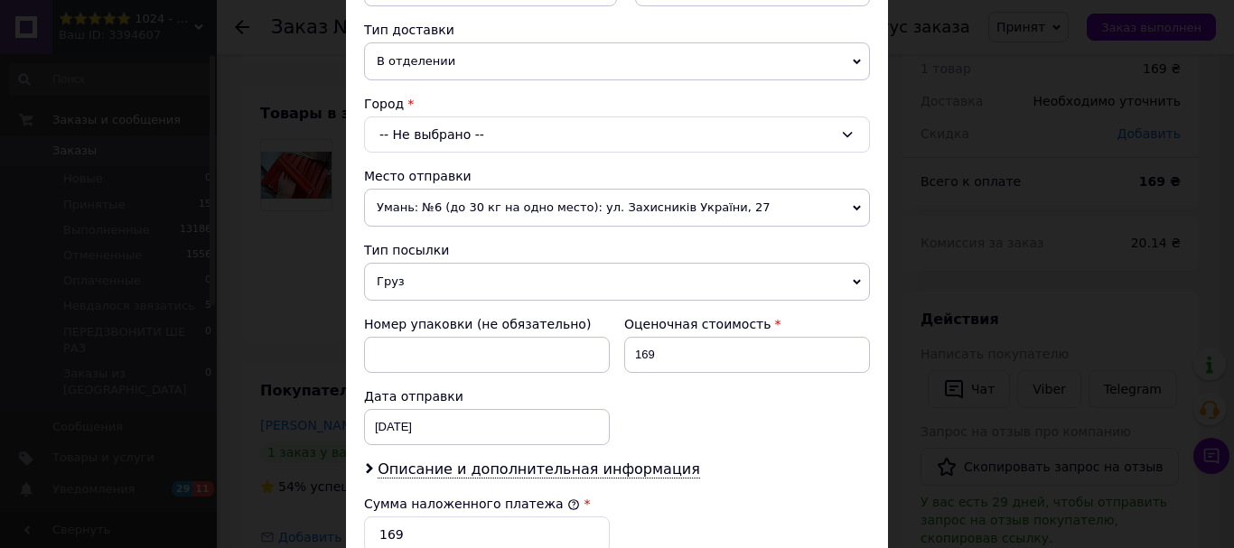
scroll to position [361, 0]
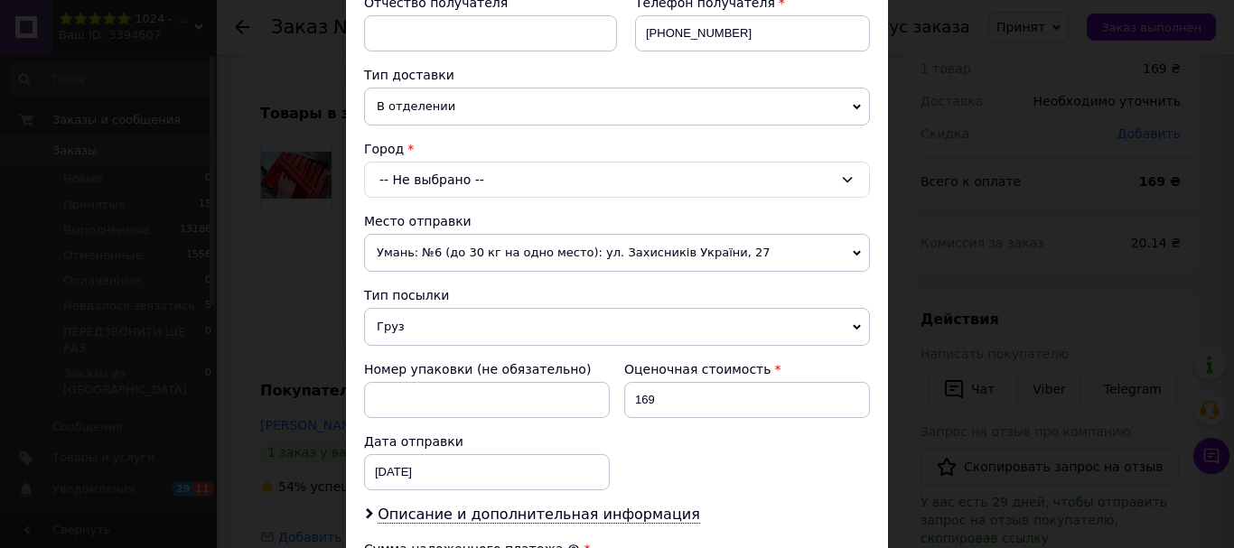
click at [473, 174] on div "-- Не выбрано --" at bounding box center [617, 180] width 506 height 36
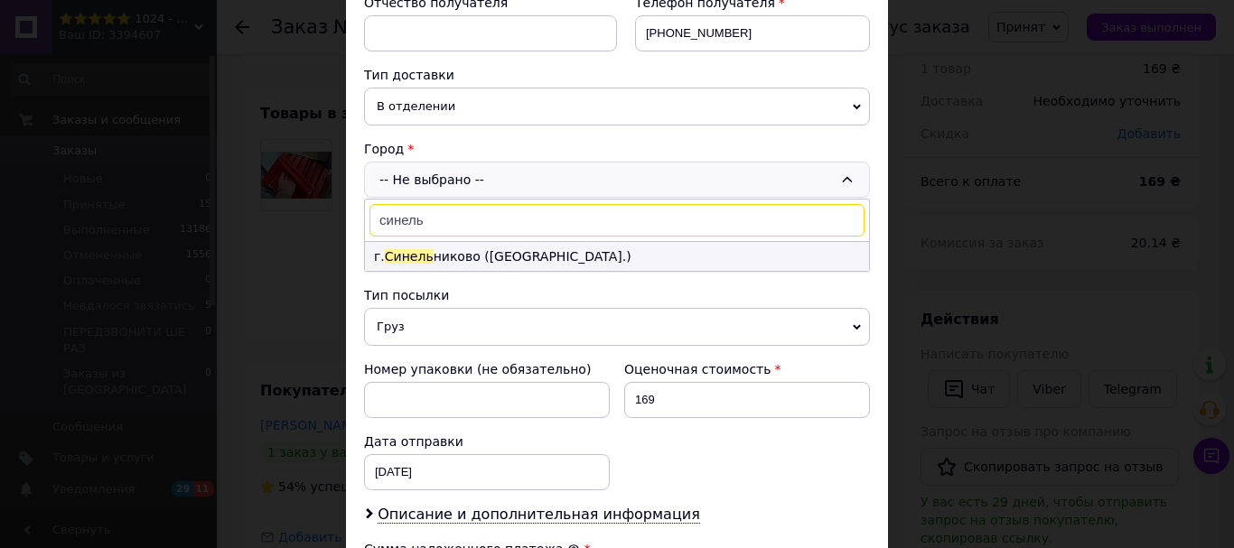
type input "синель"
click at [601, 261] on li "г. Синель никово ([GEOGRAPHIC_DATA].)" at bounding box center [617, 256] width 504 height 29
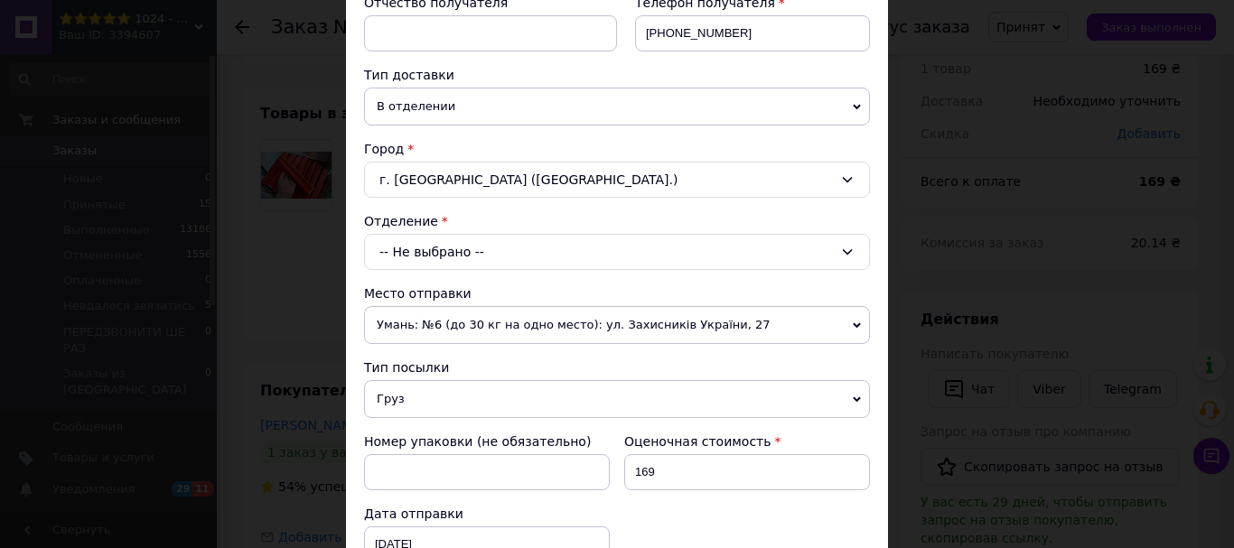
click at [459, 248] on div "-- Не выбрано --" at bounding box center [617, 252] width 506 height 36
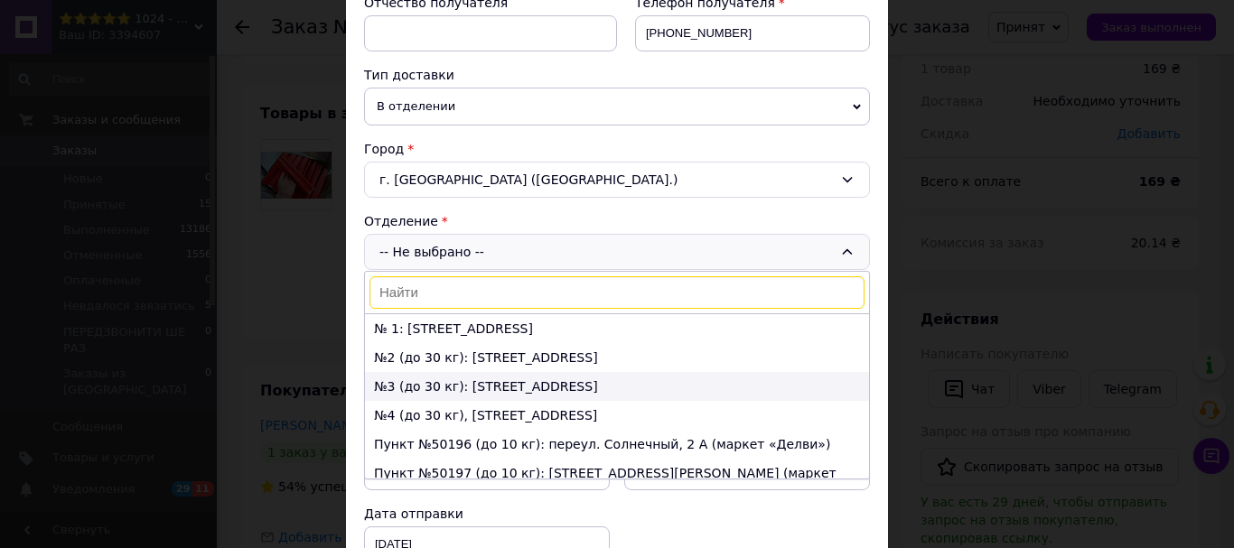
click at [454, 388] on li "№3 (до 30 кг): [STREET_ADDRESS]" at bounding box center [617, 386] width 504 height 29
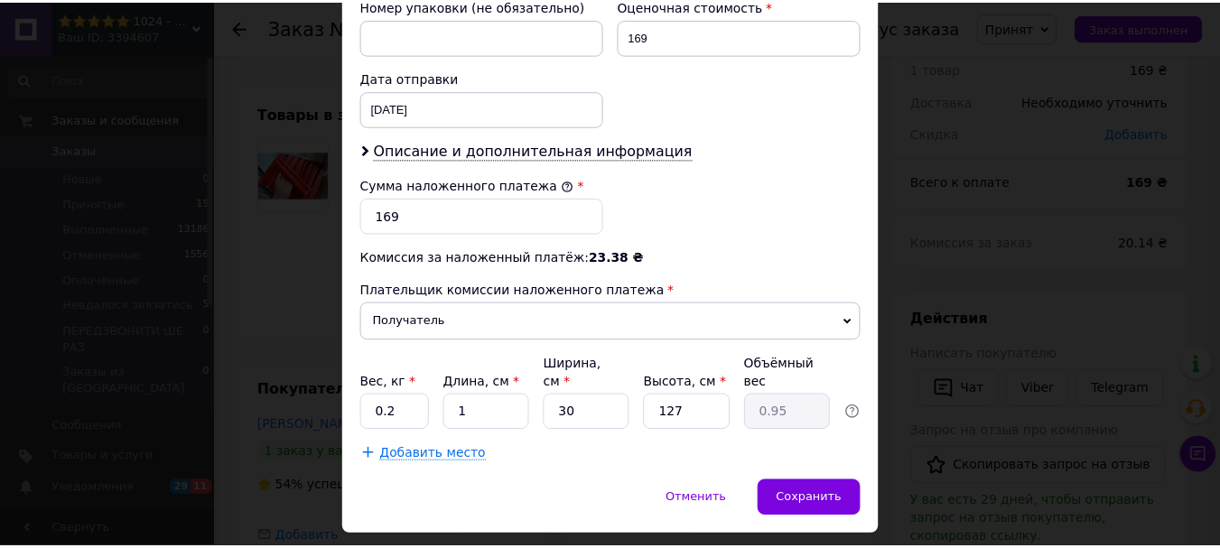
scroll to position [830, 0]
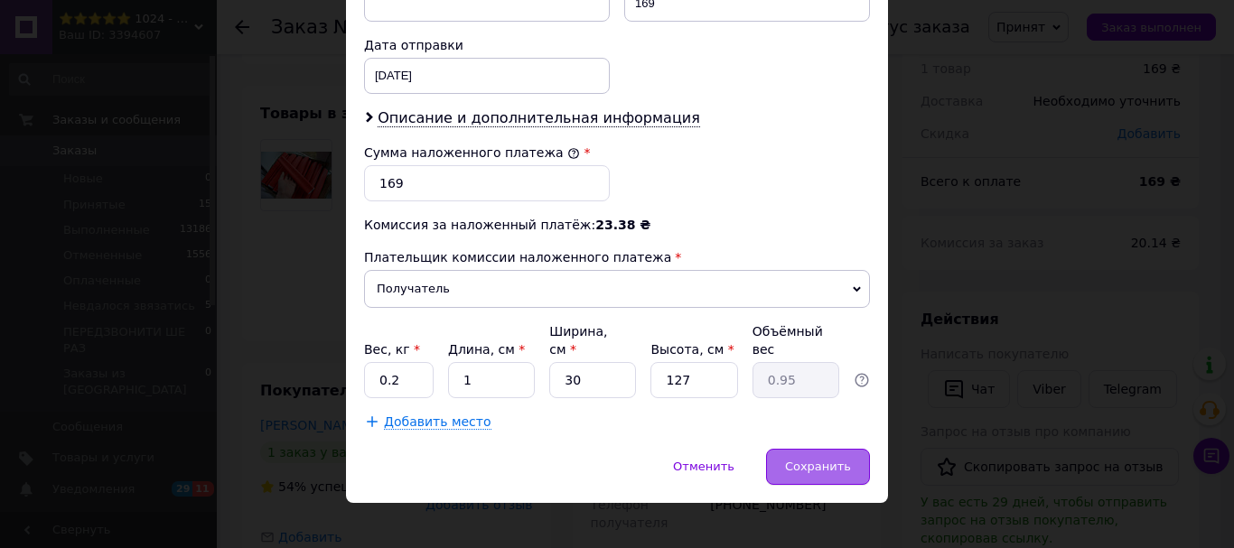
click at [822, 460] on span "Сохранить" at bounding box center [818, 467] width 66 height 14
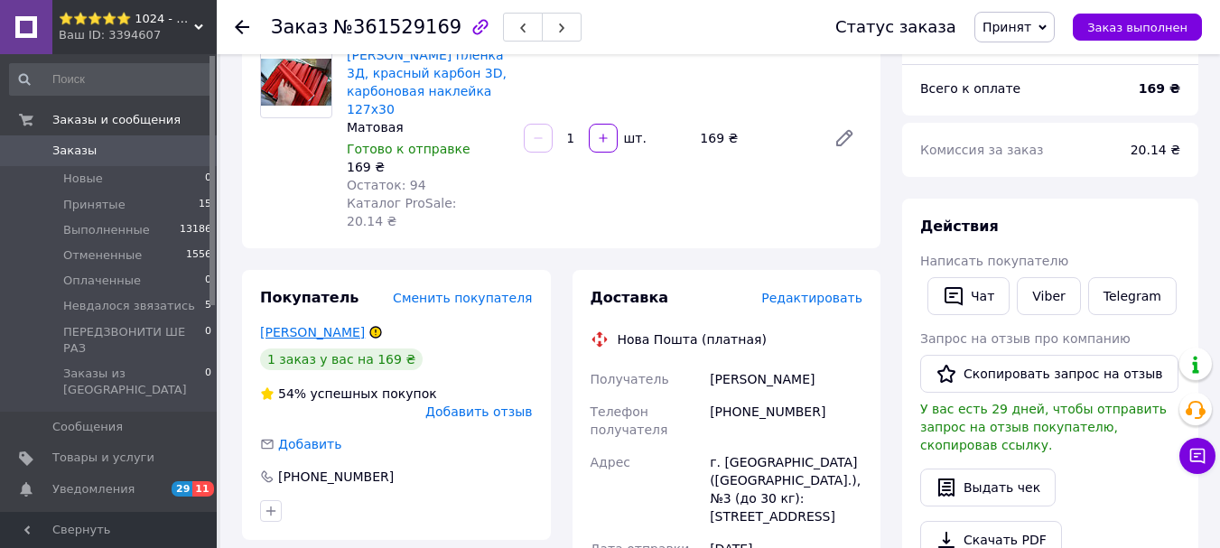
scroll to position [160, 0]
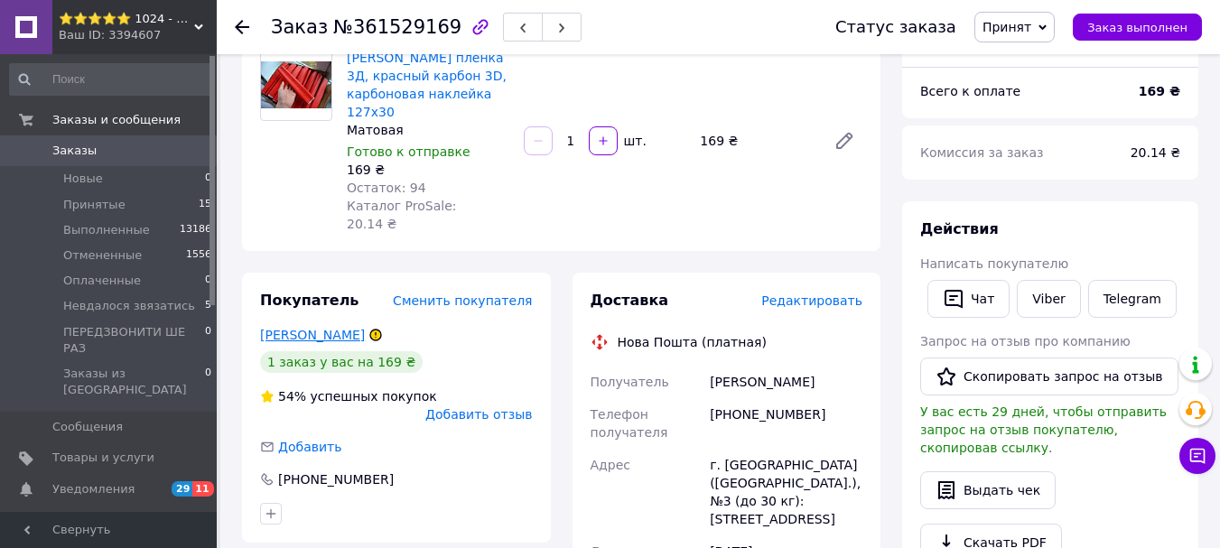
click at [337, 328] on link "[PERSON_NAME]" at bounding box center [312, 335] width 105 height 14
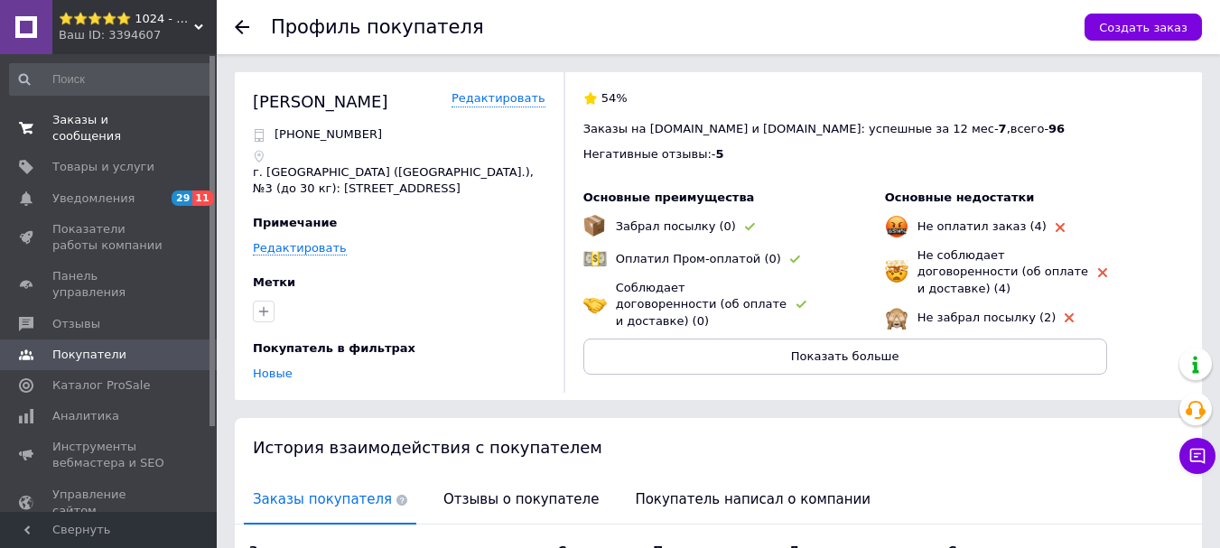
click at [127, 127] on span "Заказы и сообщения" at bounding box center [109, 128] width 115 height 33
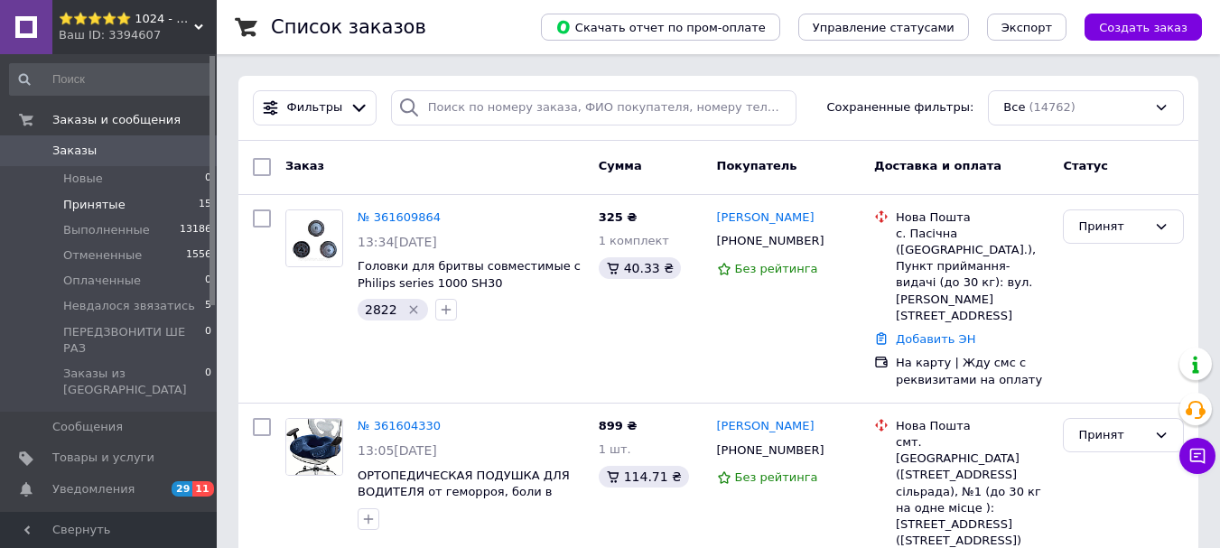
click at [121, 199] on li "Принятые 15" at bounding box center [111, 204] width 222 height 25
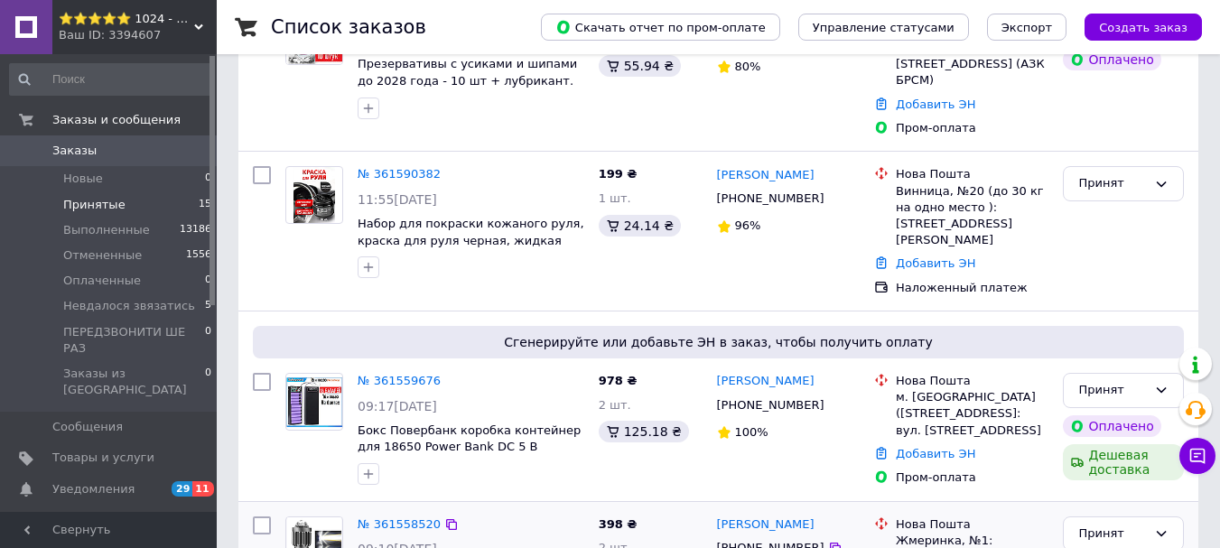
scroll to position [903, 0]
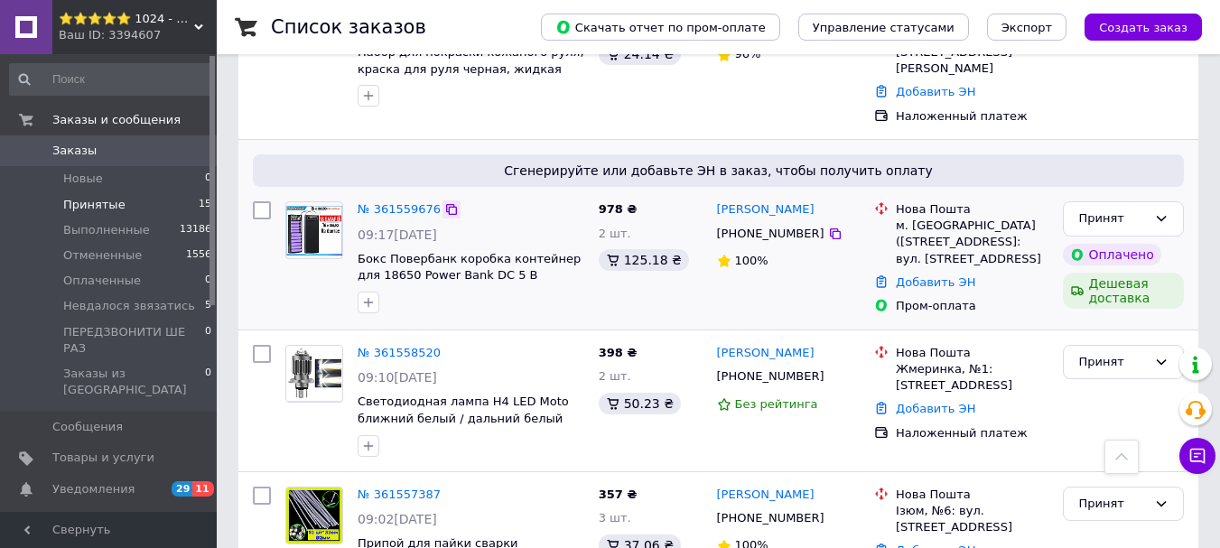
click at [444, 202] on icon at bounding box center [451, 209] width 14 height 14
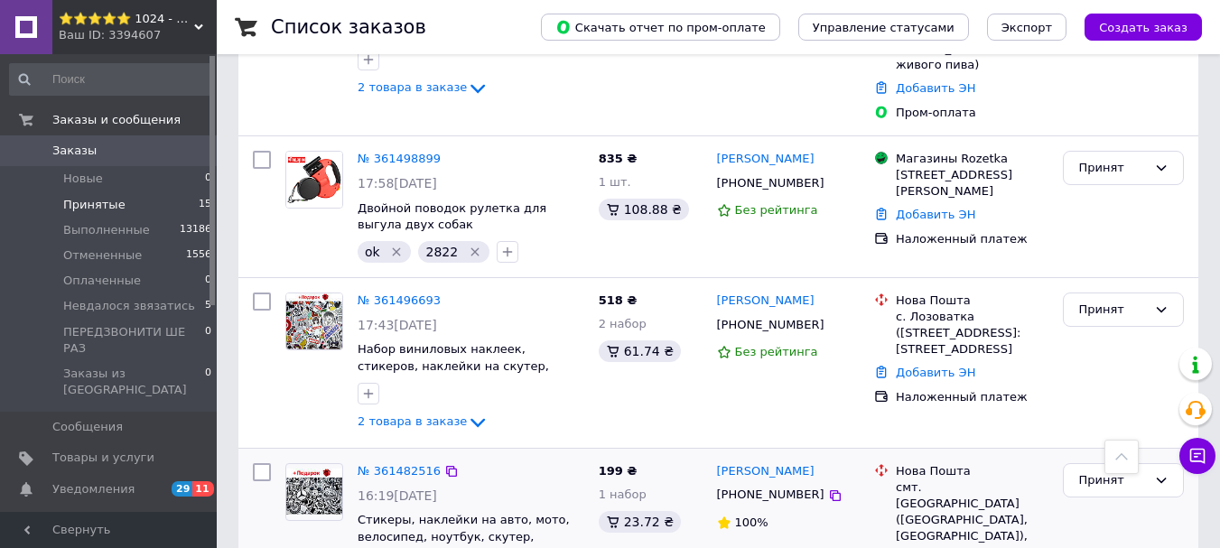
scroll to position [2274, 0]
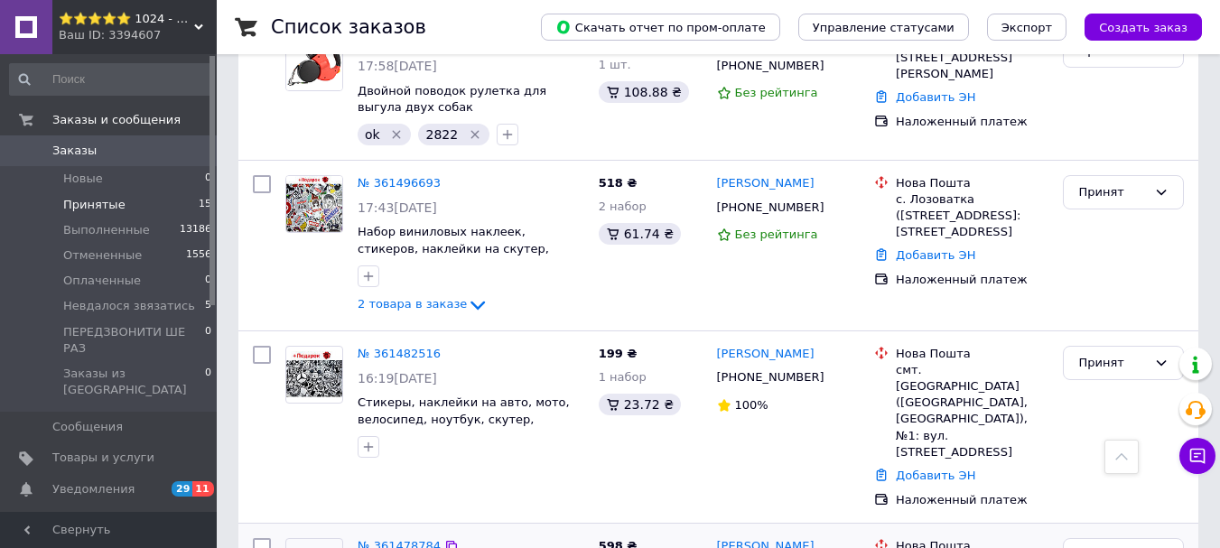
click at [390, 539] on link "№ 361478784" at bounding box center [399, 546] width 83 height 14
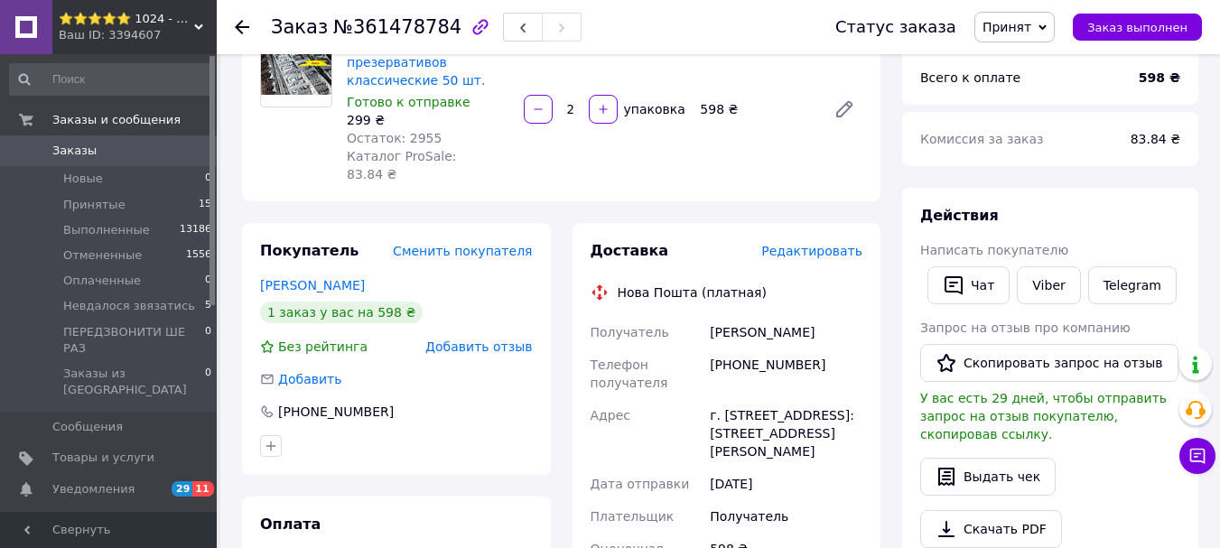
scroll to position [181, 0]
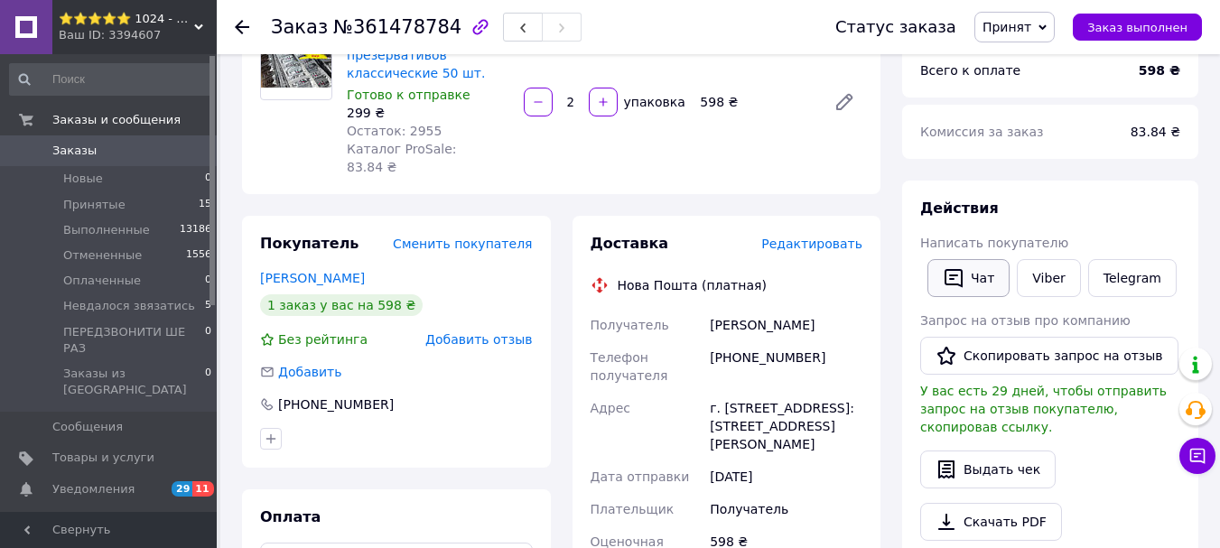
click at [978, 280] on button "Чат" at bounding box center [968, 278] width 82 height 38
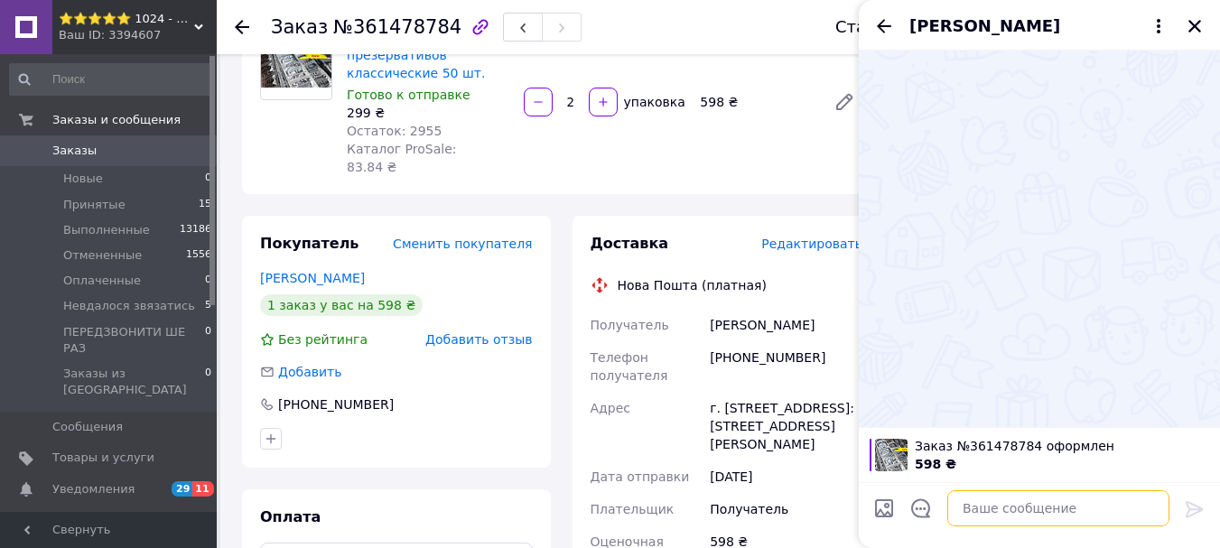
click at [1019, 507] on textarea at bounding box center [1058, 508] width 222 height 36
paste textarea "Доброго дня, замовлення (361478784) прийняли: 1. Упаковка презервативов классич…"
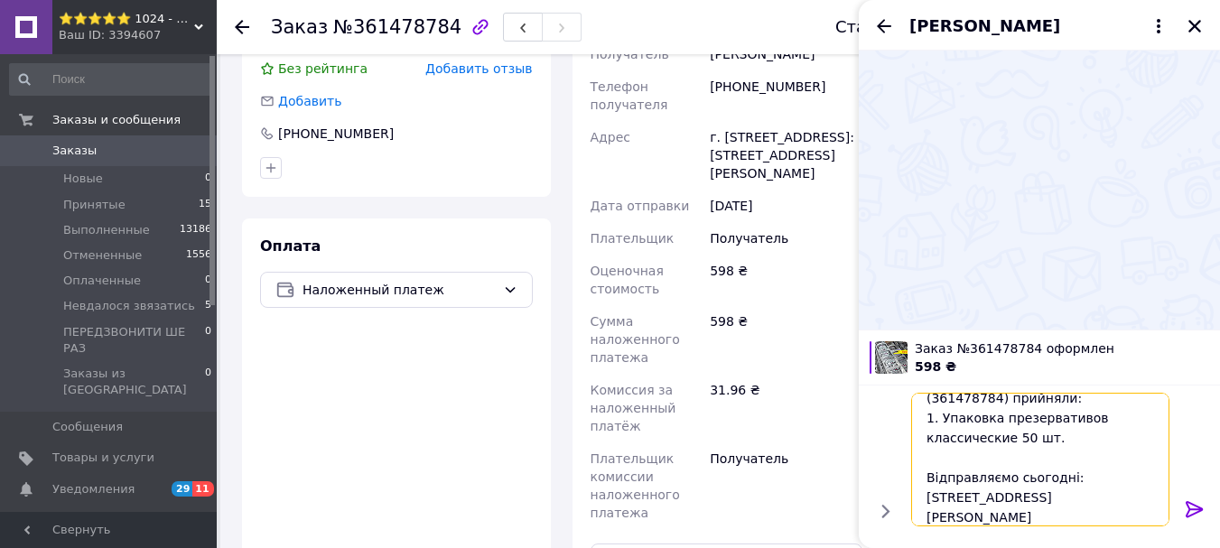
scroll to position [0, 0]
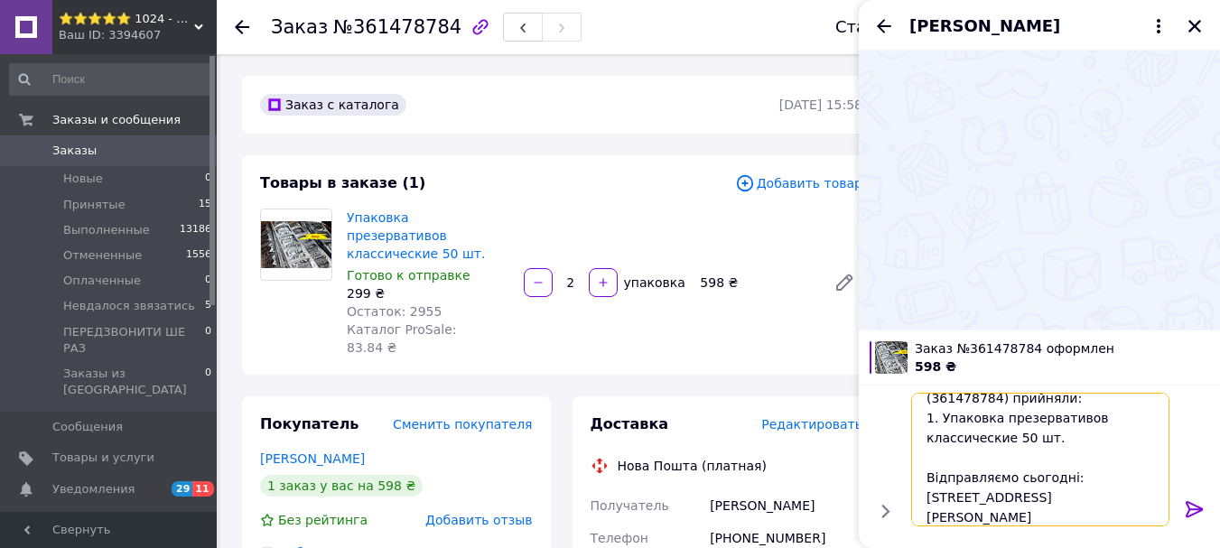
click at [1059, 439] on textarea "Доброго дня, замовлення (361478784) прийняли: 1. Упаковка презервативов классич…" at bounding box center [1040, 460] width 258 height 134
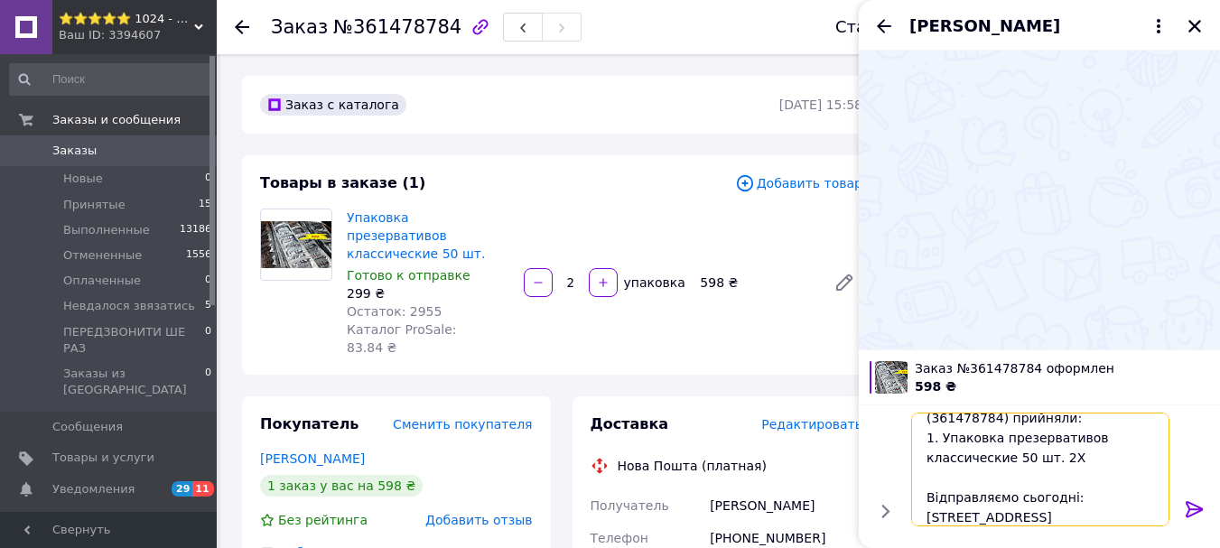
click at [1043, 460] on textarea "Доброго дня, замовлення (361478784) прийняли: 1. Упаковка презервативов классич…" at bounding box center [1040, 470] width 258 height 114
click at [1079, 457] on textarea "Доброго дня, замовлення (361478784) прийняли: 1. Упаковка презервативов классич…" at bounding box center [1040, 470] width 258 height 114
click at [1104, 459] on textarea "Доброго дня, замовлення (361478784) прийняли: 1. Упаковка презервативов классич…" at bounding box center [1040, 470] width 258 height 114
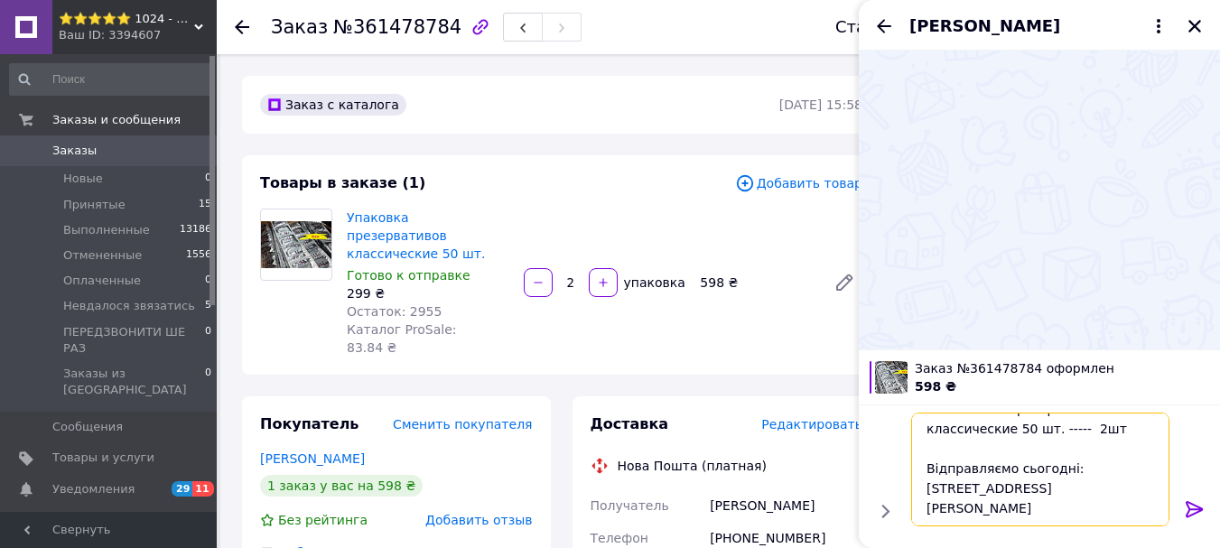
type textarea "Доброго дня, замовлення (361478784) прийняли: 1. Упаковка презервативов классич…"
click at [1182, 515] on div at bounding box center [1195, 512] width 36 height 42
click at [1187, 510] on icon at bounding box center [1195, 509] width 22 height 22
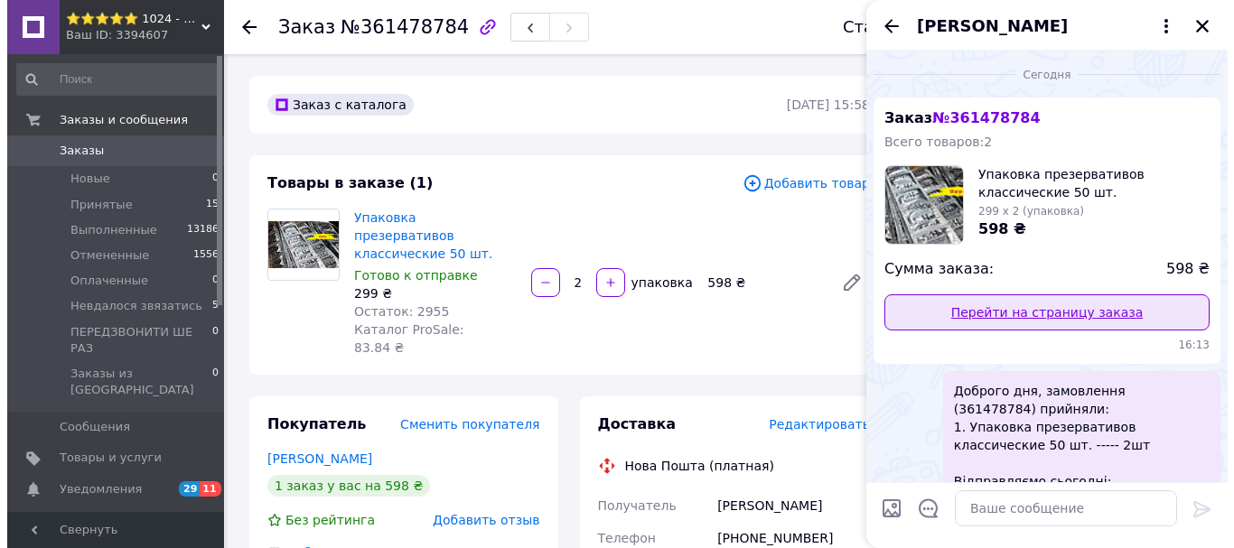
scroll to position [0, 0]
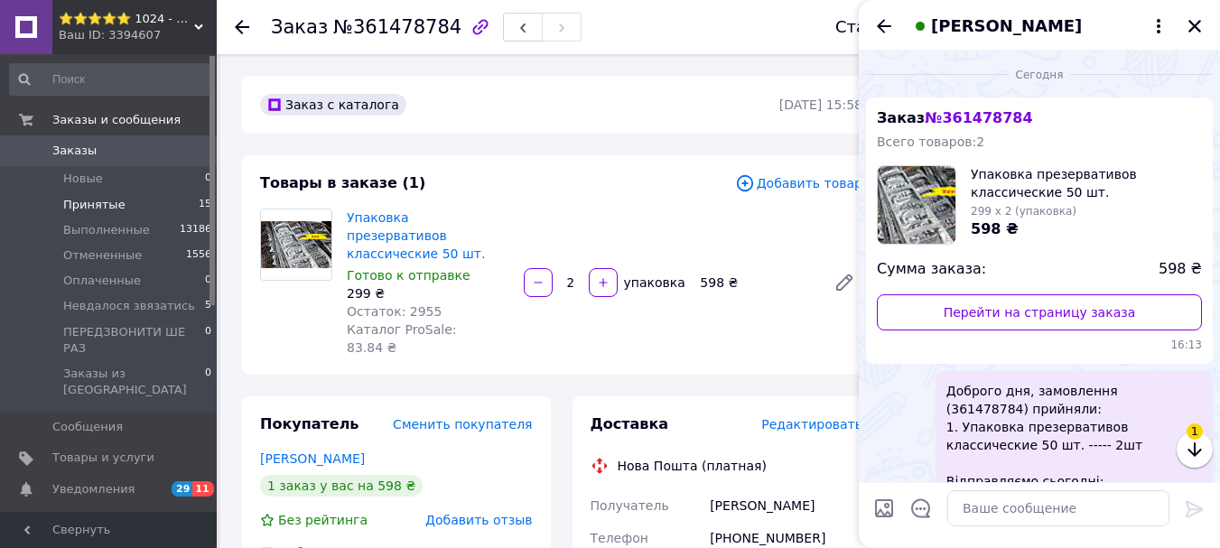
click at [120, 200] on li "Принятые 15" at bounding box center [111, 204] width 222 height 25
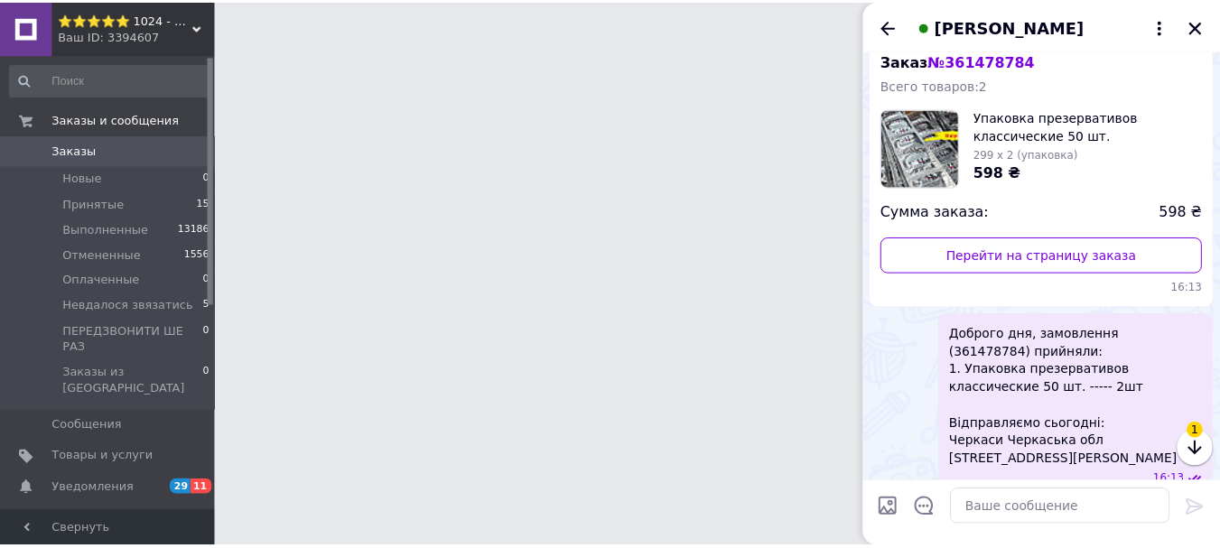
scroll to position [111, 0]
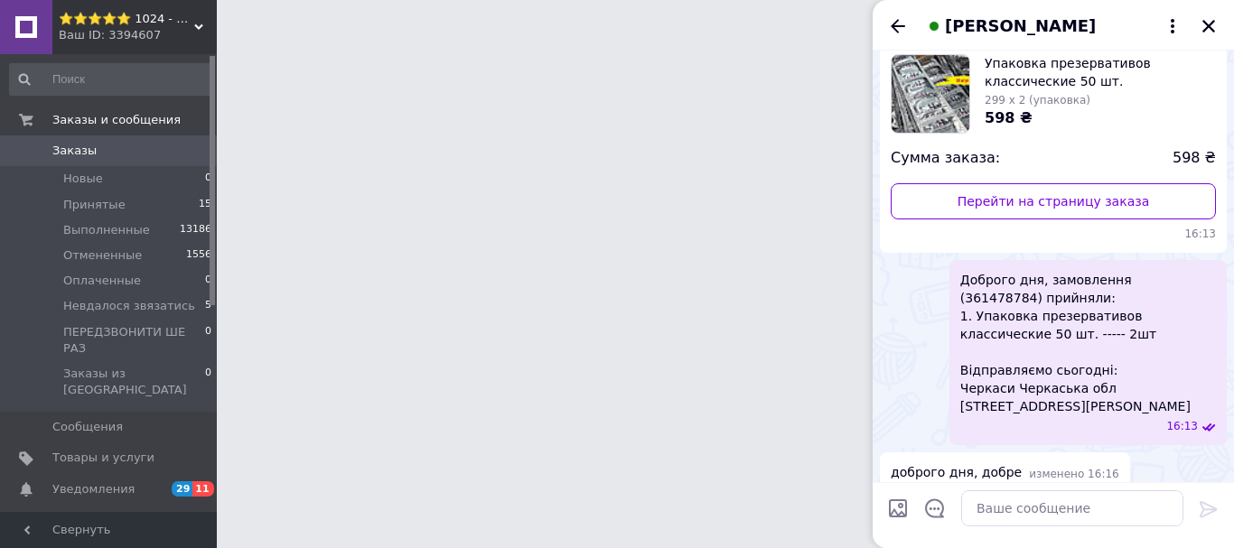
click at [1206, 30] on div "[PERSON_NAME]" at bounding box center [1052, 25] width 361 height 51
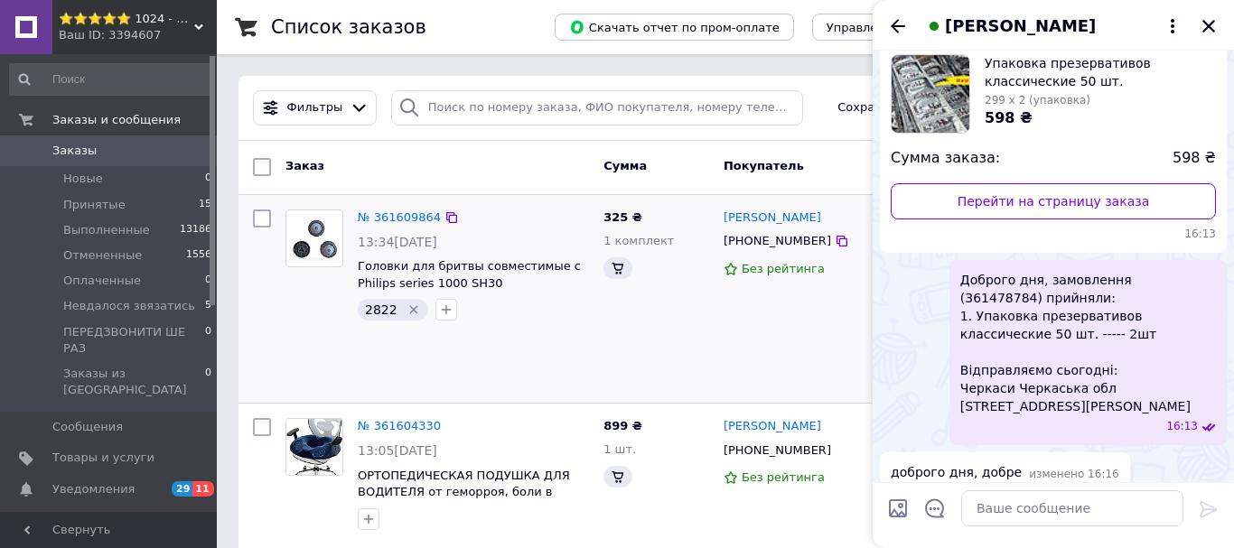
click at [1202, 29] on icon "Закрыть" at bounding box center [1208, 26] width 16 height 16
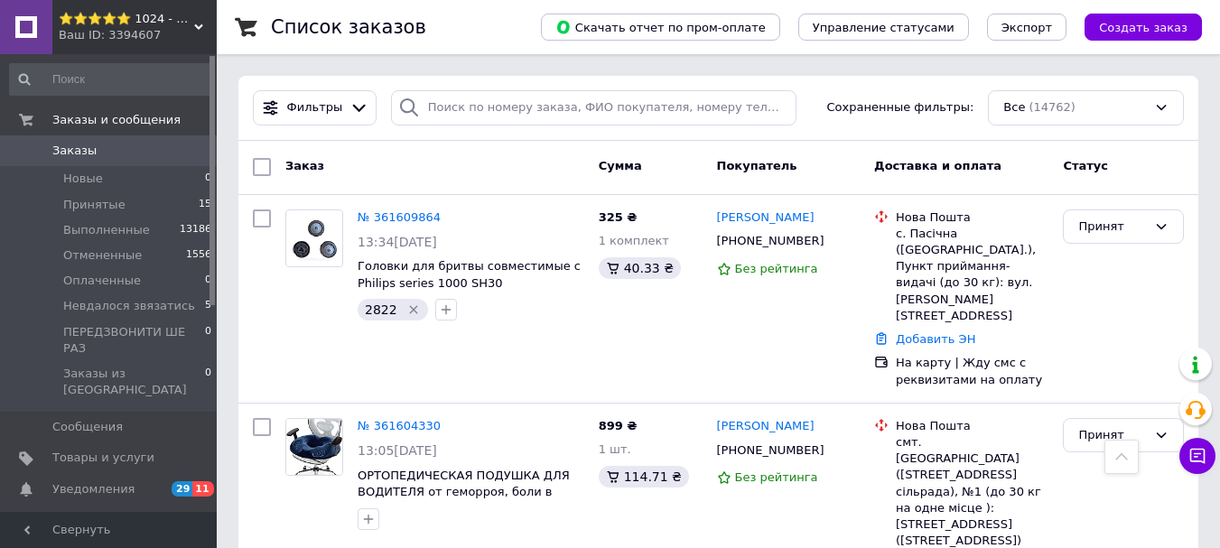
scroll to position [452, 0]
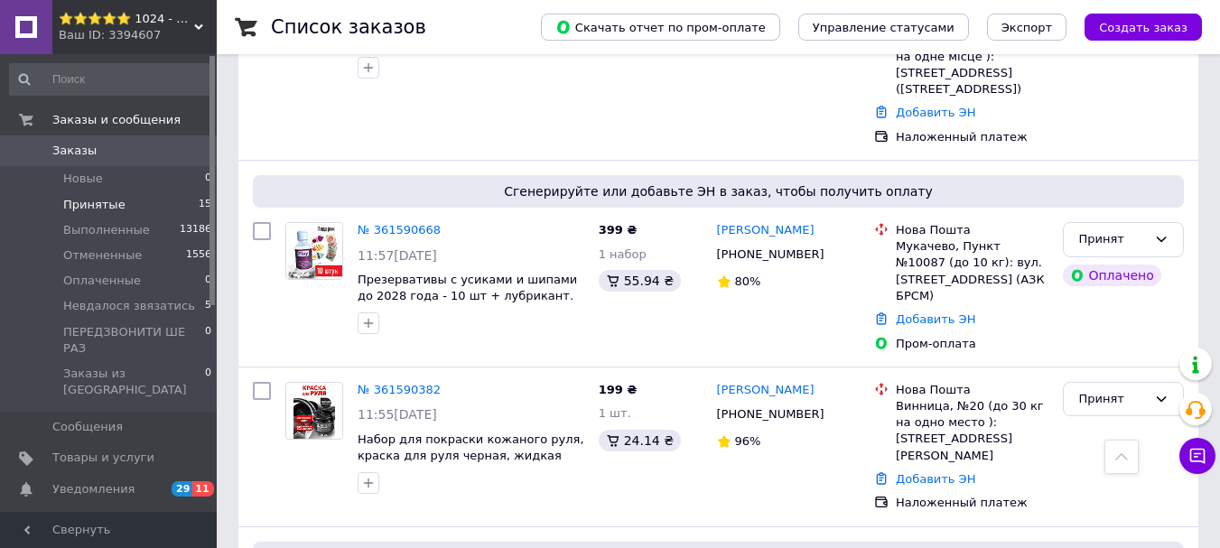
click at [121, 208] on li "Принятые 15" at bounding box center [111, 204] width 222 height 25
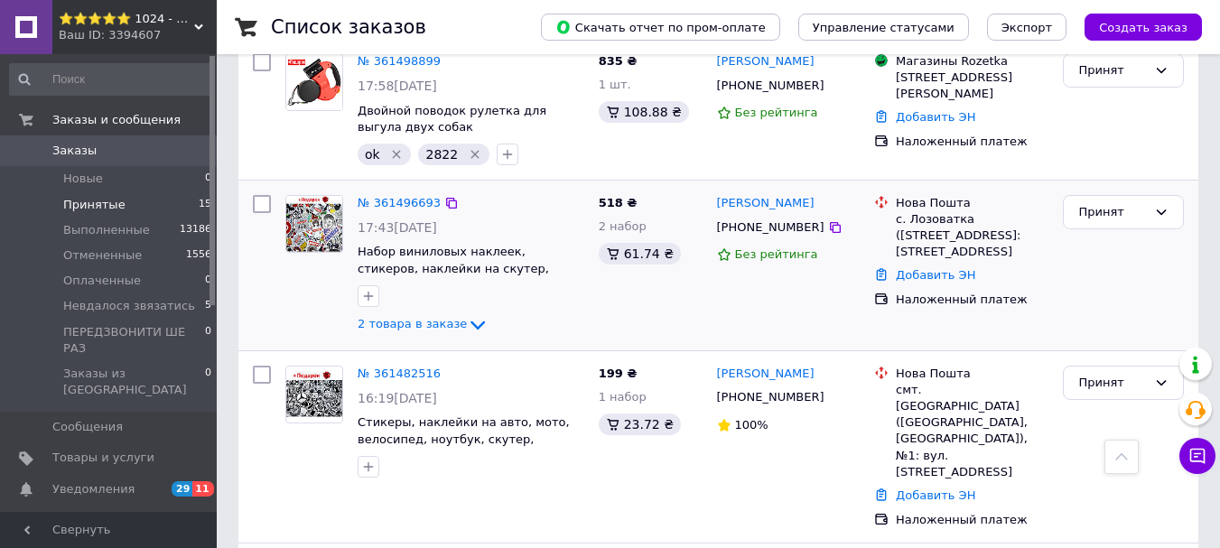
scroll to position [2274, 0]
